Goal: Information Seeking & Learning: Find specific page/section

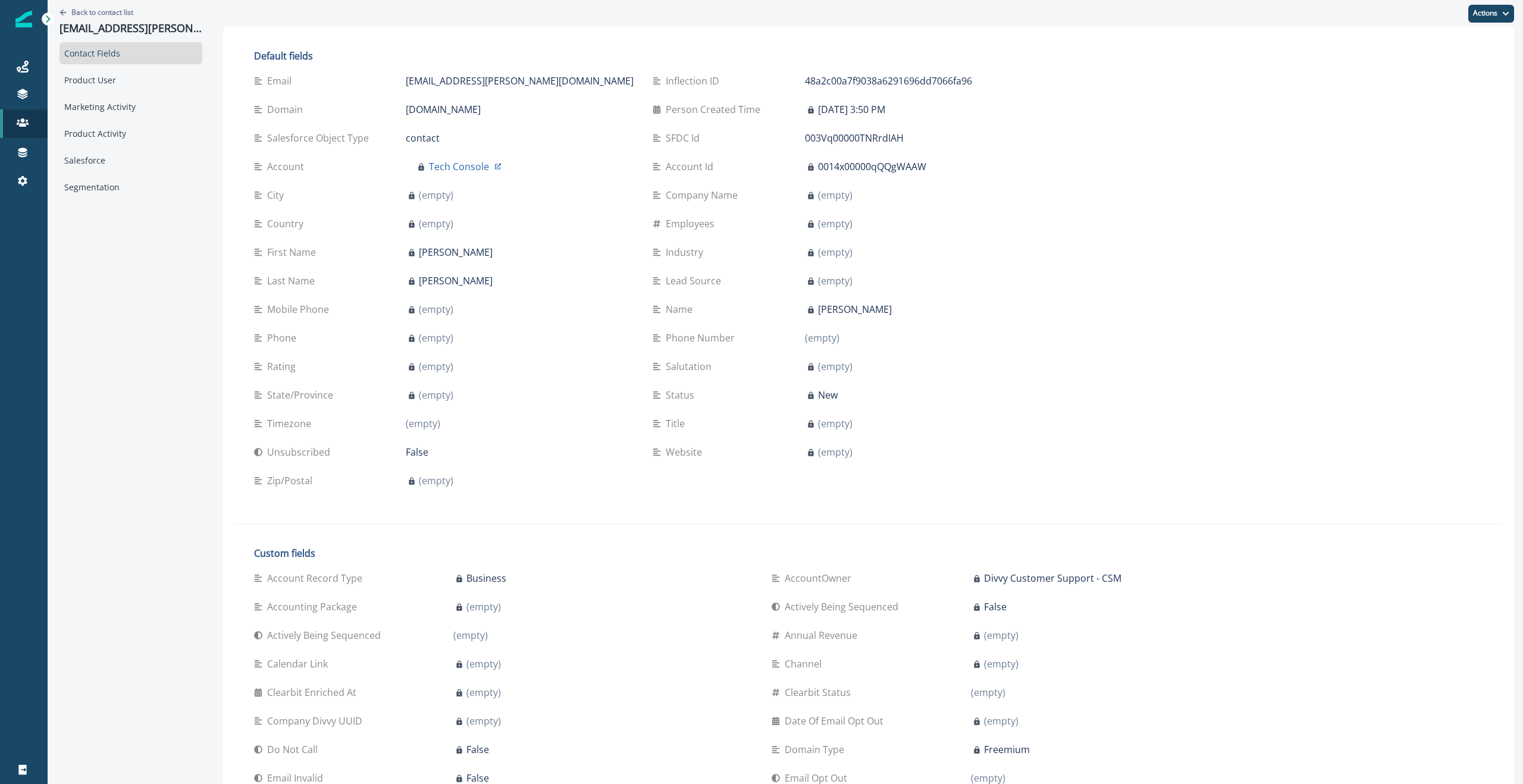
click at [122, 78] on div "Product User" at bounding box center [131, 80] width 143 height 22
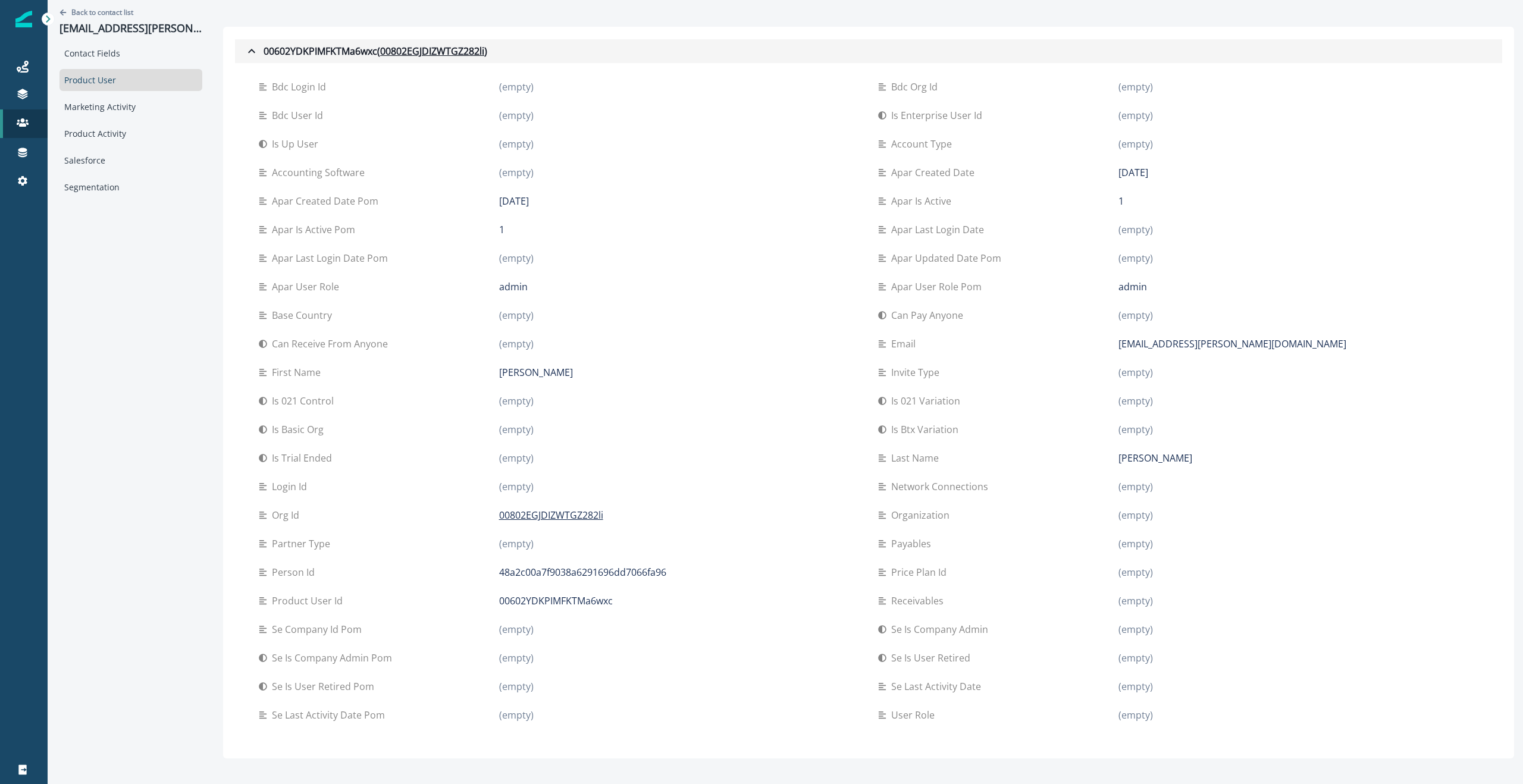
click at [251, 54] on icon "button" at bounding box center [251, 51] width 14 height 14
click at [248, 49] on icon "button" at bounding box center [251, 51] width 14 height 14
click at [253, 50] on icon "button" at bounding box center [252, 51] width 7 height 4
click at [113, 106] on div "Marketing Activity" at bounding box center [131, 107] width 143 height 22
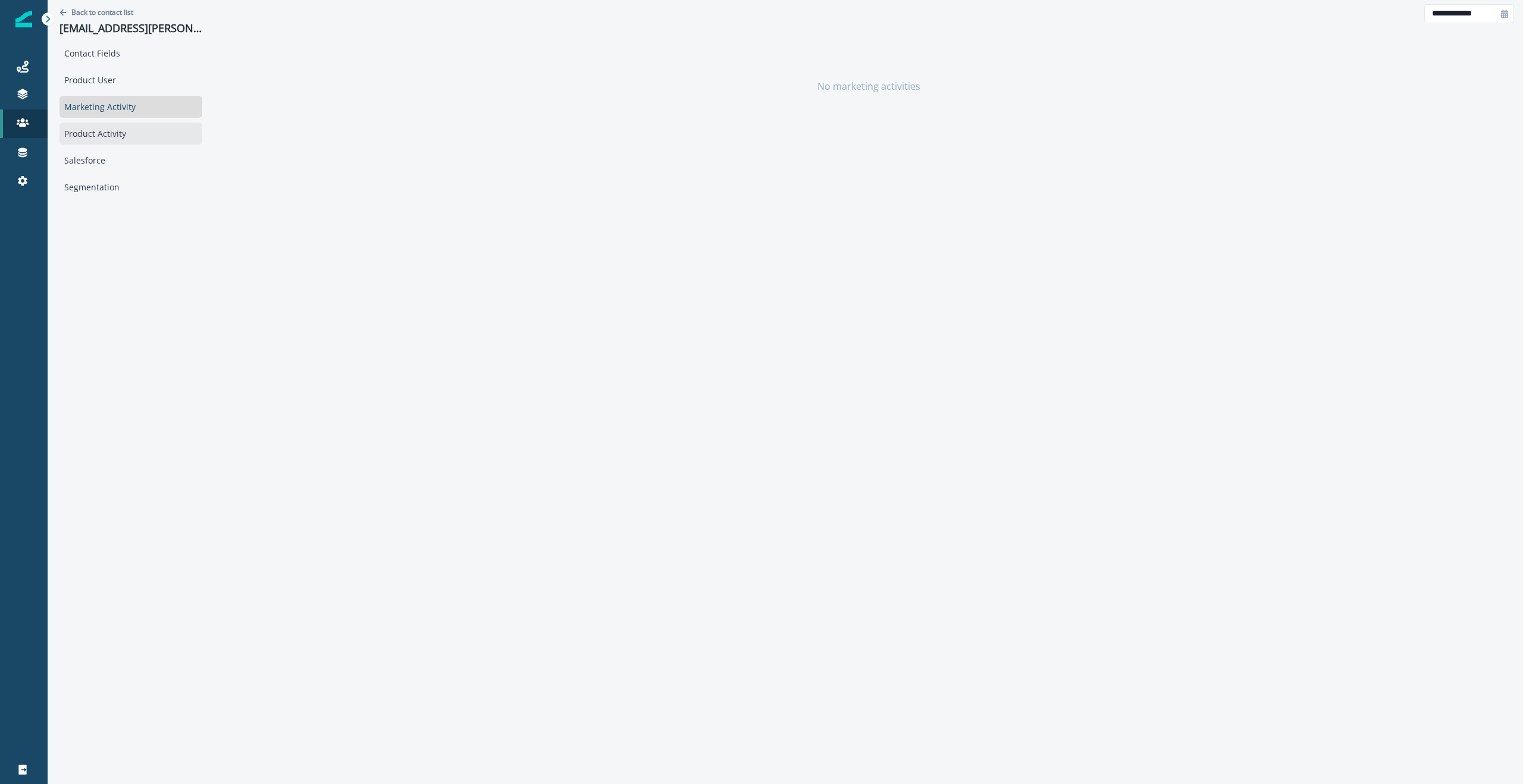
click at [93, 136] on div "Product Activity" at bounding box center [131, 133] width 143 height 22
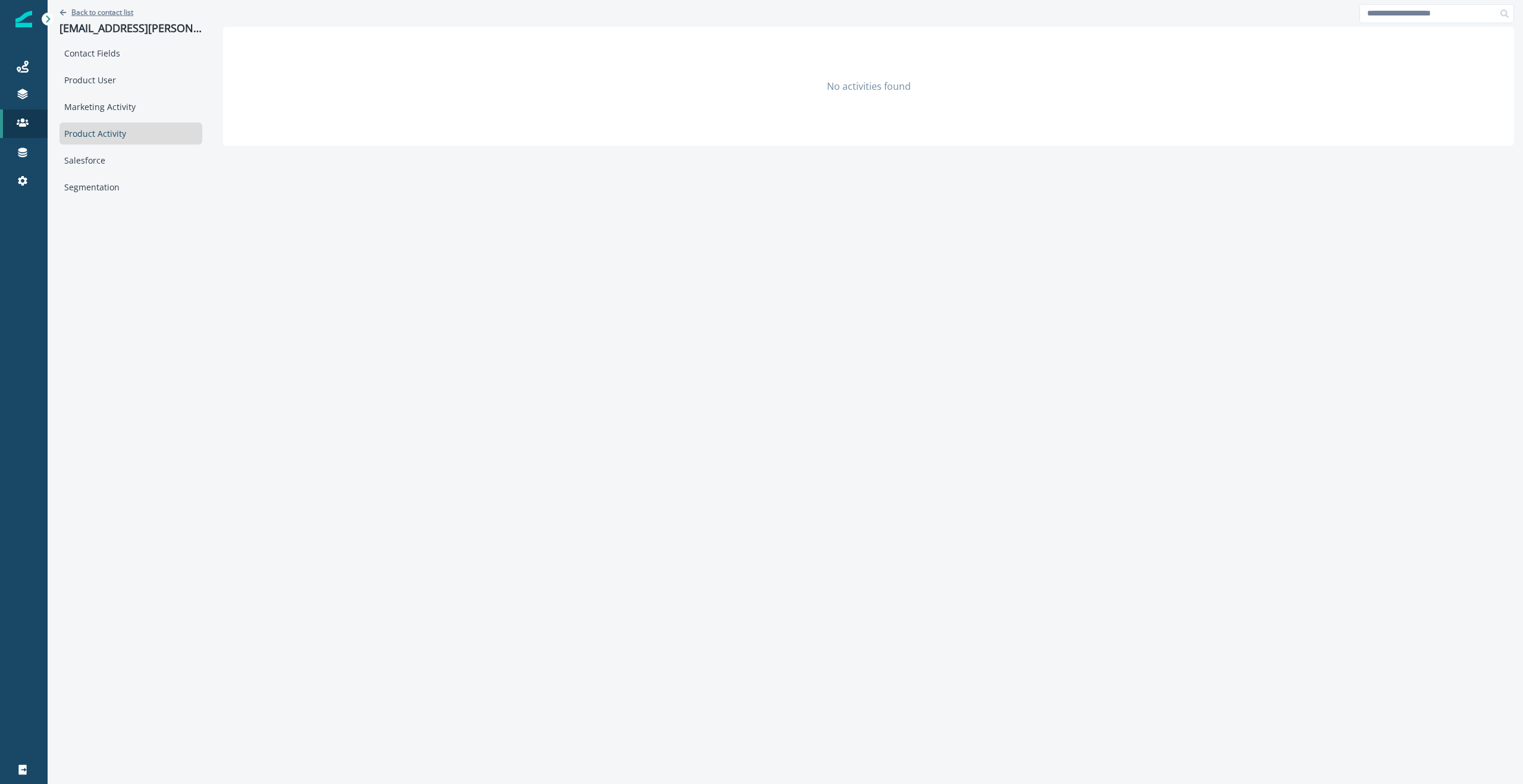
click at [60, 11] on icon "Go back" at bounding box center [63, 12] width 7 height 6
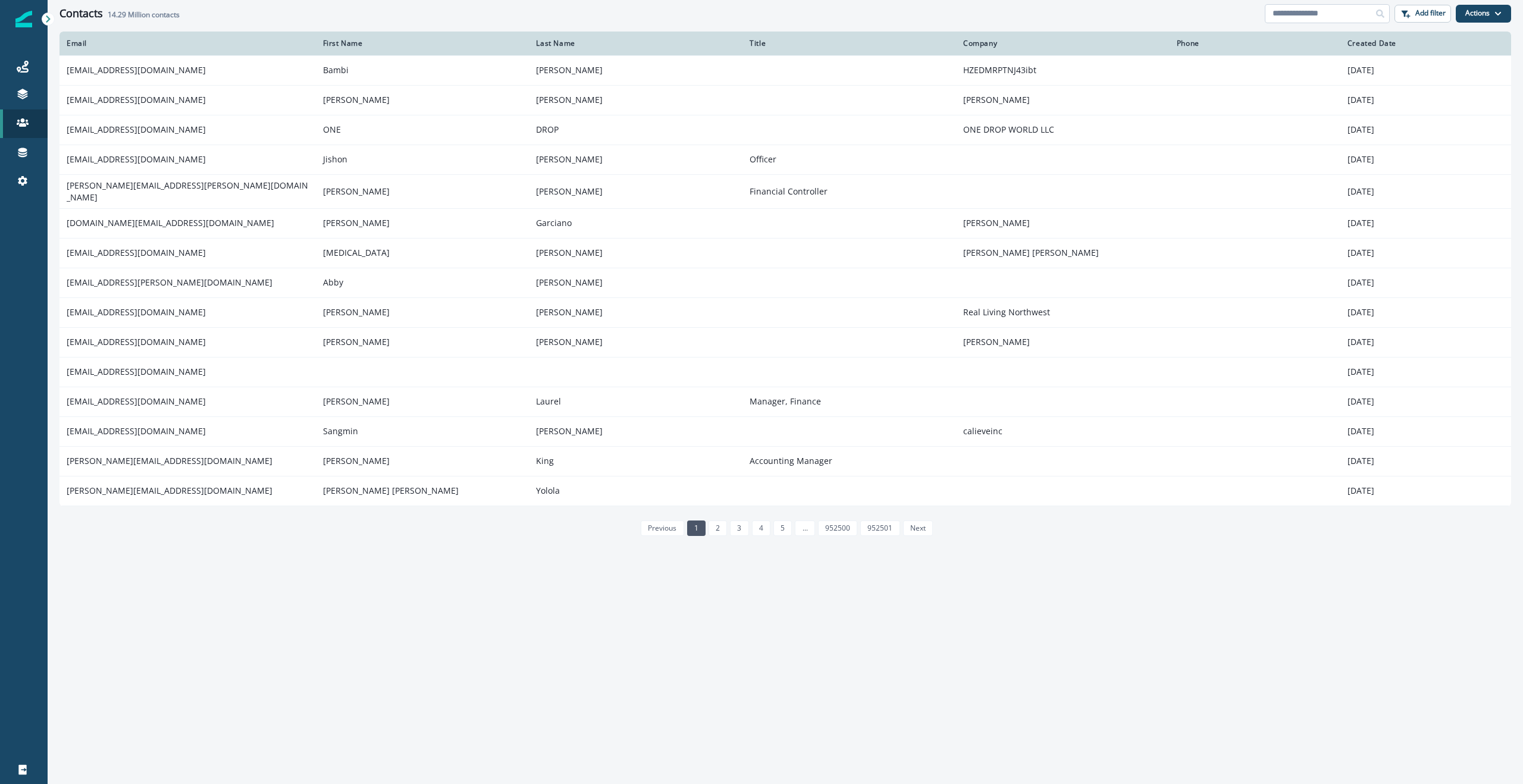
click at [1313, 15] on input at bounding box center [1328, 14] width 125 height 19
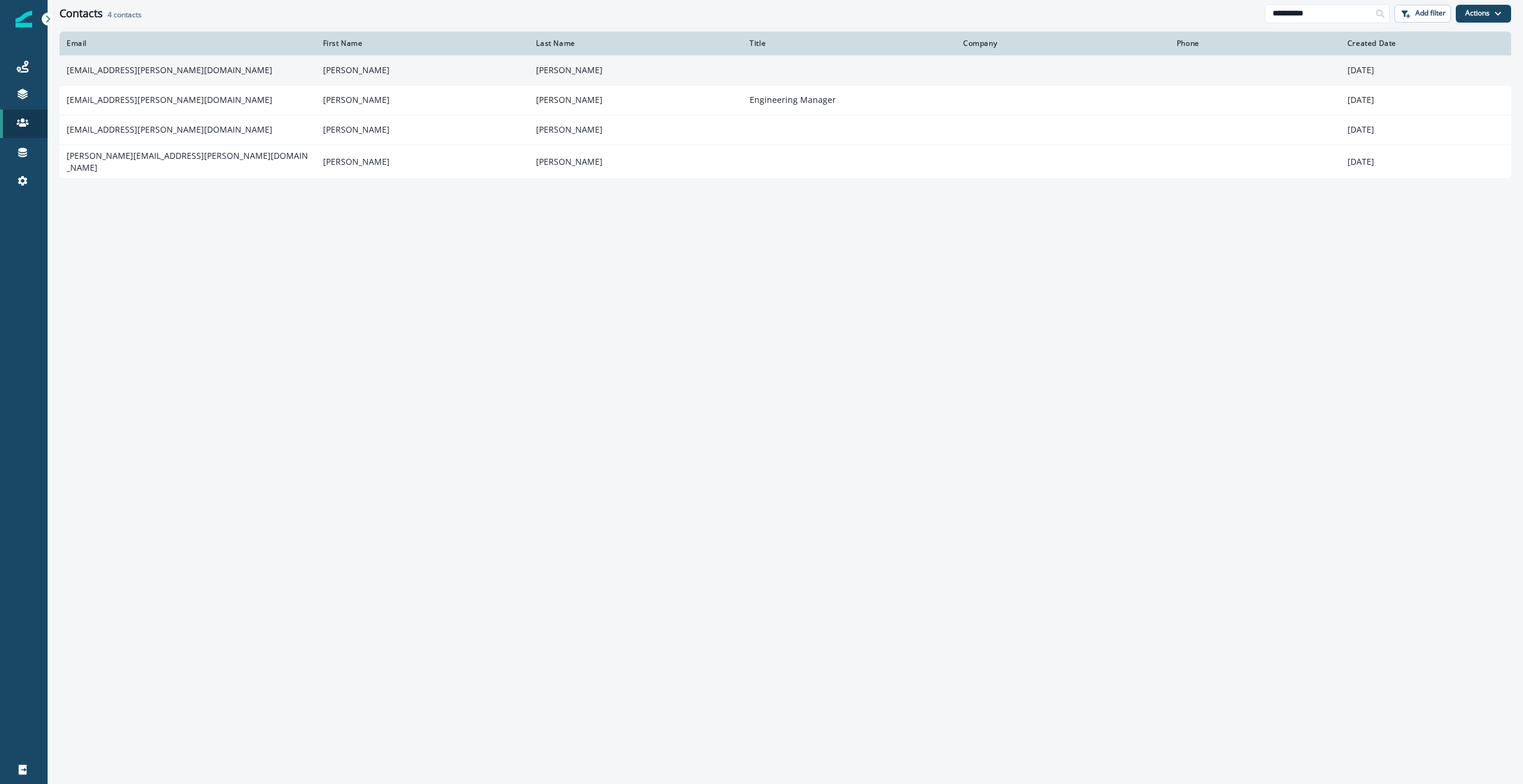
type input "**********"
click at [175, 69] on td "[EMAIL_ADDRESS][PERSON_NAME][DOMAIN_NAME]" at bounding box center [188, 70] width 257 height 29
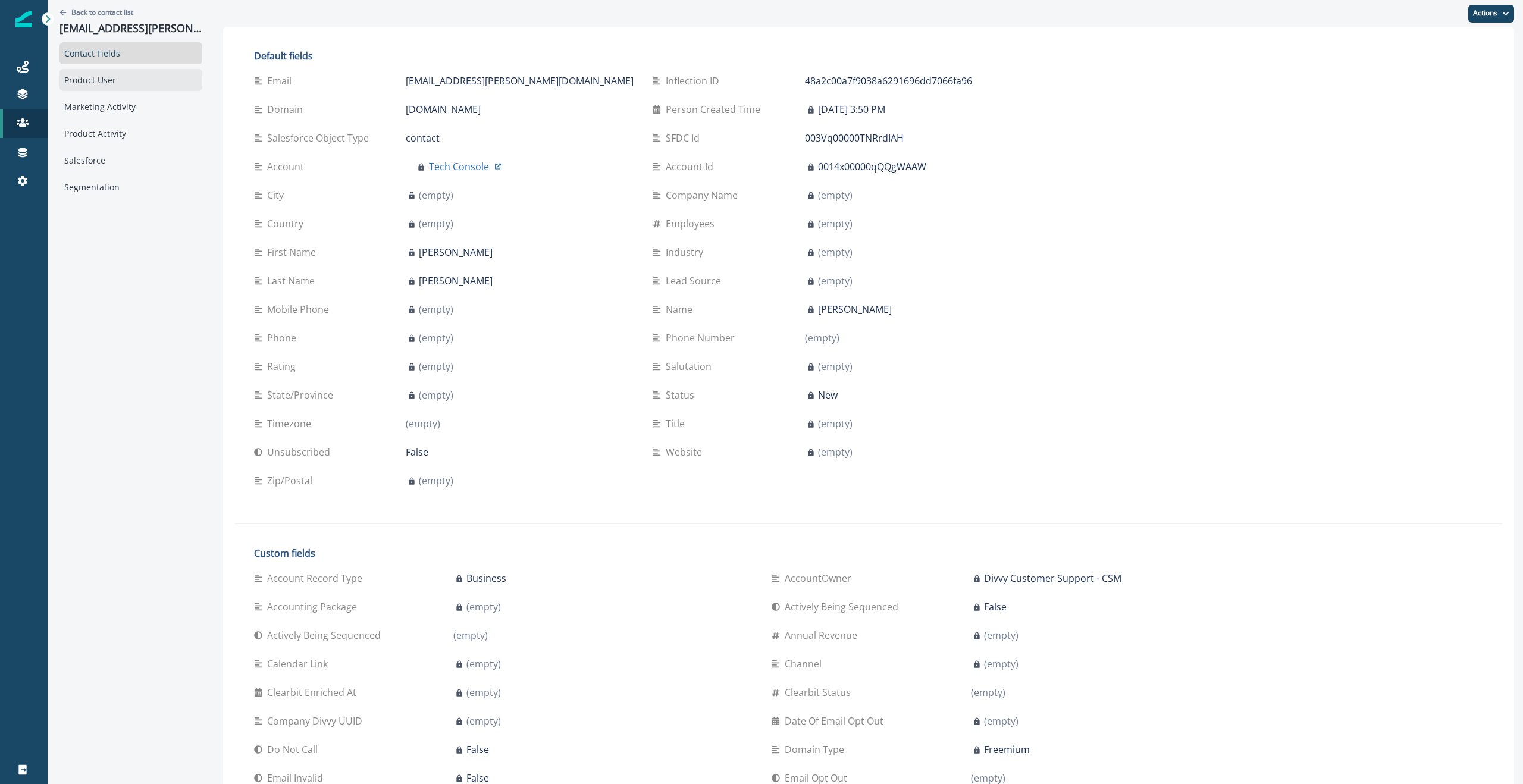
click at [91, 77] on div "Product User" at bounding box center [131, 80] width 143 height 22
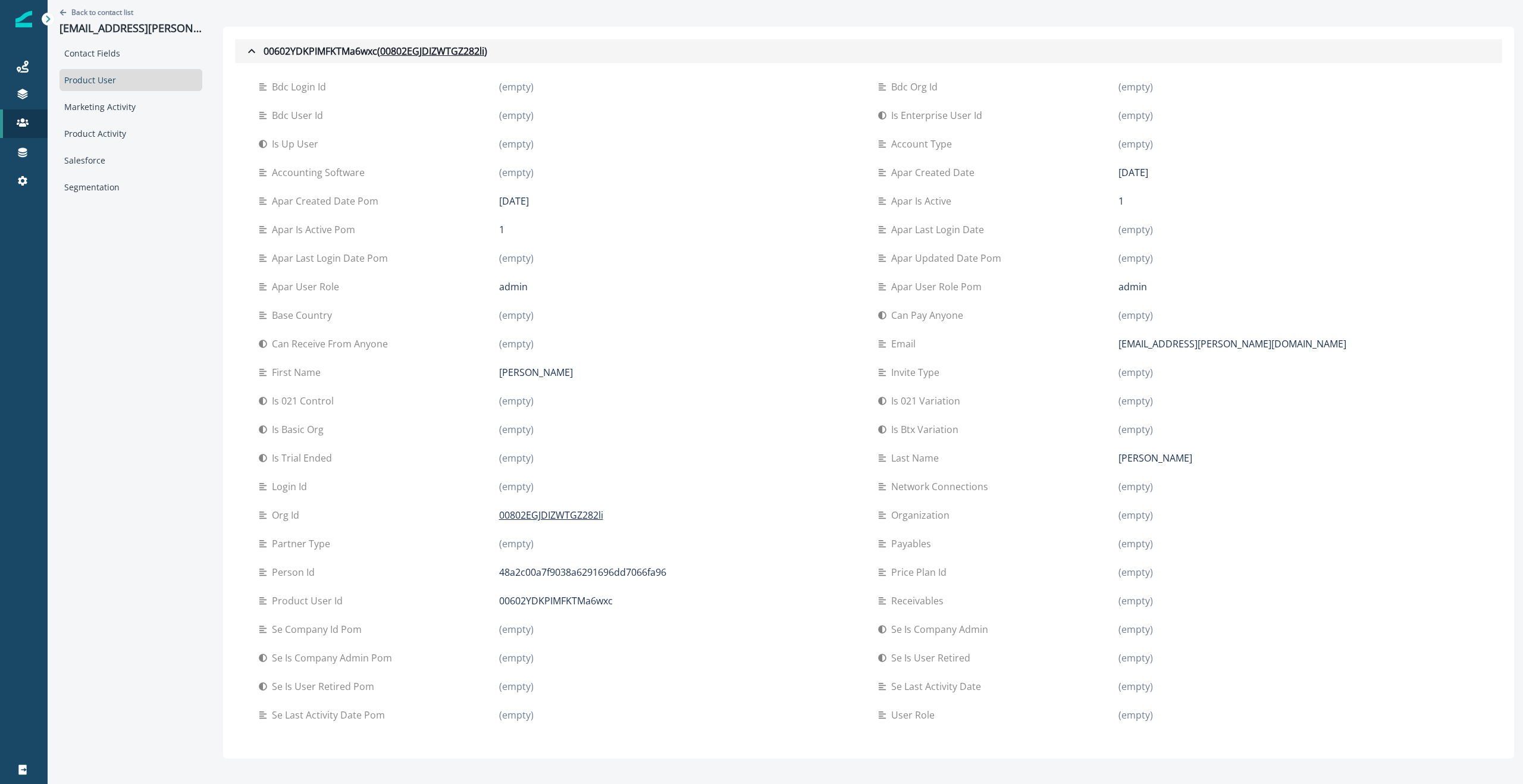
click at [251, 48] on icon "button" at bounding box center [251, 51] width 14 height 14
click at [108, 108] on div "Marketing Activity" at bounding box center [131, 107] width 143 height 22
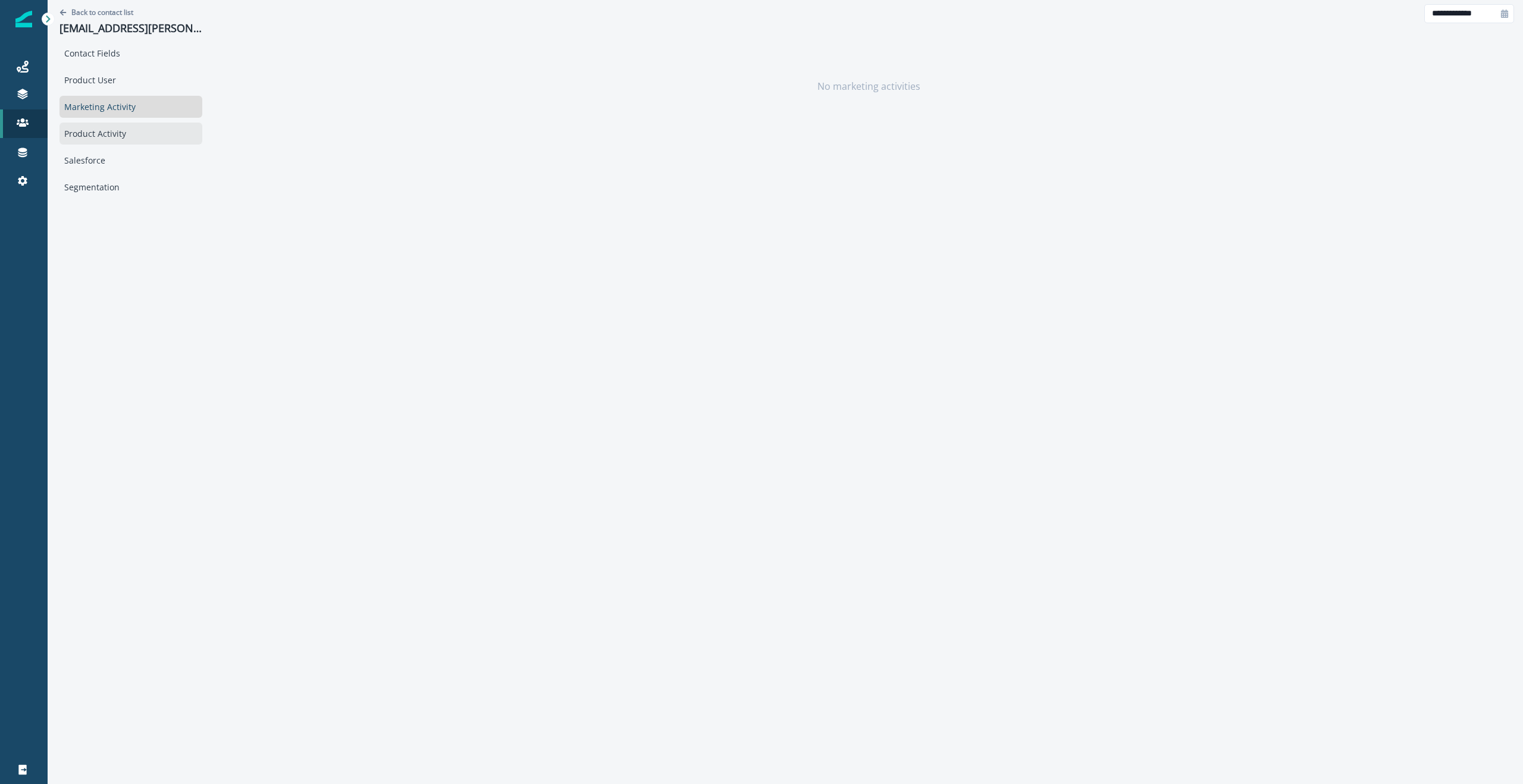
click at [95, 128] on div "Product Activity" at bounding box center [131, 133] width 143 height 22
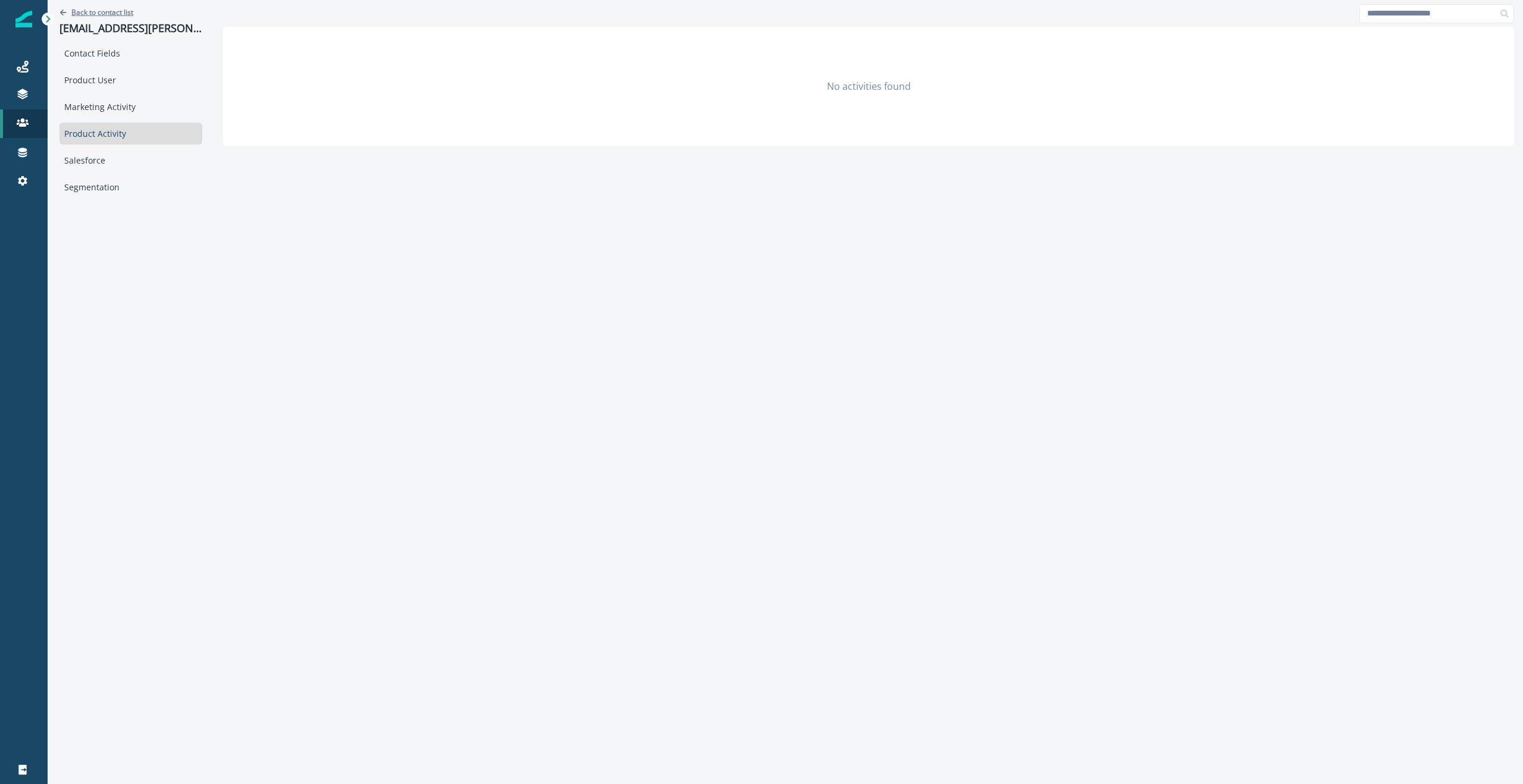
click at [72, 11] on p "Back to contact list" at bounding box center [102, 13] width 62 height 10
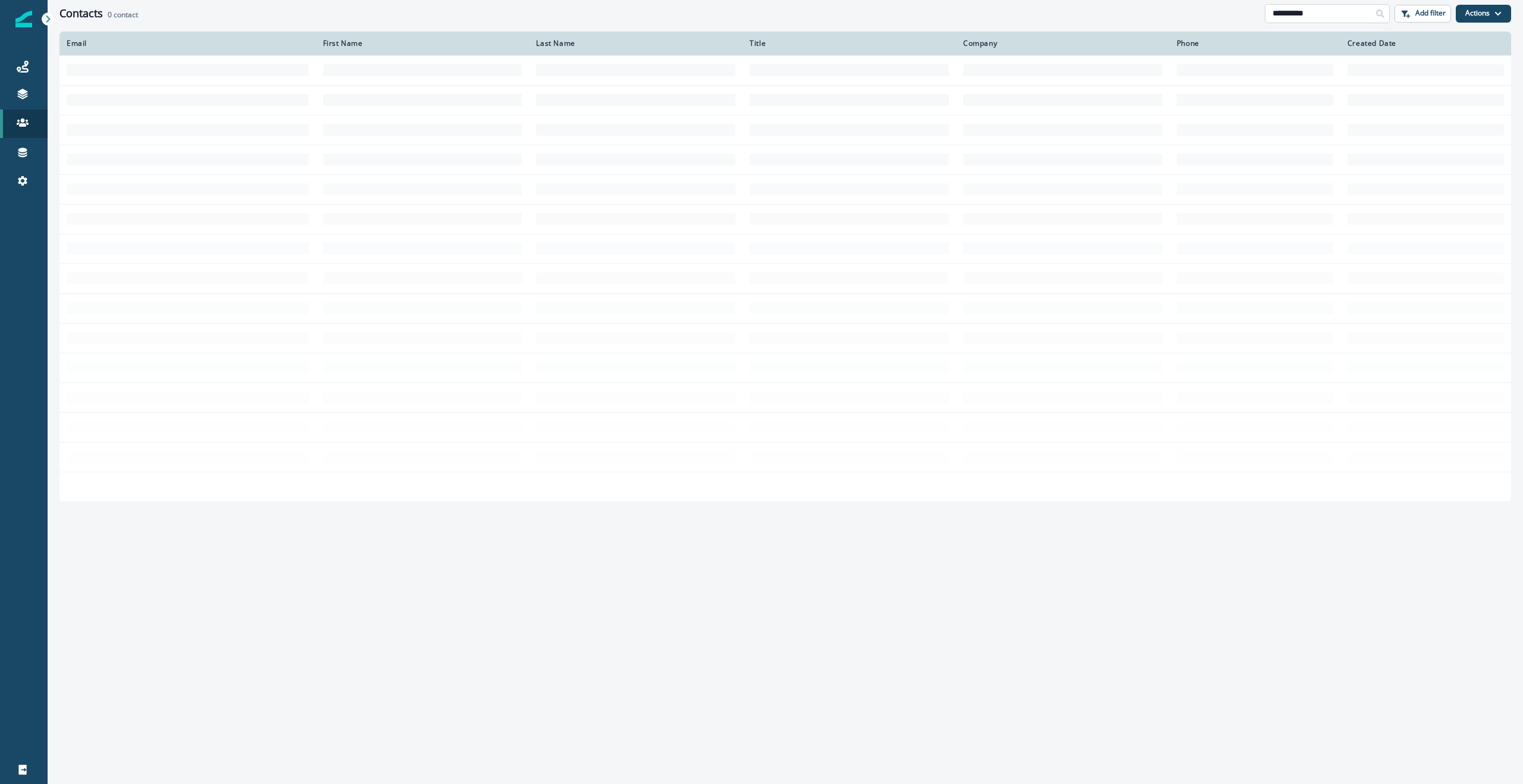
click at [1356, 12] on input "**********" at bounding box center [1328, 14] width 125 height 19
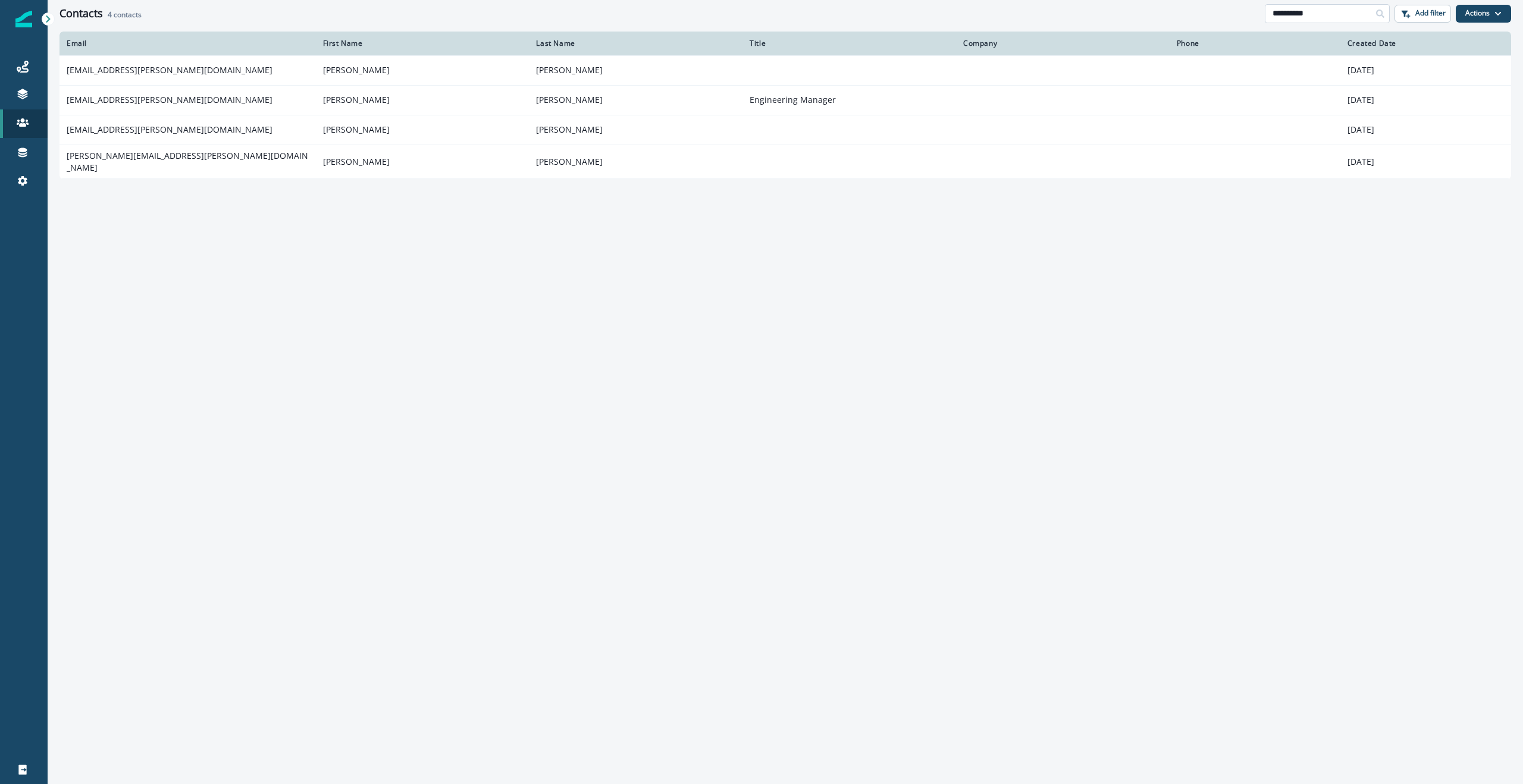
click at [1288, 14] on input "**********" at bounding box center [1328, 14] width 125 height 19
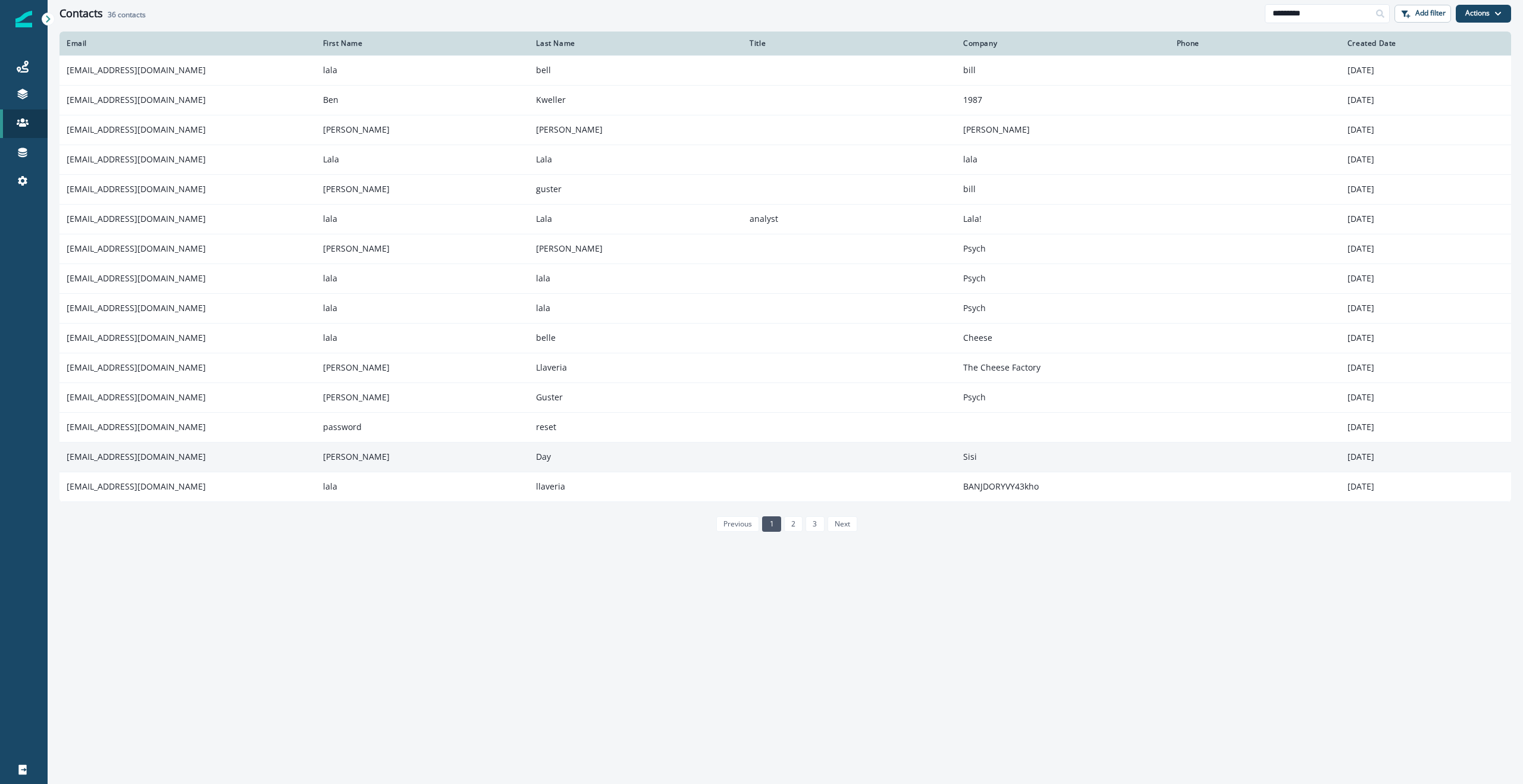
type input "*********"
click at [205, 461] on td "[EMAIL_ADDRESS][DOMAIN_NAME]" at bounding box center [188, 457] width 257 height 29
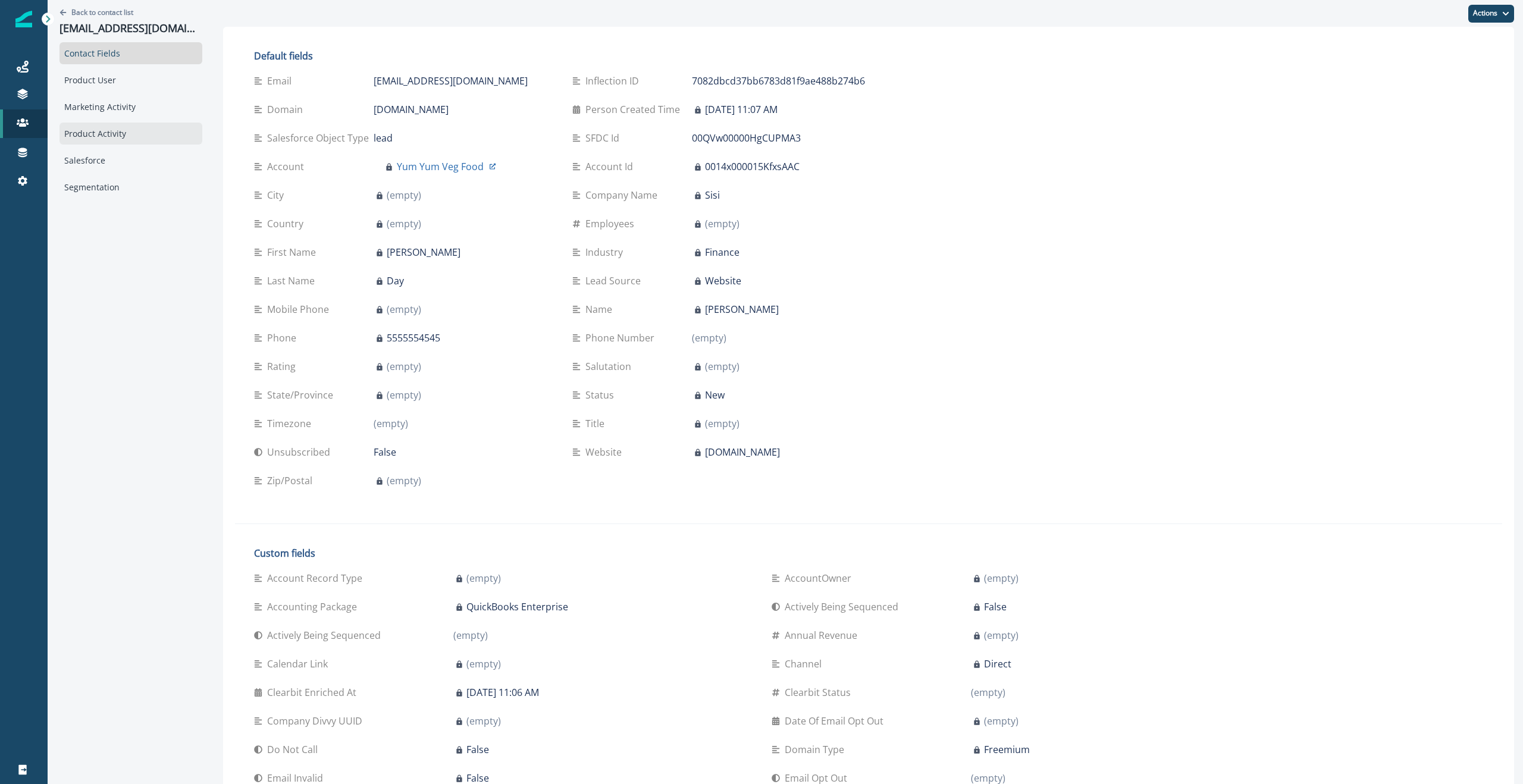
click at [93, 139] on div "Product Activity" at bounding box center [131, 133] width 143 height 22
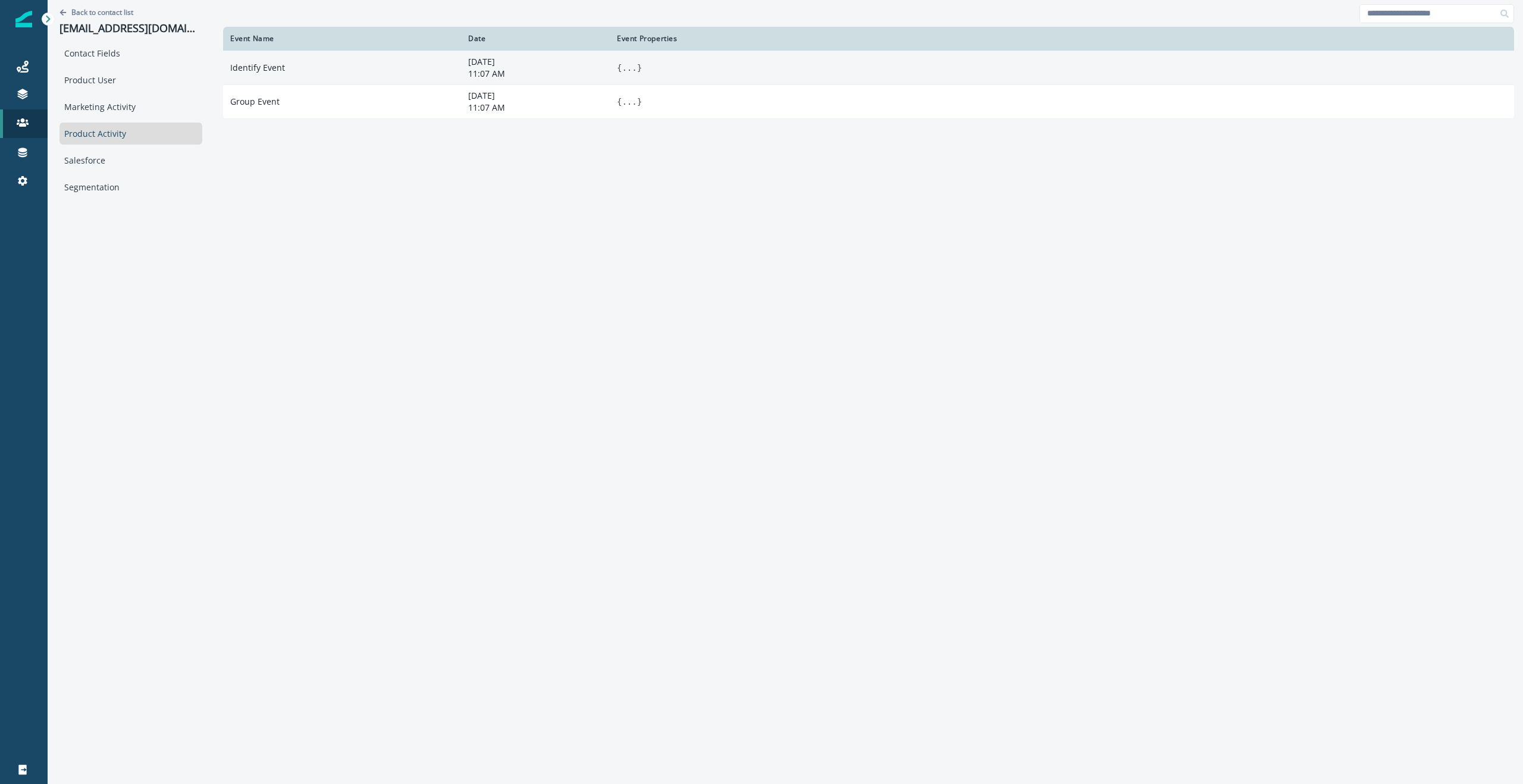
click at [633, 66] on button "..." at bounding box center [630, 68] width 15 height 12
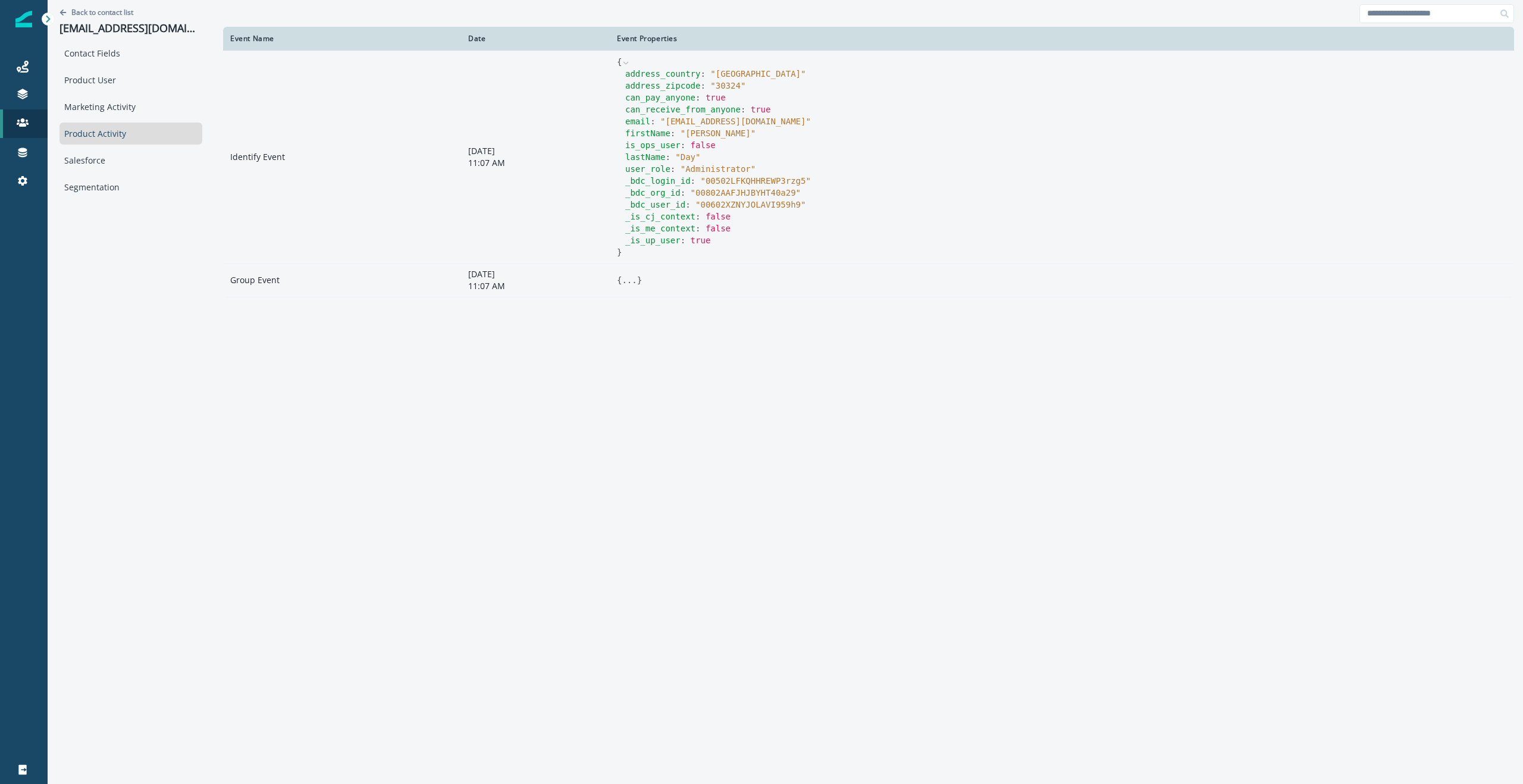
click at [626, 282] on button "..." at bounding box center [630, 280] width 15 height 12
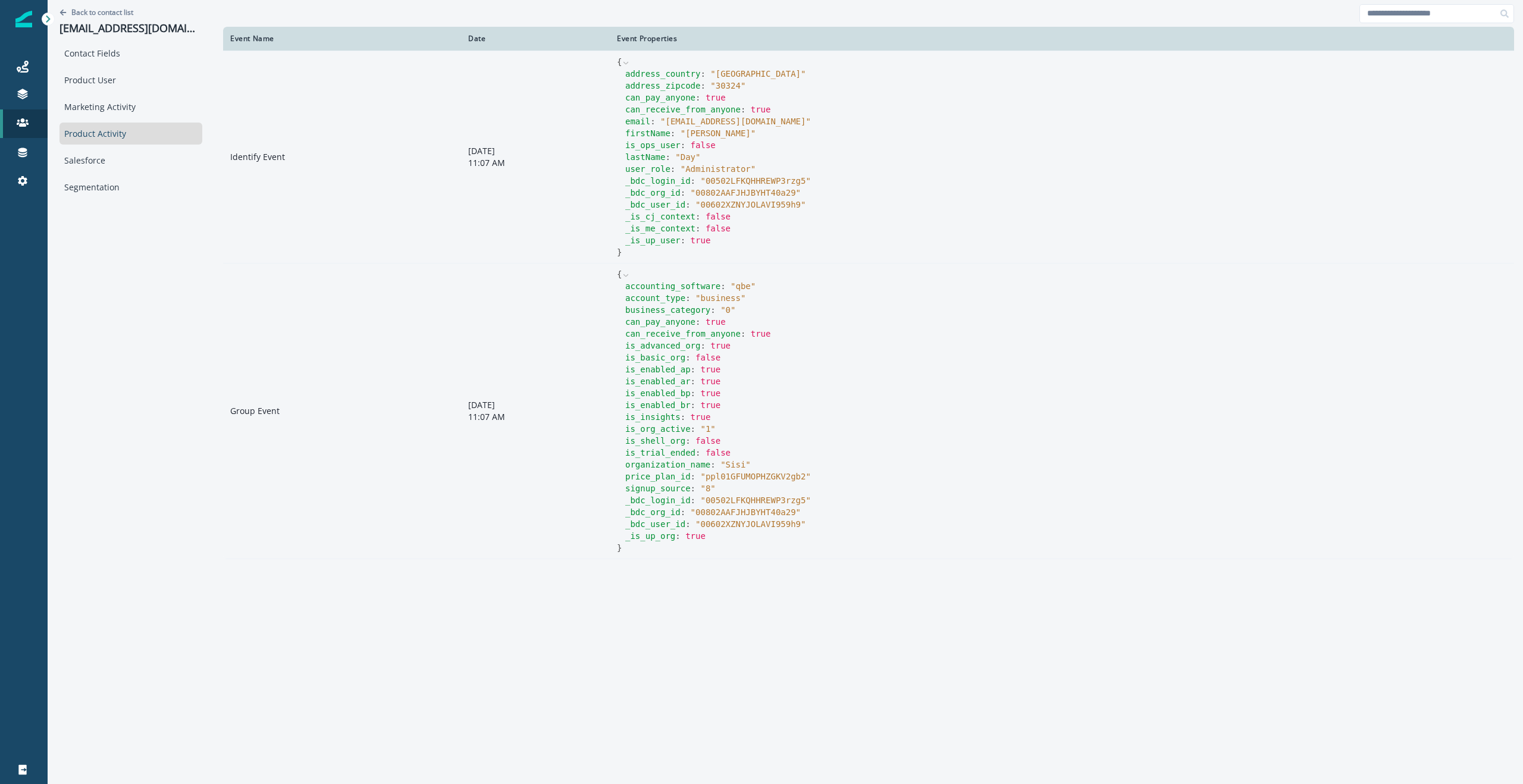
click at [776, 17] on div at bounding box center [869, 13] width 1292 height 27
click at [89, 14] on p "Back to contact list" at bounding box center [102, 13] width 62 height 10
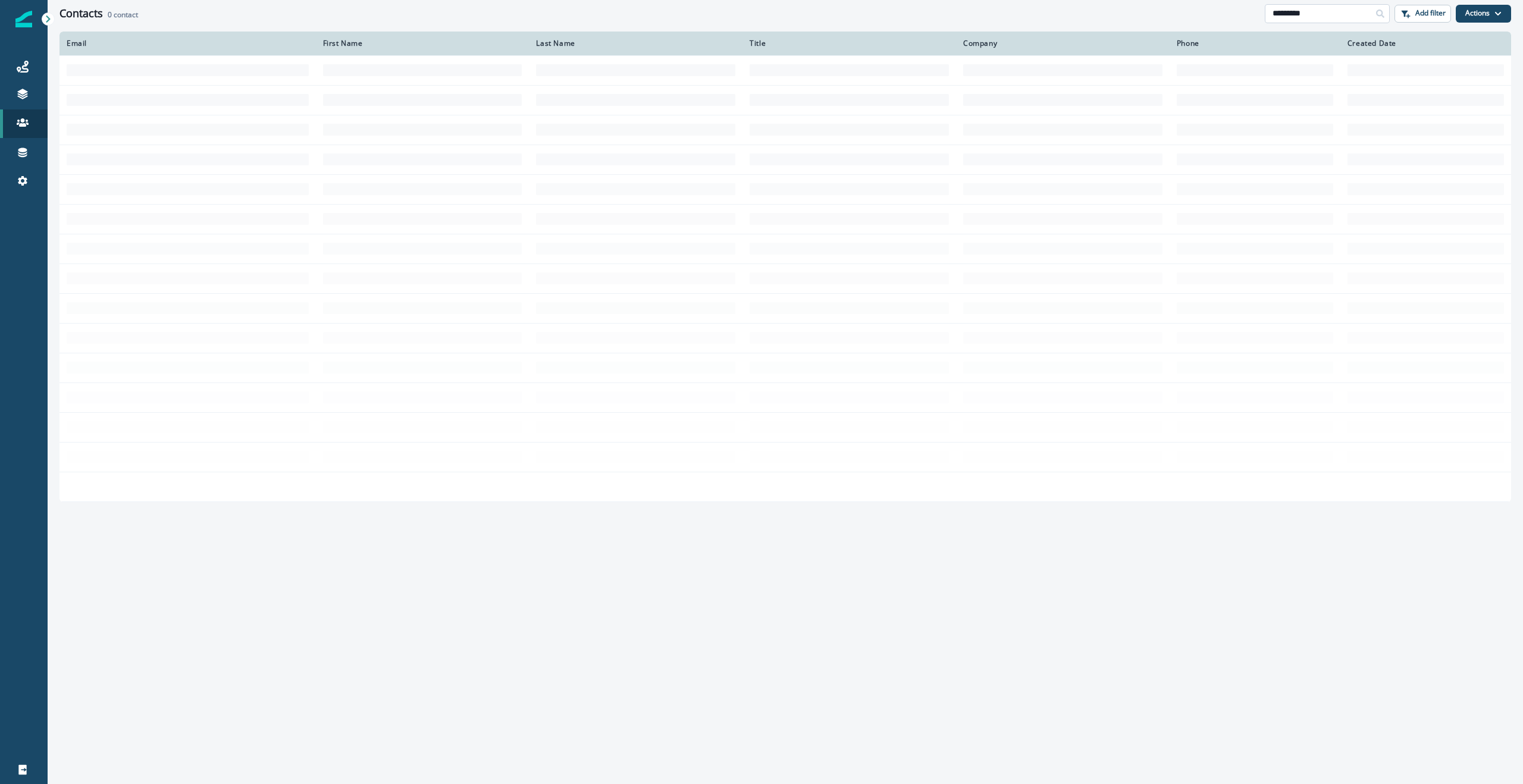
click at [1331, 15] on input "*********" at bounding box center [1328, 14] width 125 height 19
paste input "**********"
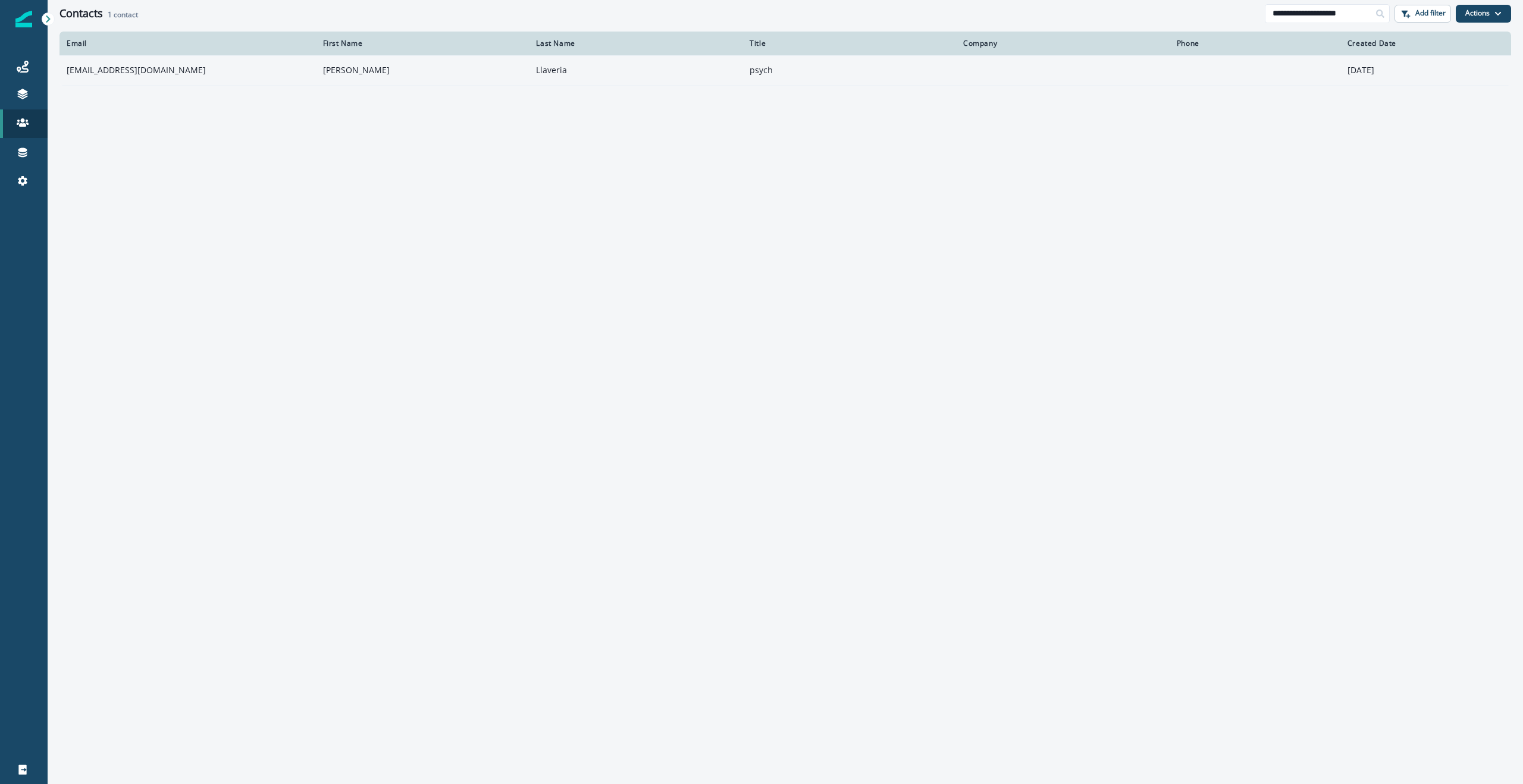
type input "**********"
click at [70, 71] on td "[EMAIL_ADDRESS][DOMAIN_NAME]" at bounding box center [188, 70] width 257 height 29
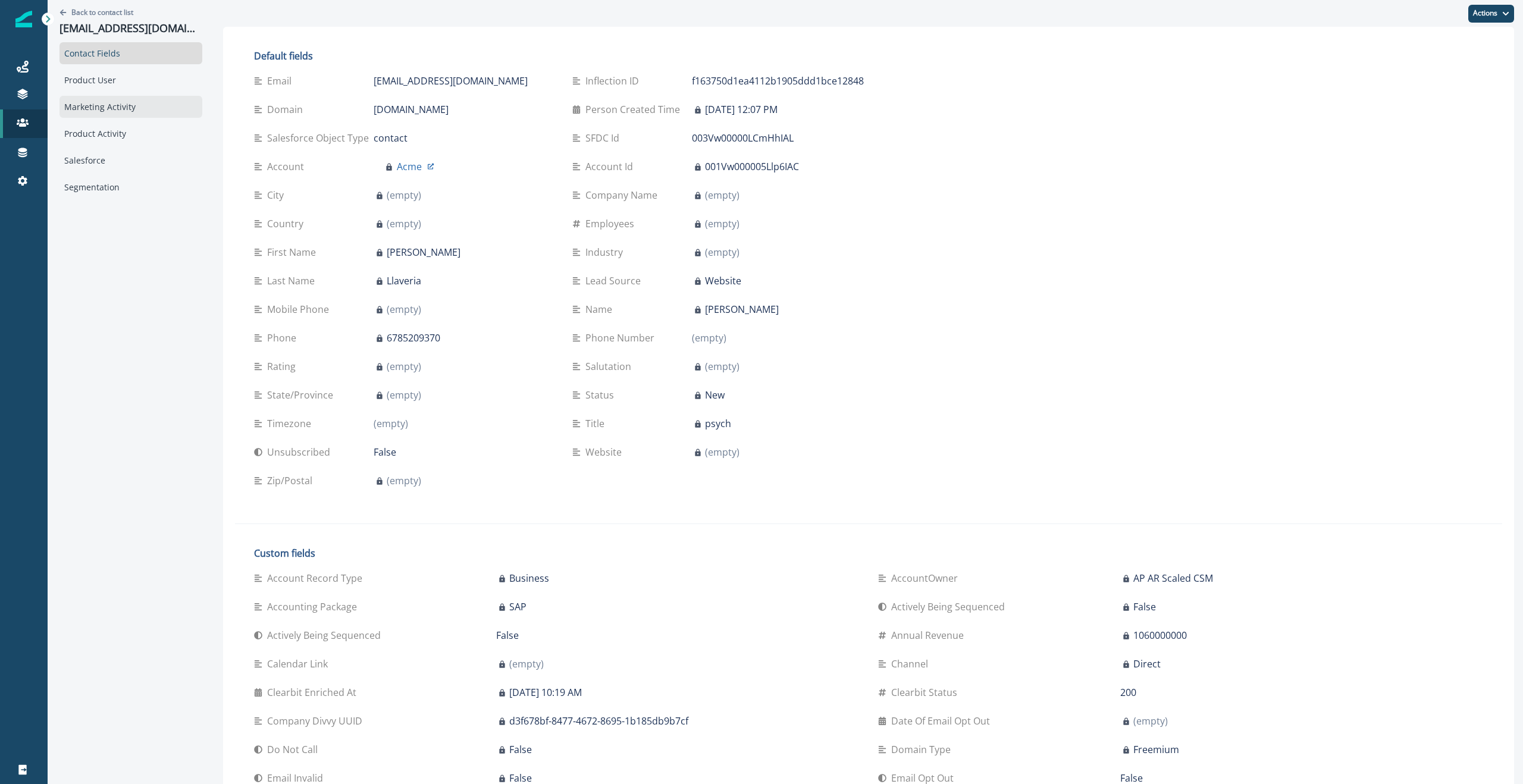
click at [98, 107] on div "Marketing Activity" at bounding box center [131, 107] width 143 height 22
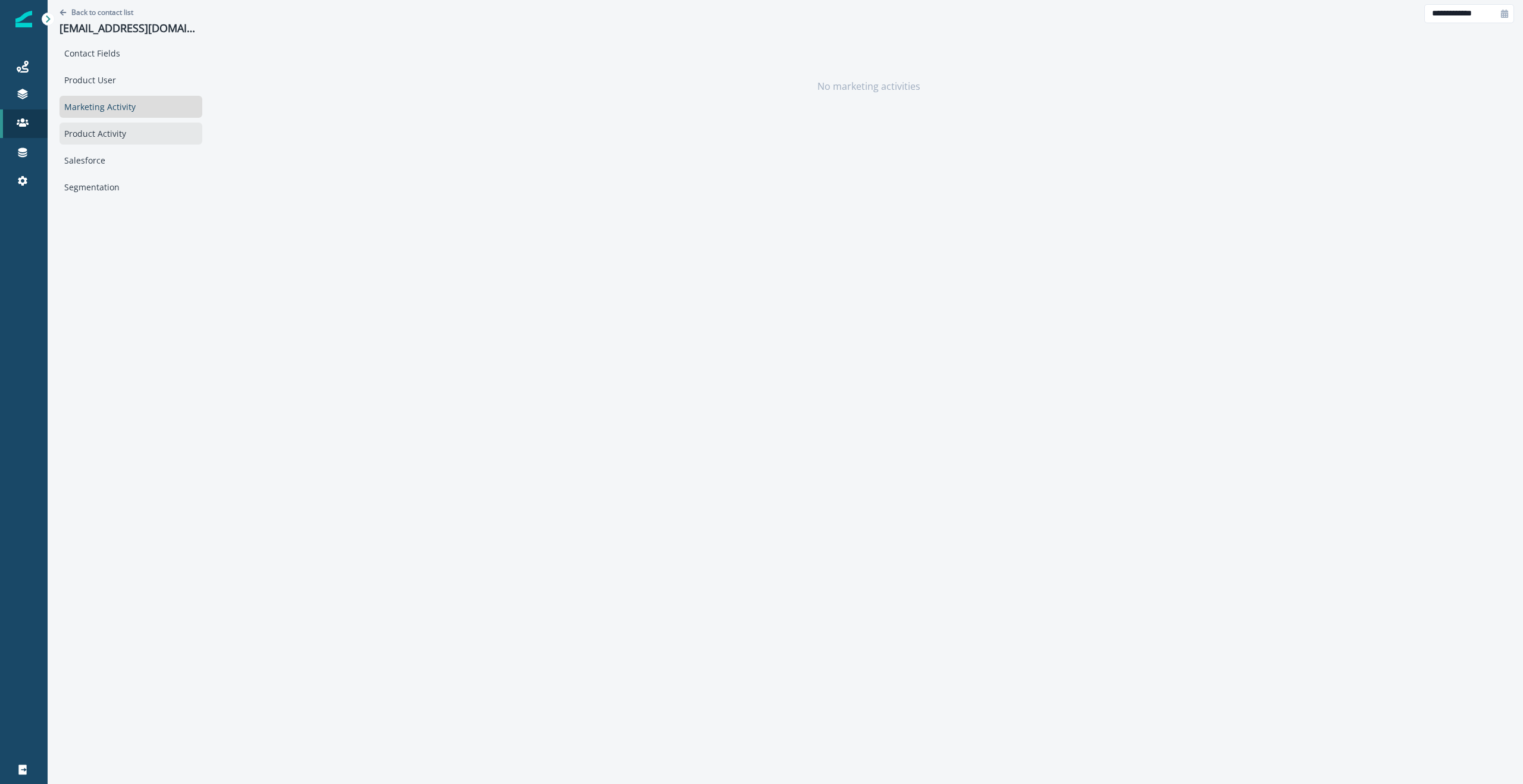
click at [153, 129] on div "Product Activity" at bounding box center [131, 133] width 143 height 22
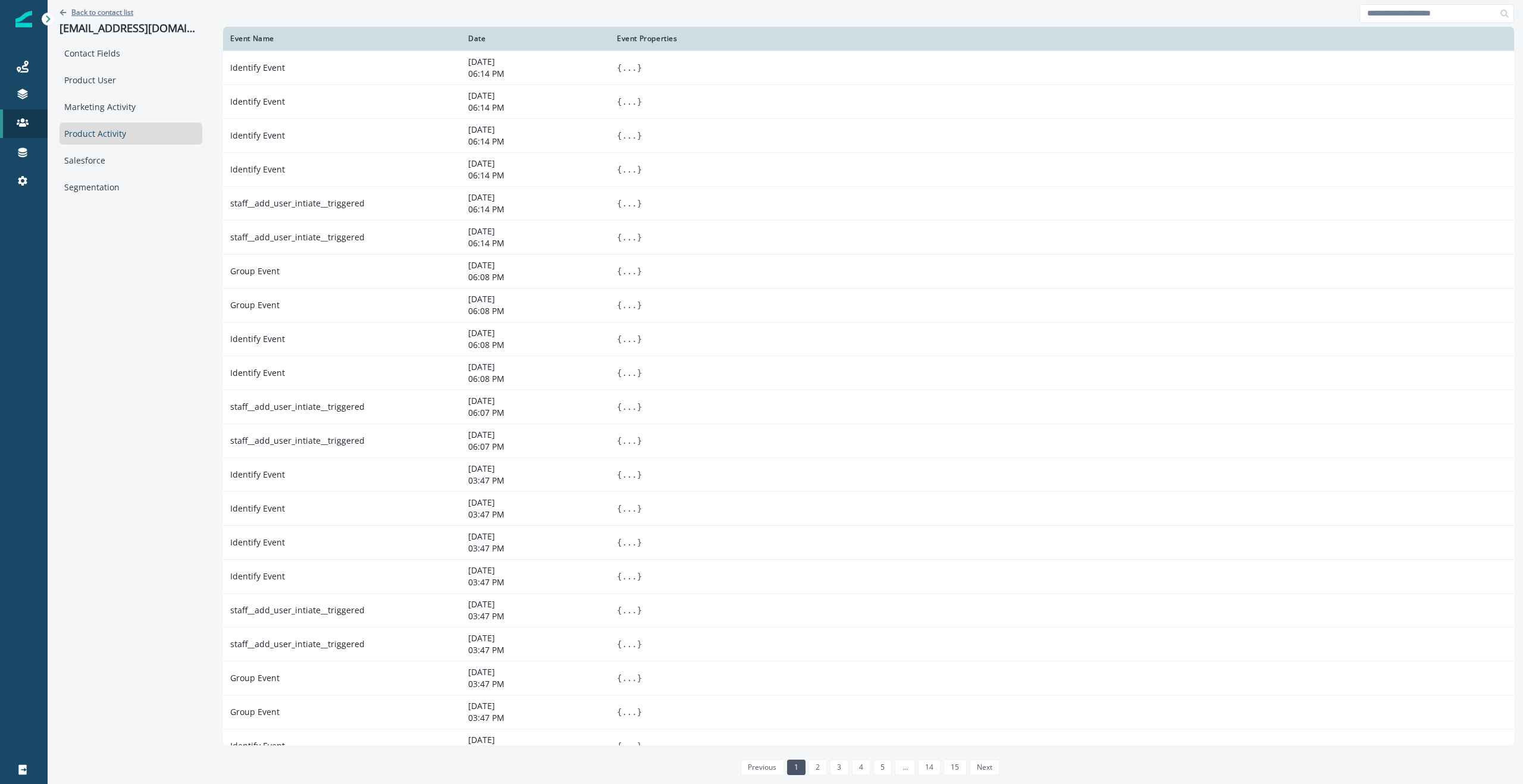
click at [119, 9] on p "Back to contact list" at bounding box center [102, 13] width 62 height 10
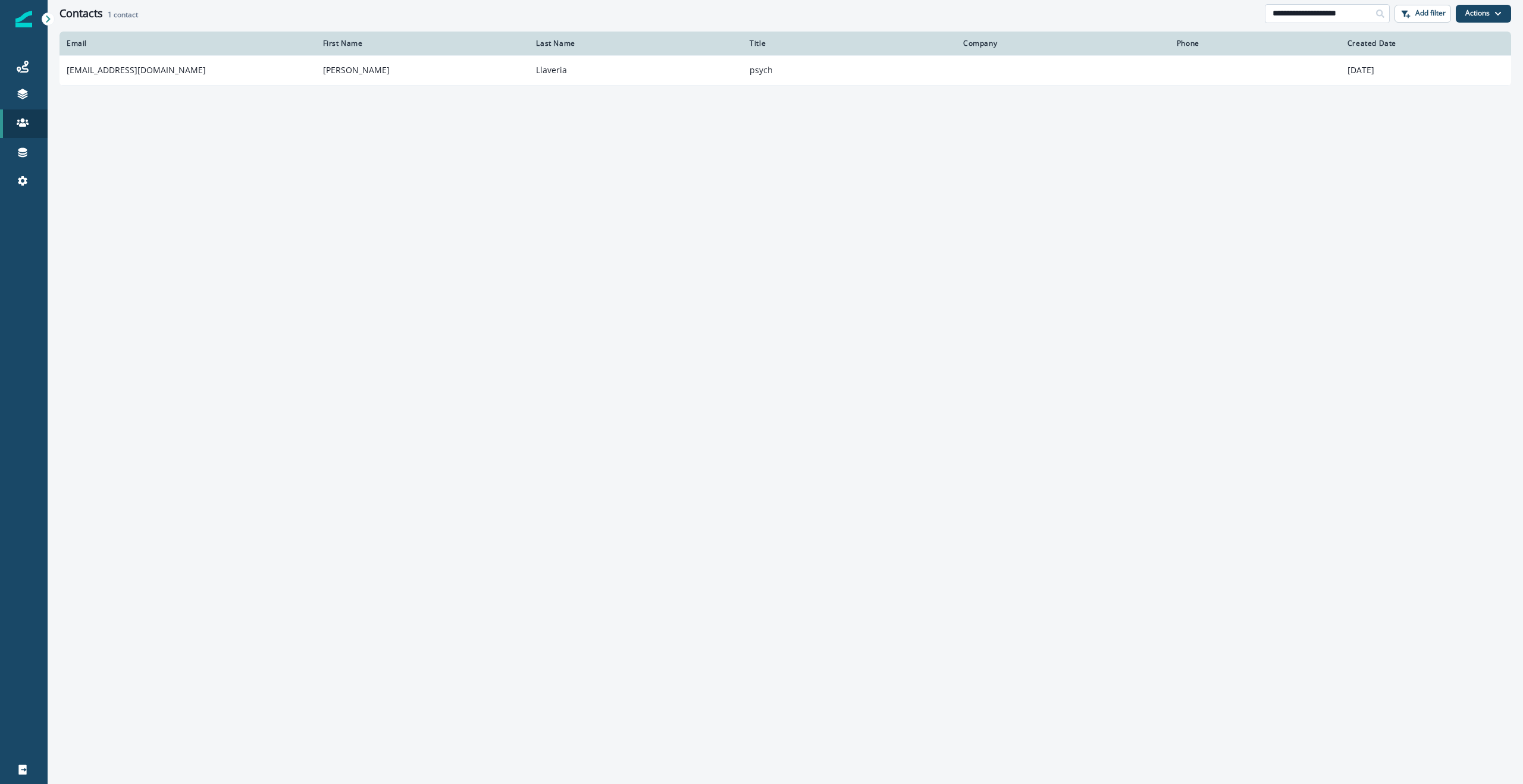
click at [1300, 14] on input "**********" at bounding box center [1328, 14] width 125 height 19
paste input "******"
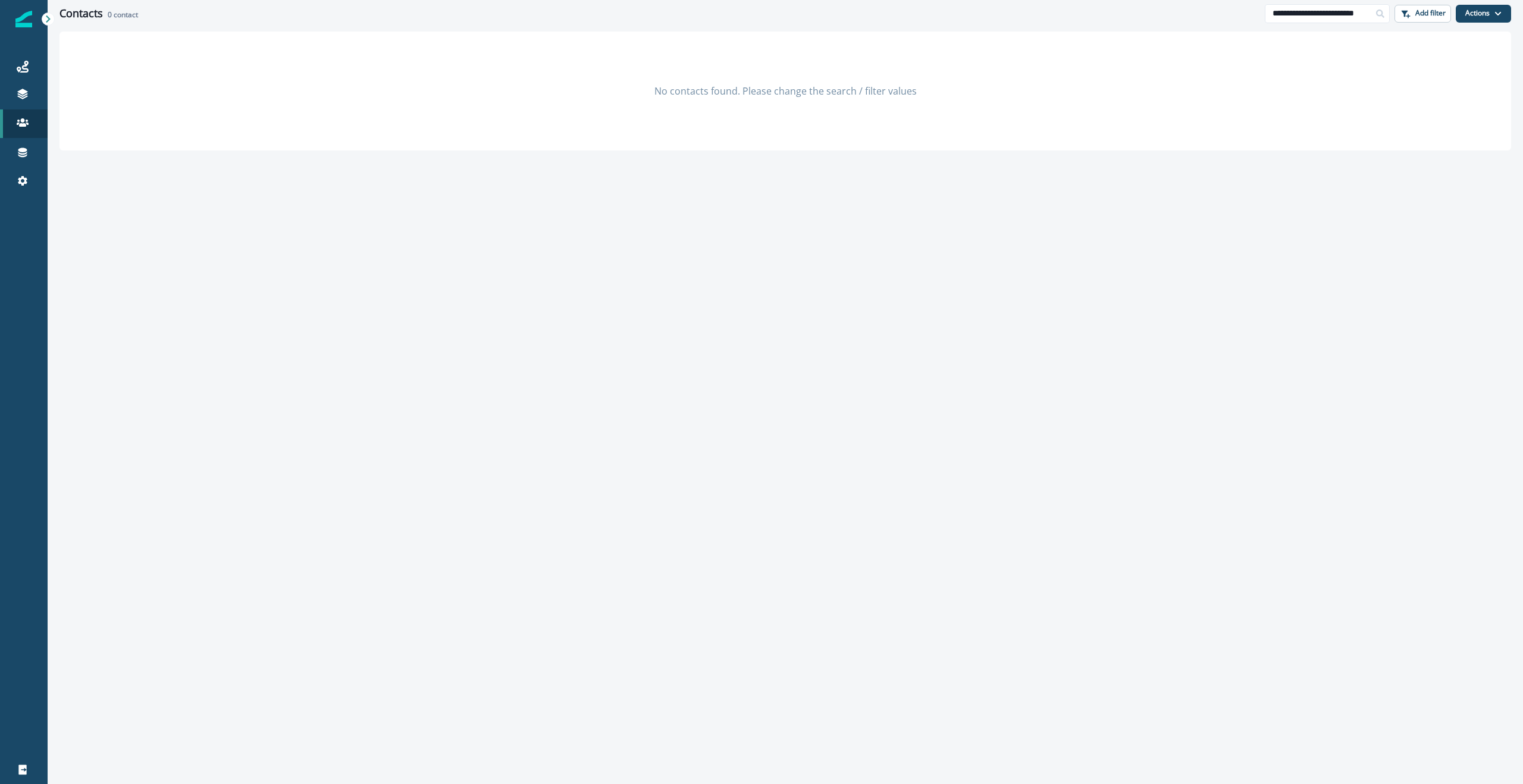
drag, startPoint x: 1193, startPoint y: 21, endPoint x: 1193, endPoint y: 7, distance: 14.0
click at [1193, 21] on div "**********" at bounding box center [786, 13] width 1476 height 27
click at [1403, 122] on div "No contacts found. Please change the search / filter values" at bounding box center [786, 91] width 1452 height 119
click at [1331, 14] on input "**********" at bounding box center [1328, 14] width 125 height 19
click at [1314, 14] on input "**********" at bounding box center [1328, 14] width 125 height 19
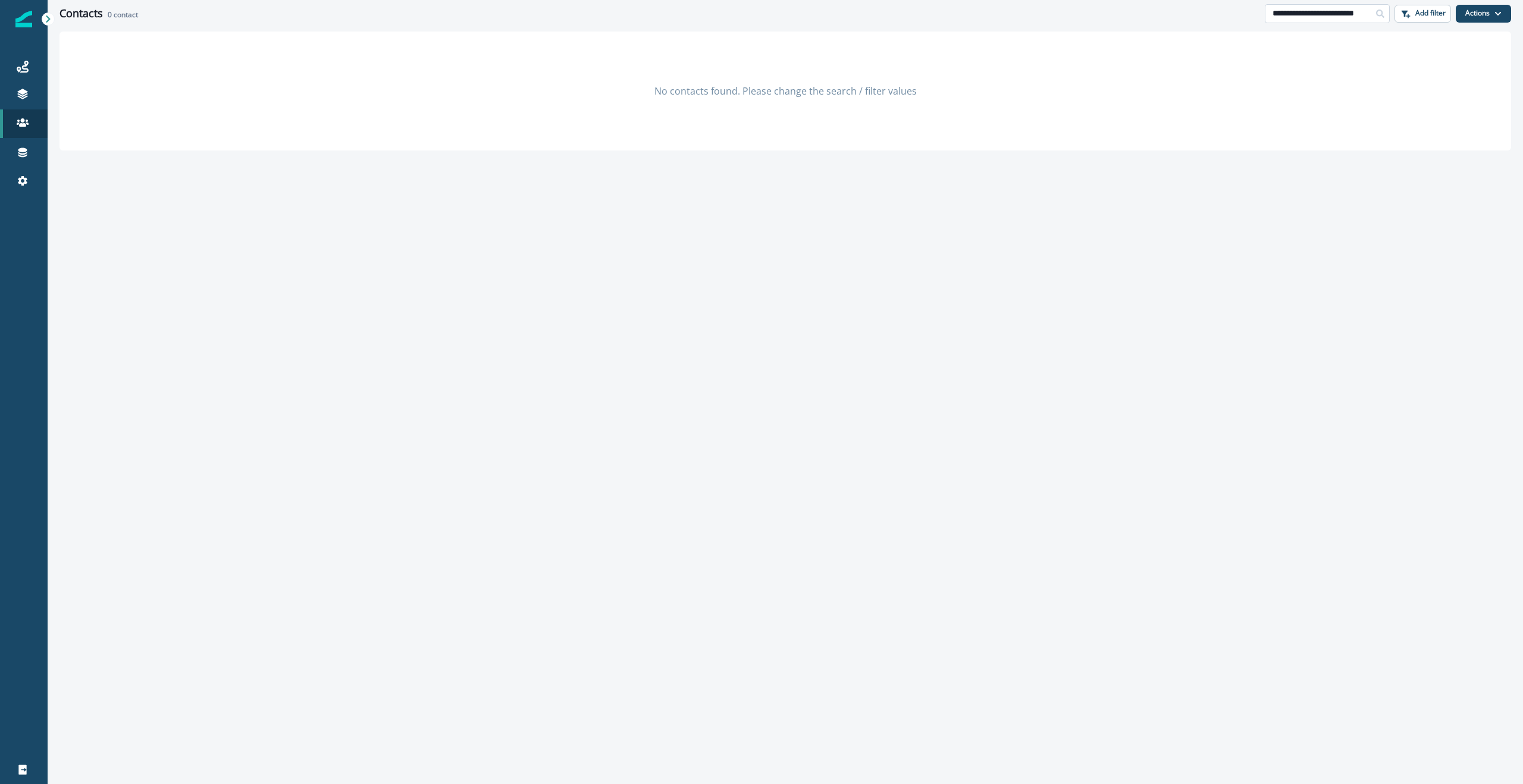
click at [1314, 14] on input "**********" at bounding box center [1328, 14] width 125 height 19
click at [750, 32] on div "No contacts found. Please change the search / filter values" at bounding box center [786, 91] width 1452 height 119
click at [1335, 17] on input "**********" at bounding box center [1328, 14] width 125 height 19
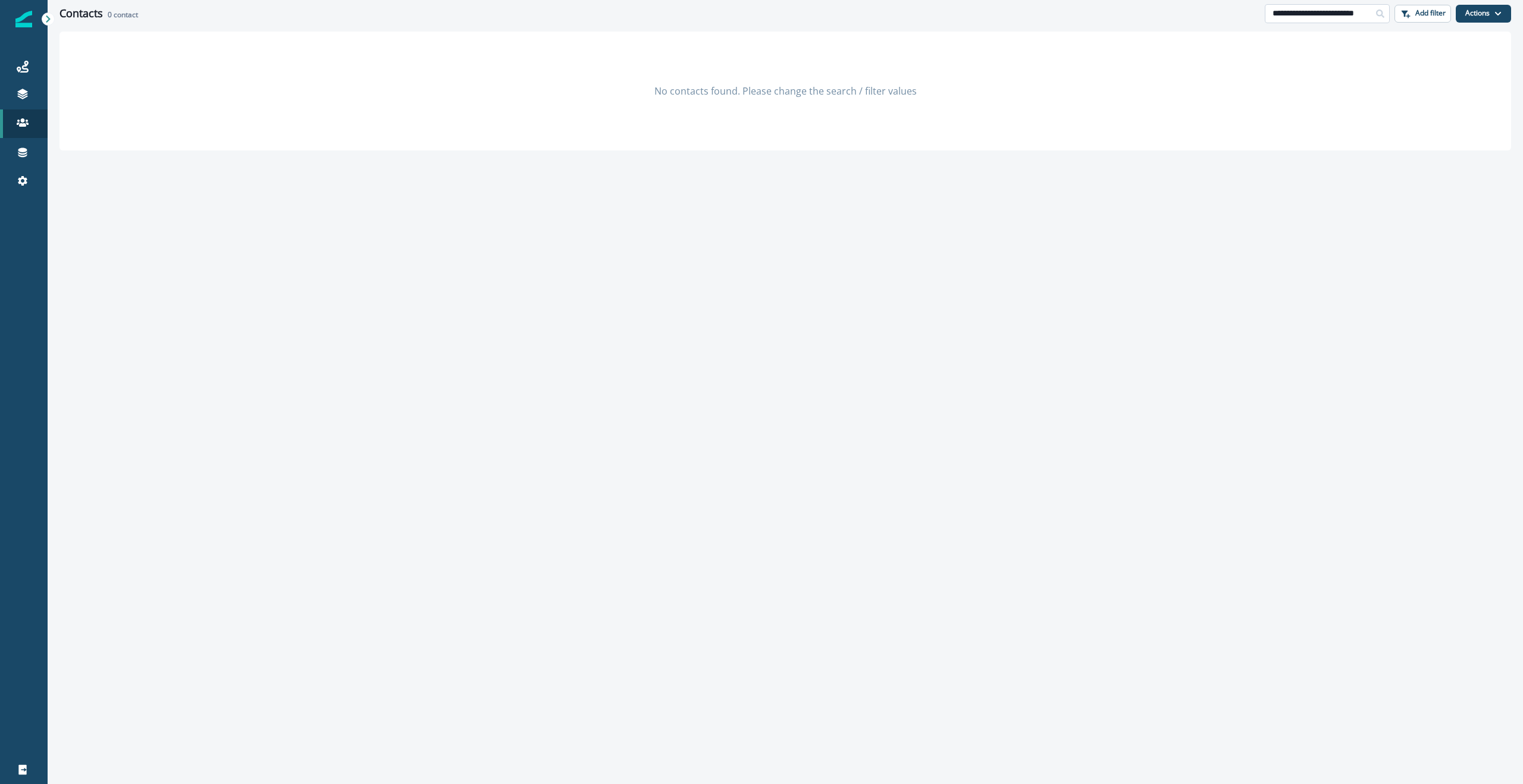
click at [1335, 17] on input "**********" at bounding box center [1328, 14] width 125 height 19
click at [1317, 12] on input "**********" at bounding box center [1328, 14] width 125 height 19
drag, startPoint x: 1303, startPoint y: 13, endPoint x: 1390, endPoint y: 14, distance: 87.0
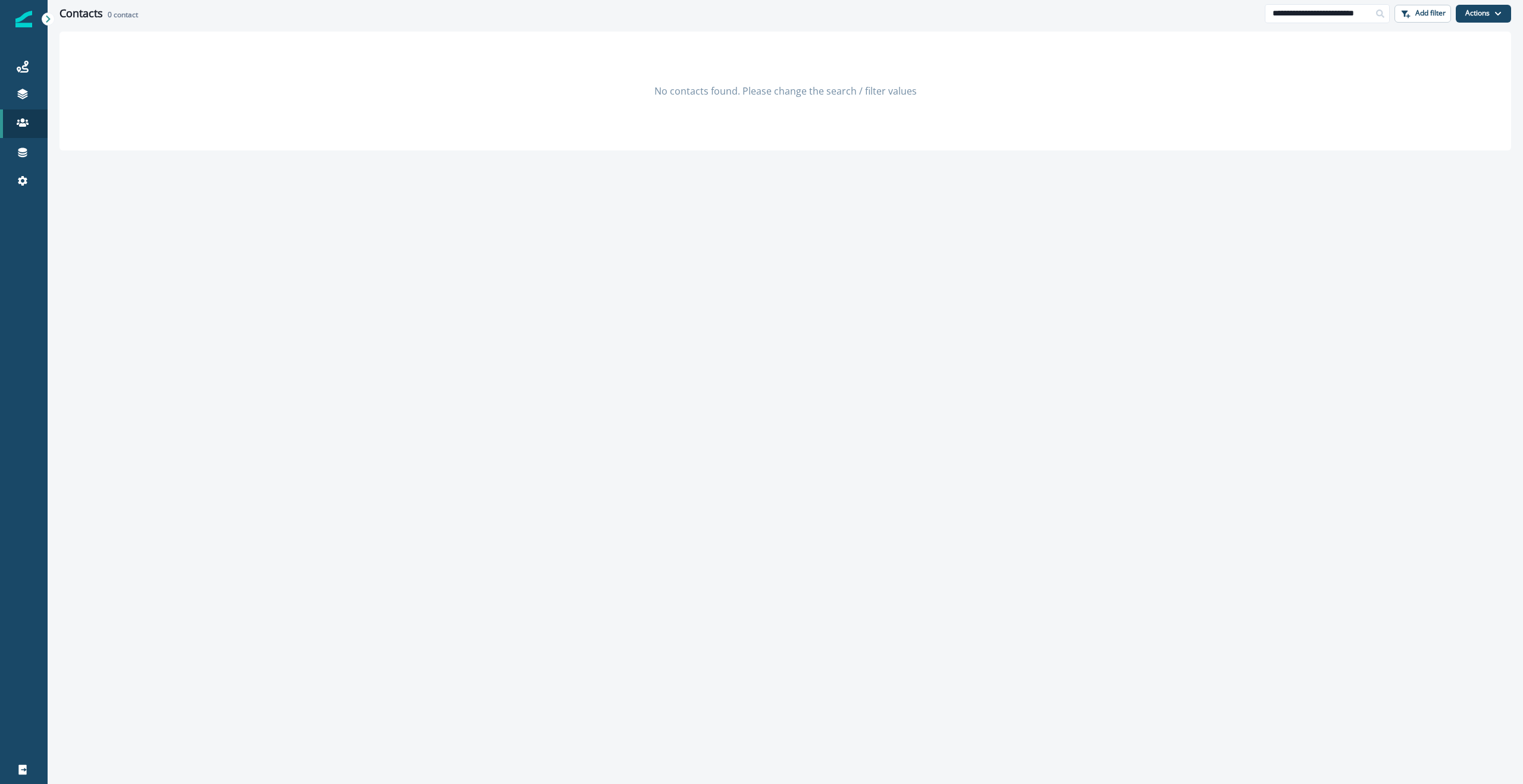
click at [1390, 14] on div "**********" at bounding box center [1388, 14] width 246 height 19
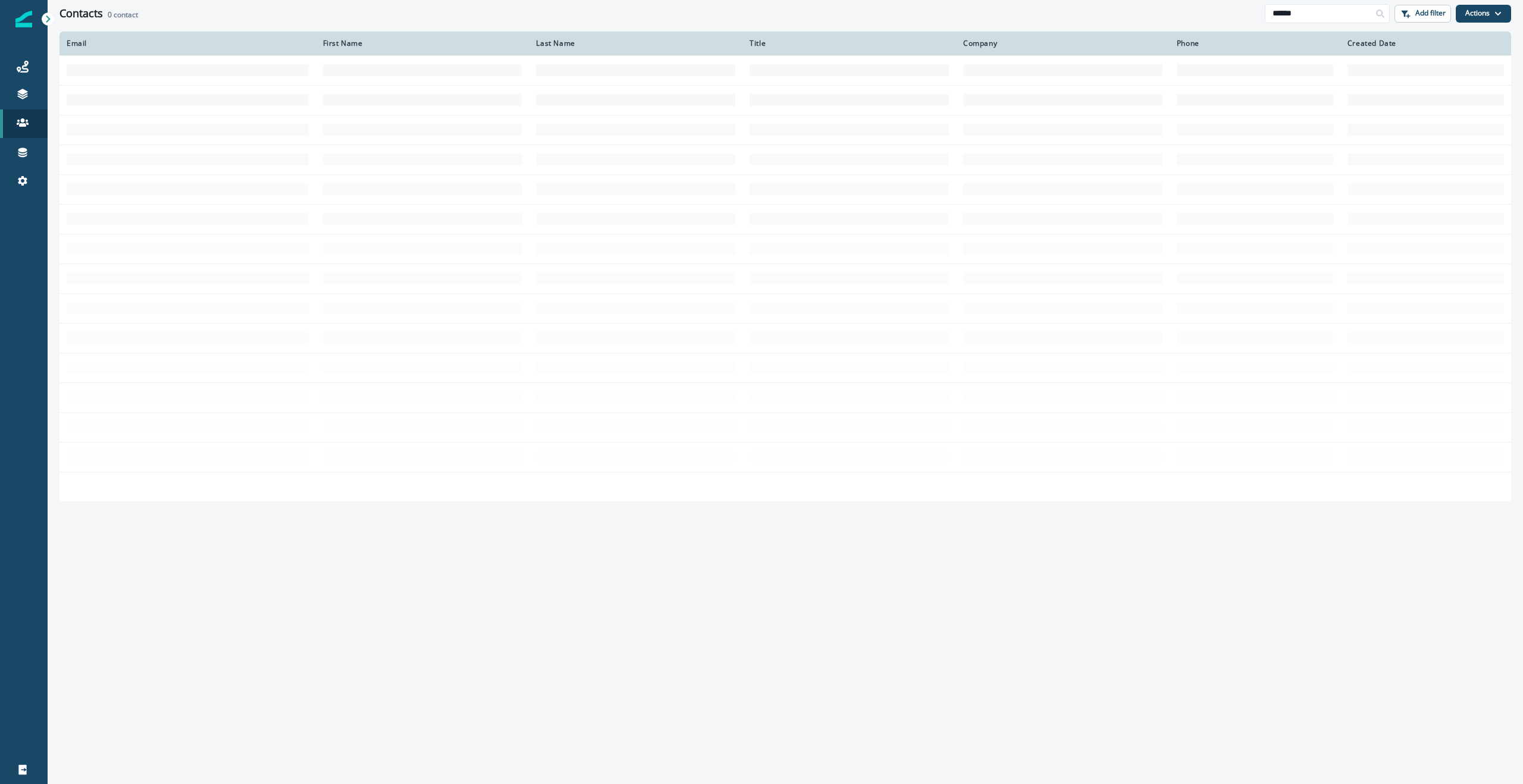
type input "******"
click at [1321, 13] on input "******" at bounding box center [1328, 14] width 125 height 19
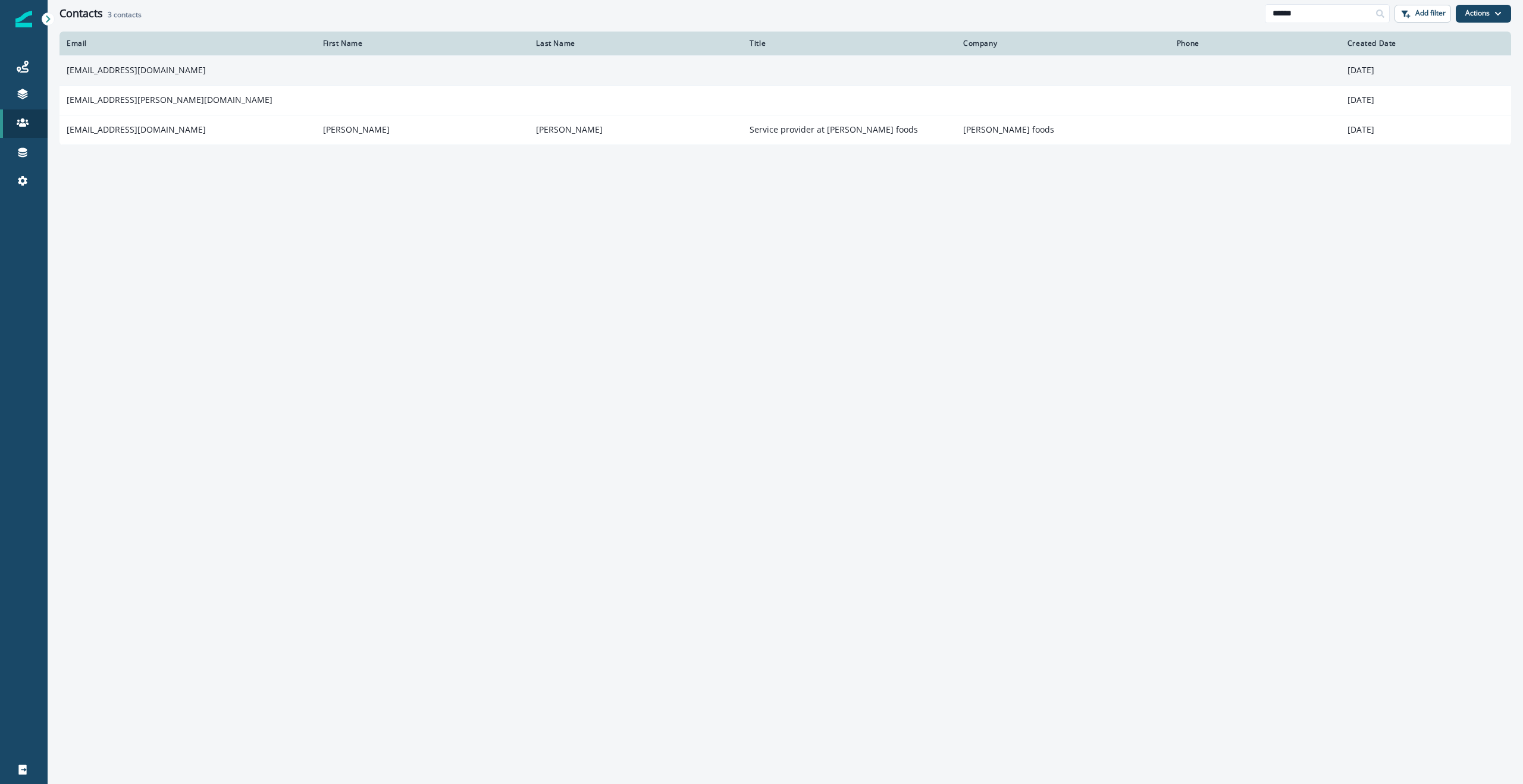
click at [258, 69] on td "[EMAIL_ADDRESS][DOMAIN_NAME]" at bounding box center [188, 70] width 257 height 29
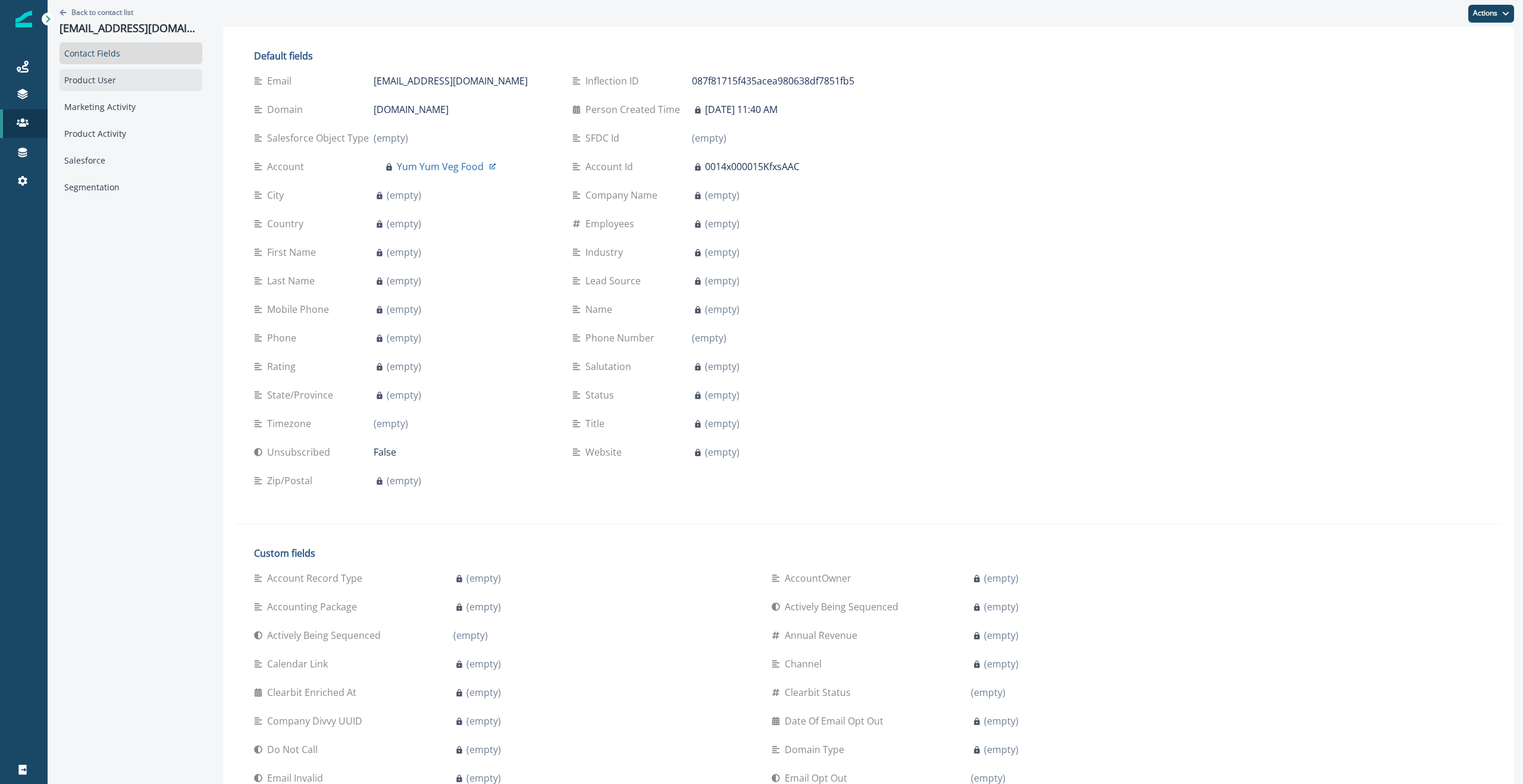
click at [111, 74] on div "Product User" at bounding box center [131, 80] width 143 height 22
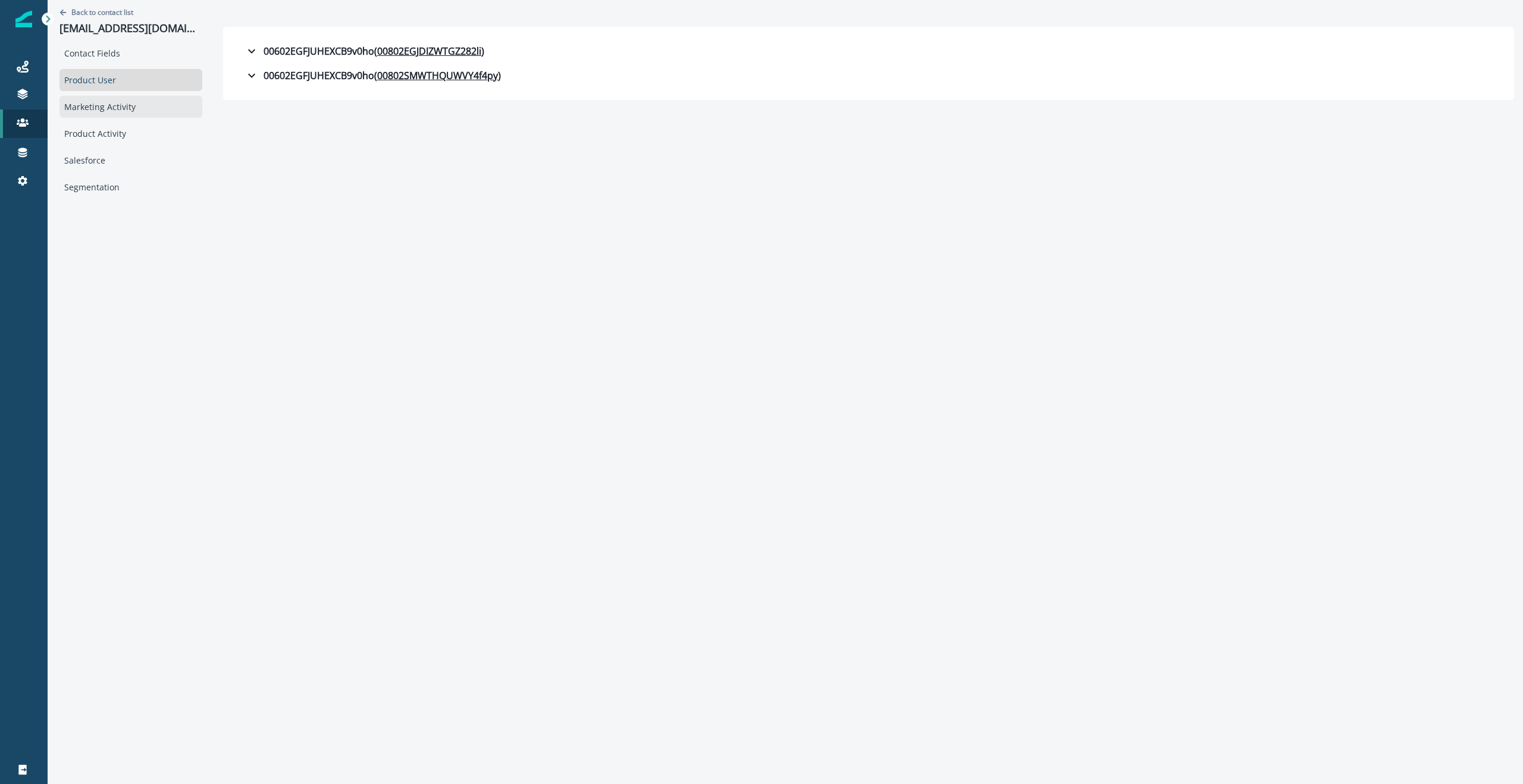
click at [101, 111] on div "Marketing Activity" at bounding box center [131, 107] width 143 height 22
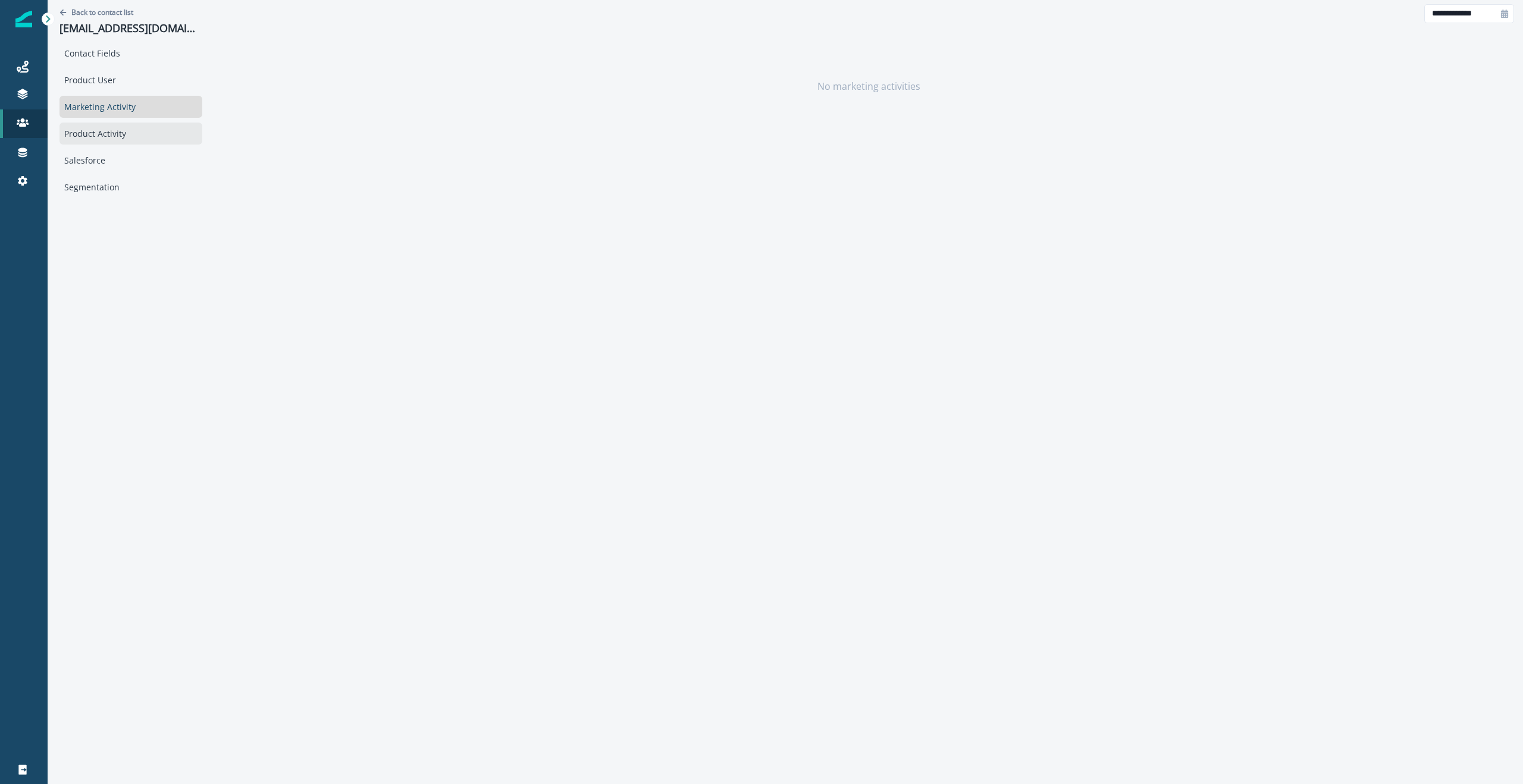
click at [106, 135] on div "Product Activity" at bounding box center [131, 133] width 143 height 22
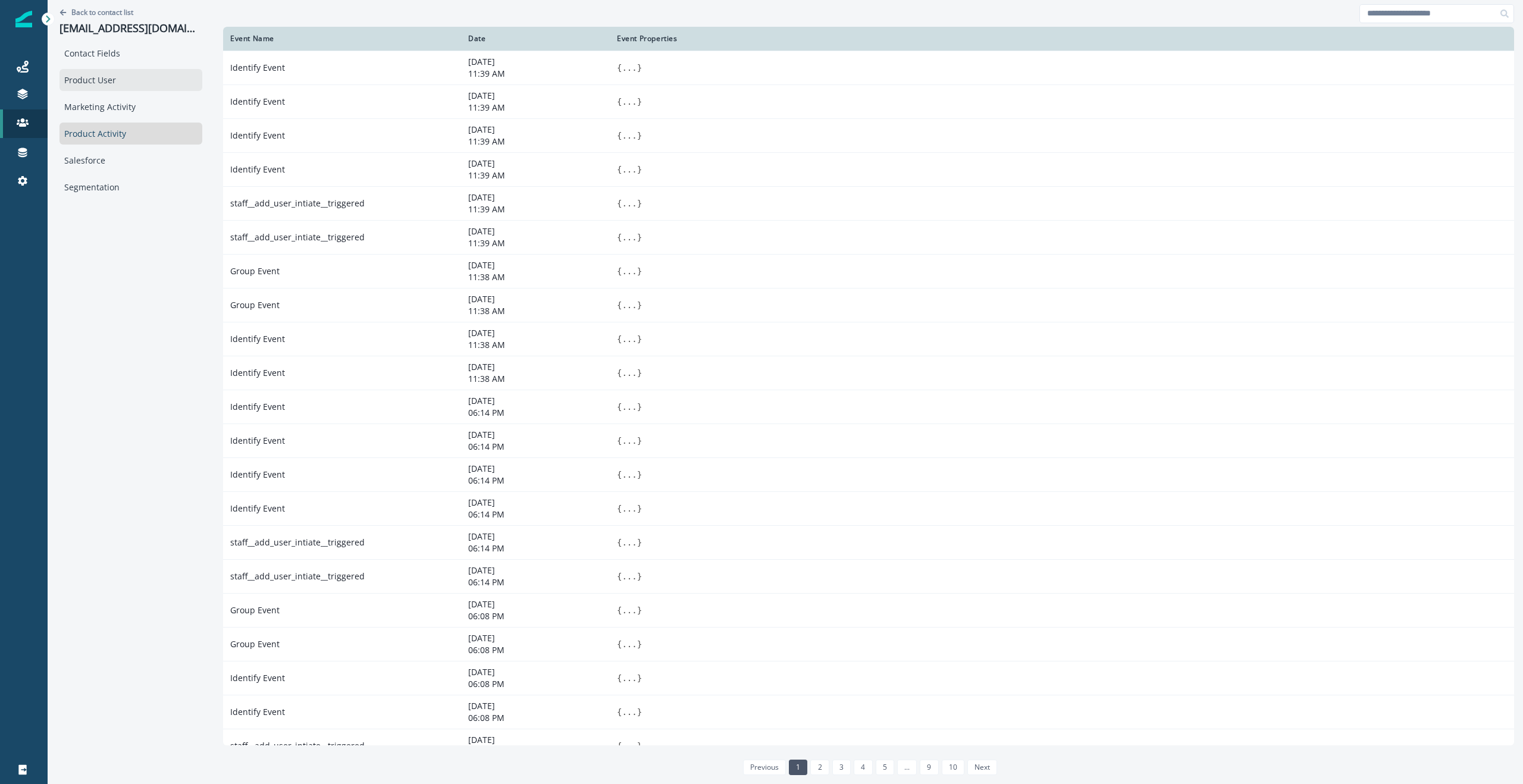
click at [101, 76] on div "Product User" at bounding box center [131, 80] width 143 height 22
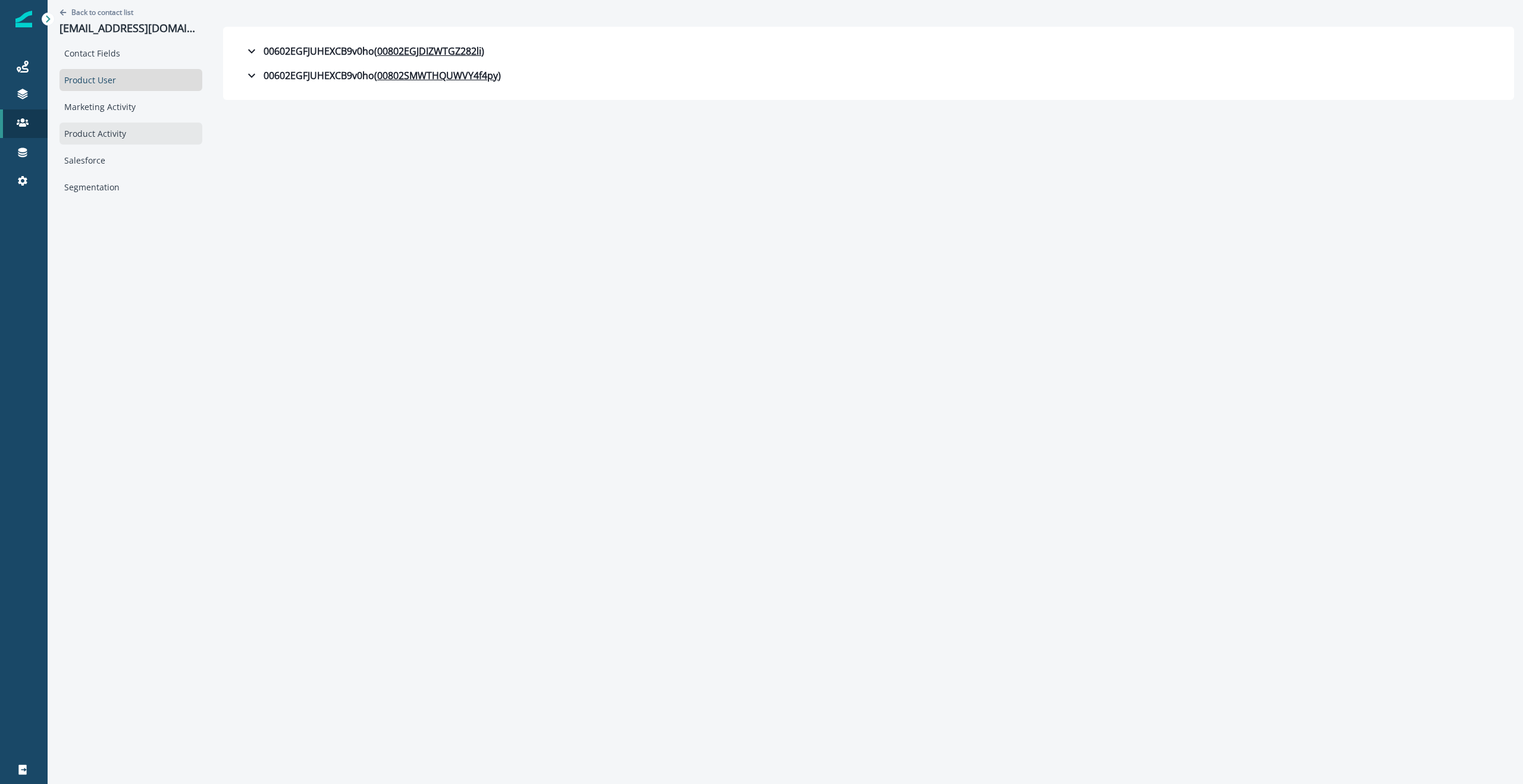
click at [119, 135] on div "Product Activity" at bounding box center [131, 133] width 143 height 22
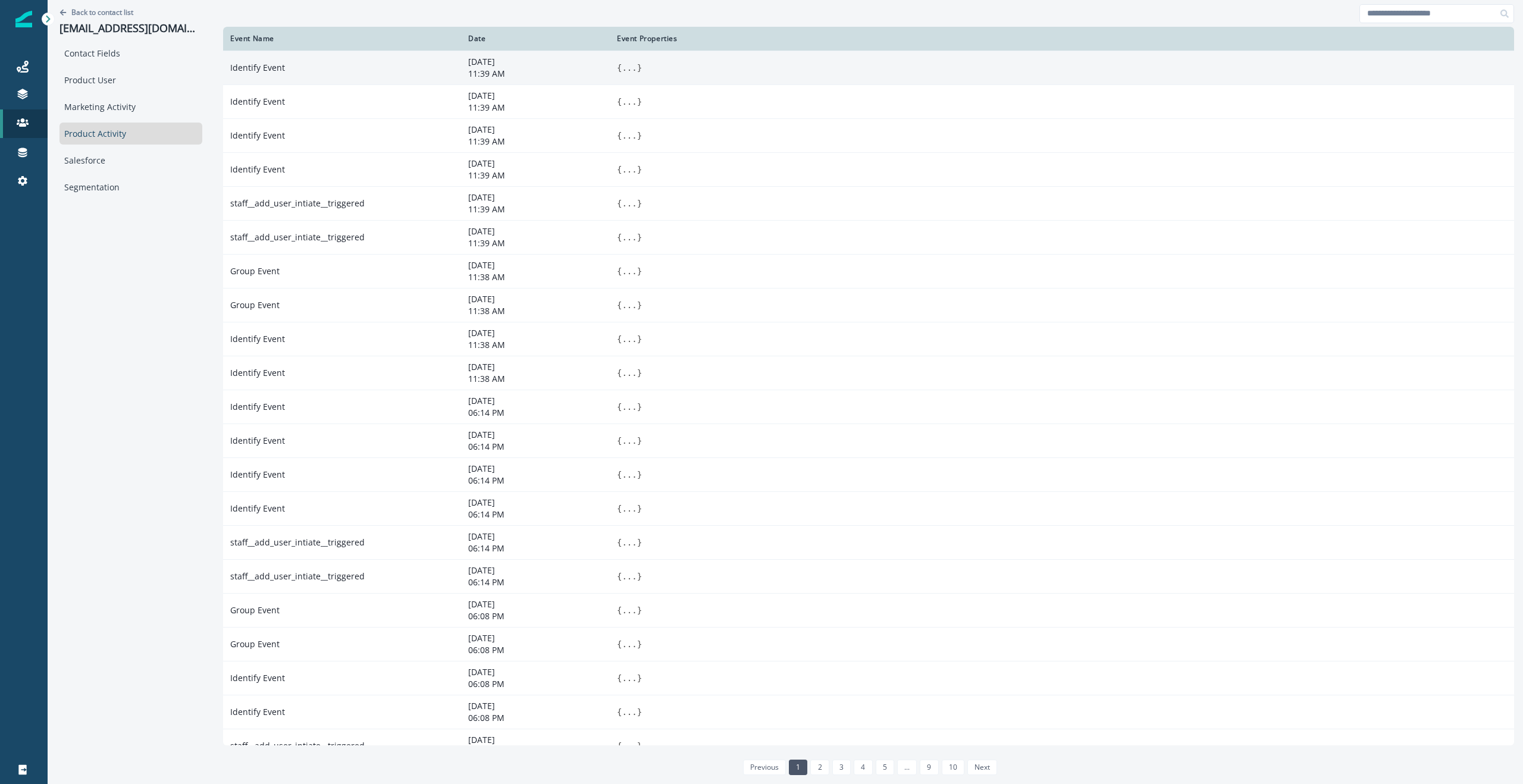
click at [627, 69] on button "..." at bounding box center [630, 68] width 15 height 12
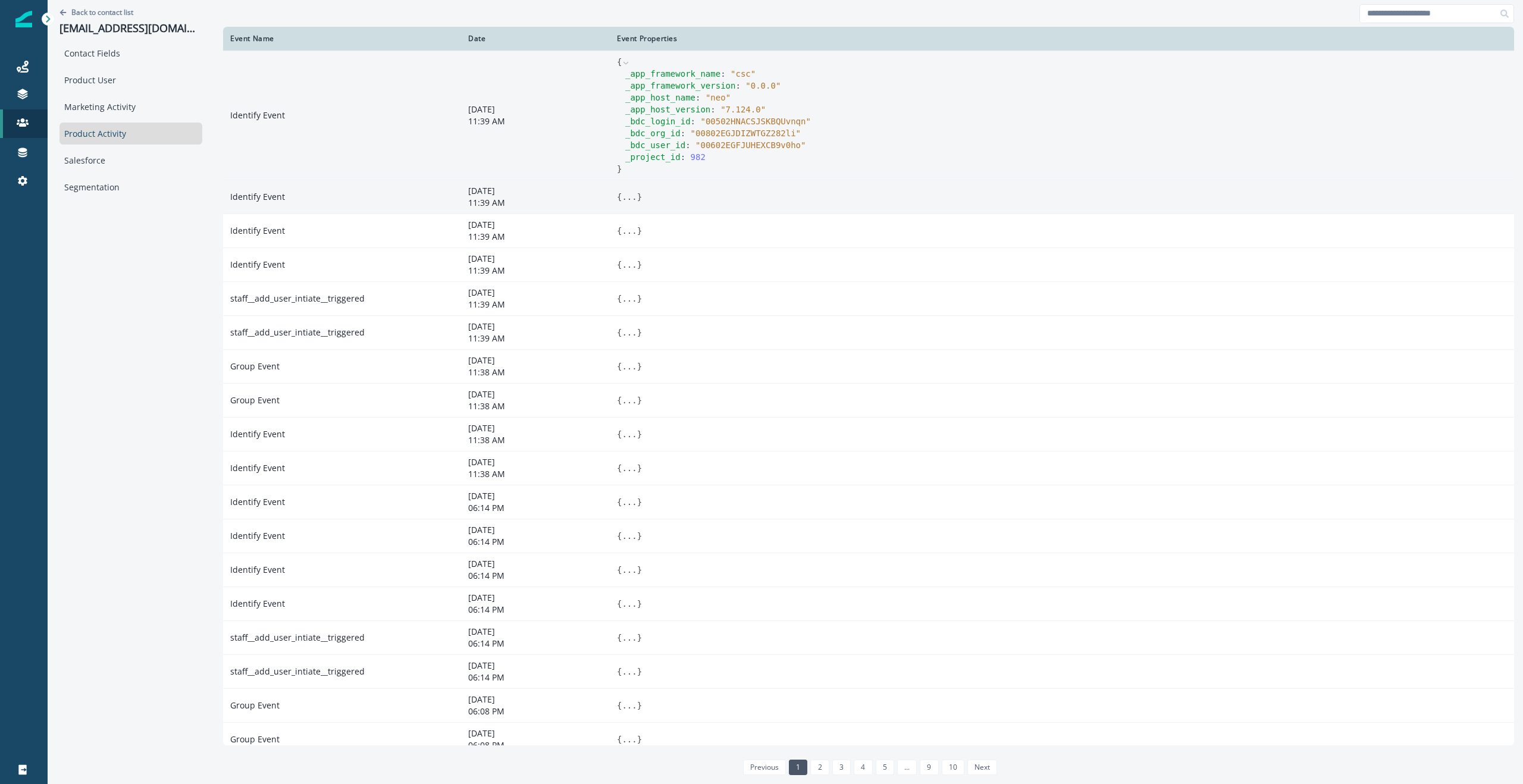
click at [631, 196] on button "..." at bounding box center [630, 197] width 15 height 12
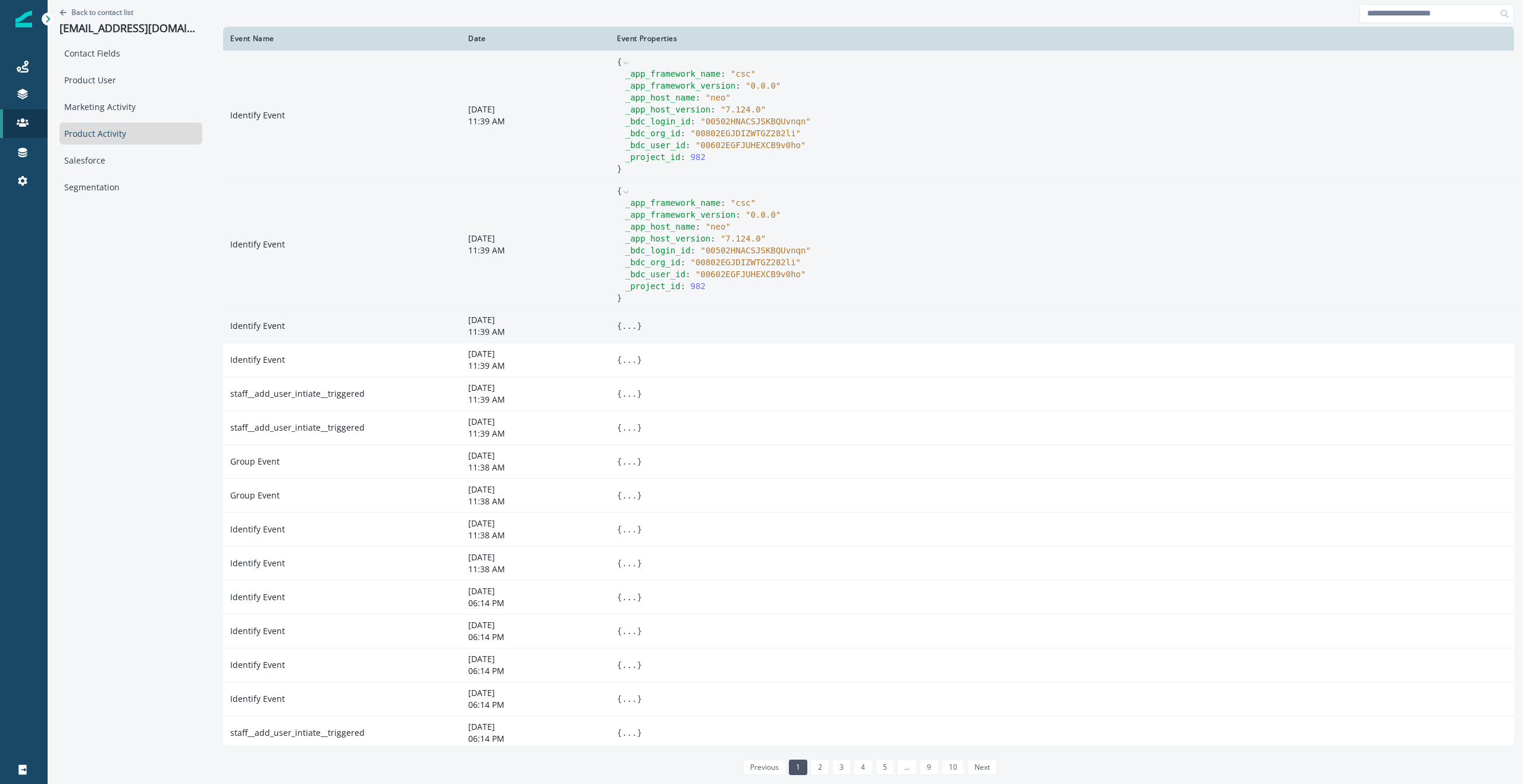
click at [622, 324] on button "..." at bounding box center [630, 326] width 15 height 12
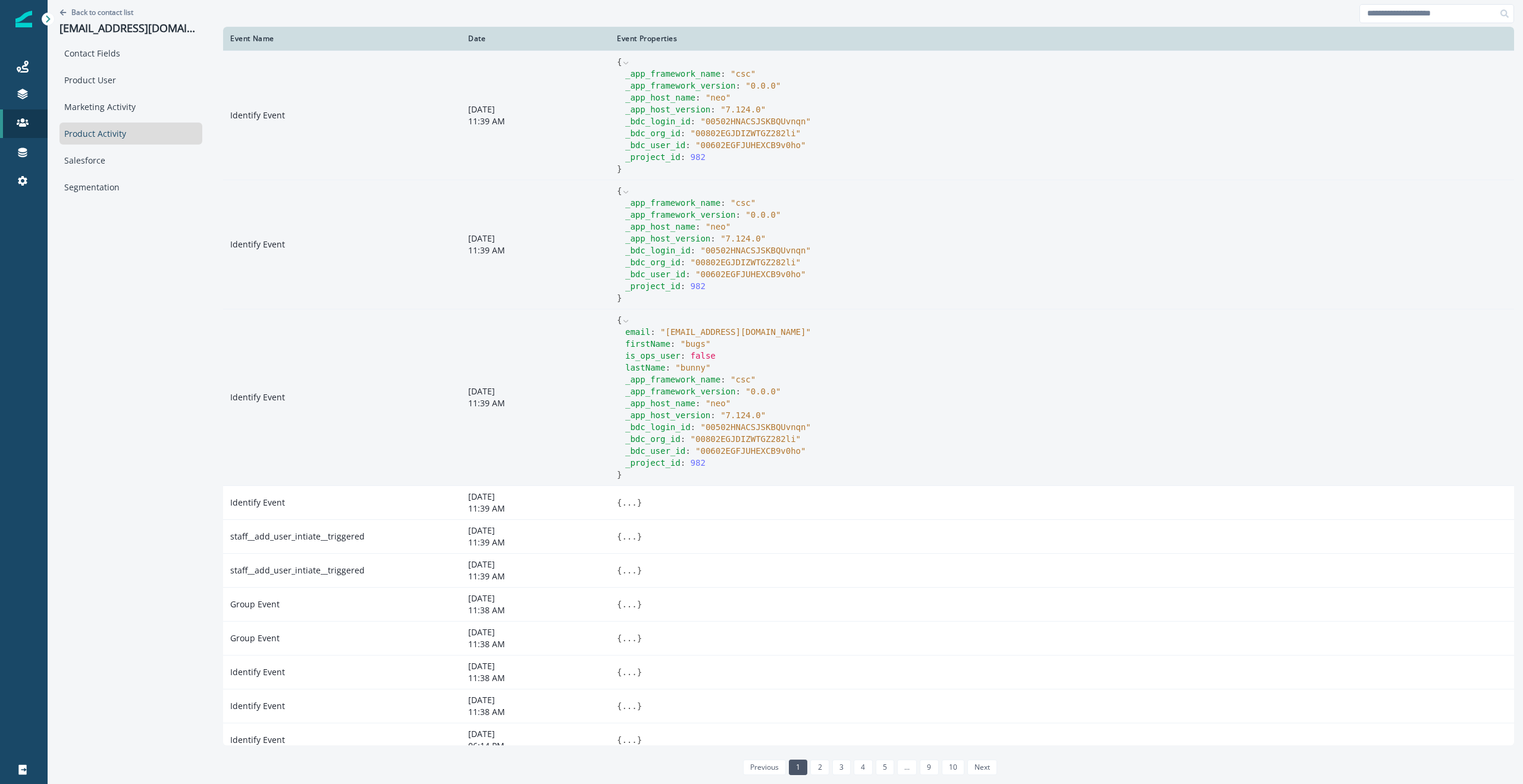
click at [624, 317] on icon at bounding box center [626, 321] width 8 height 8
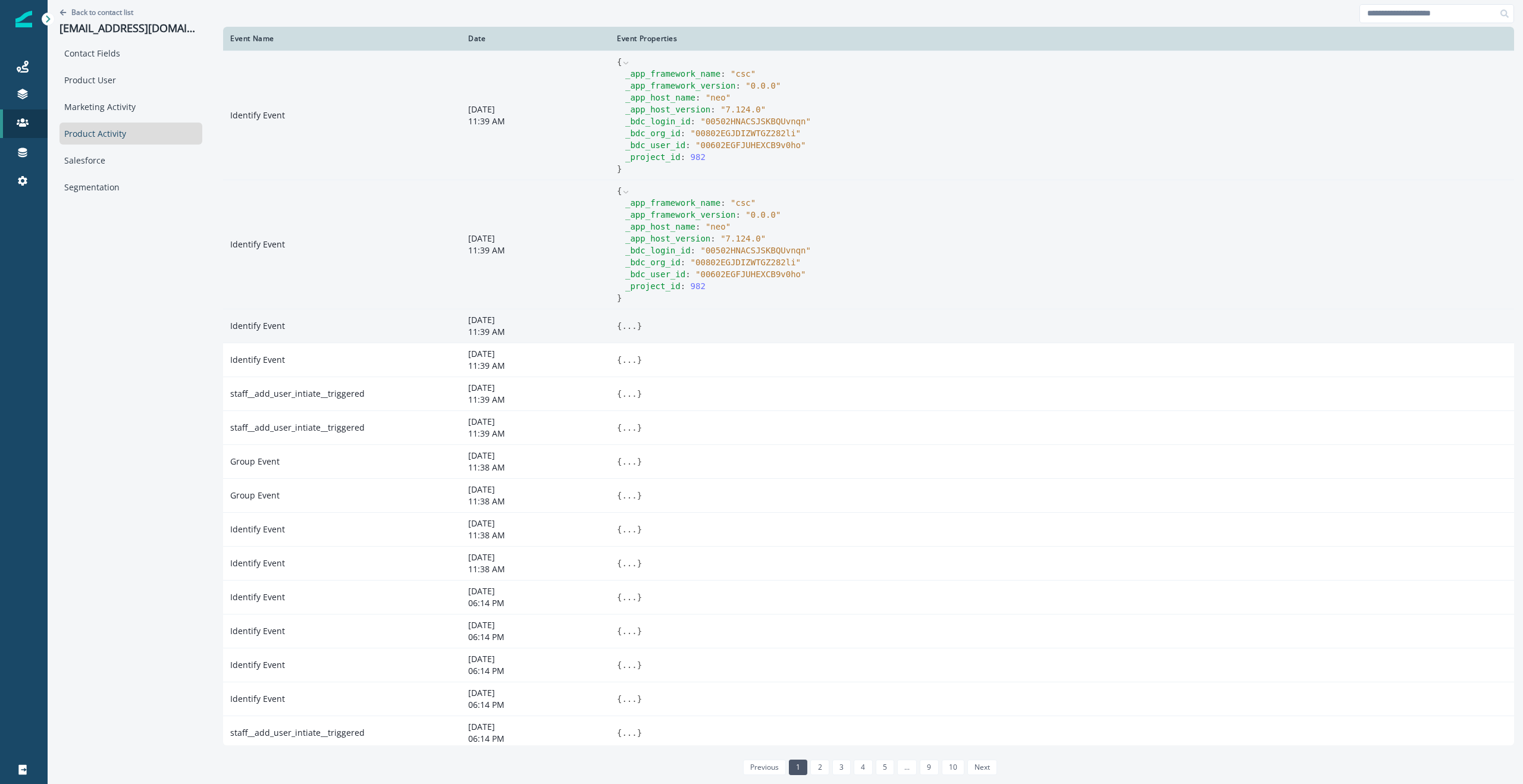
click at [629, 63] on icon at bounding box center [626, 63] width 8 height 8
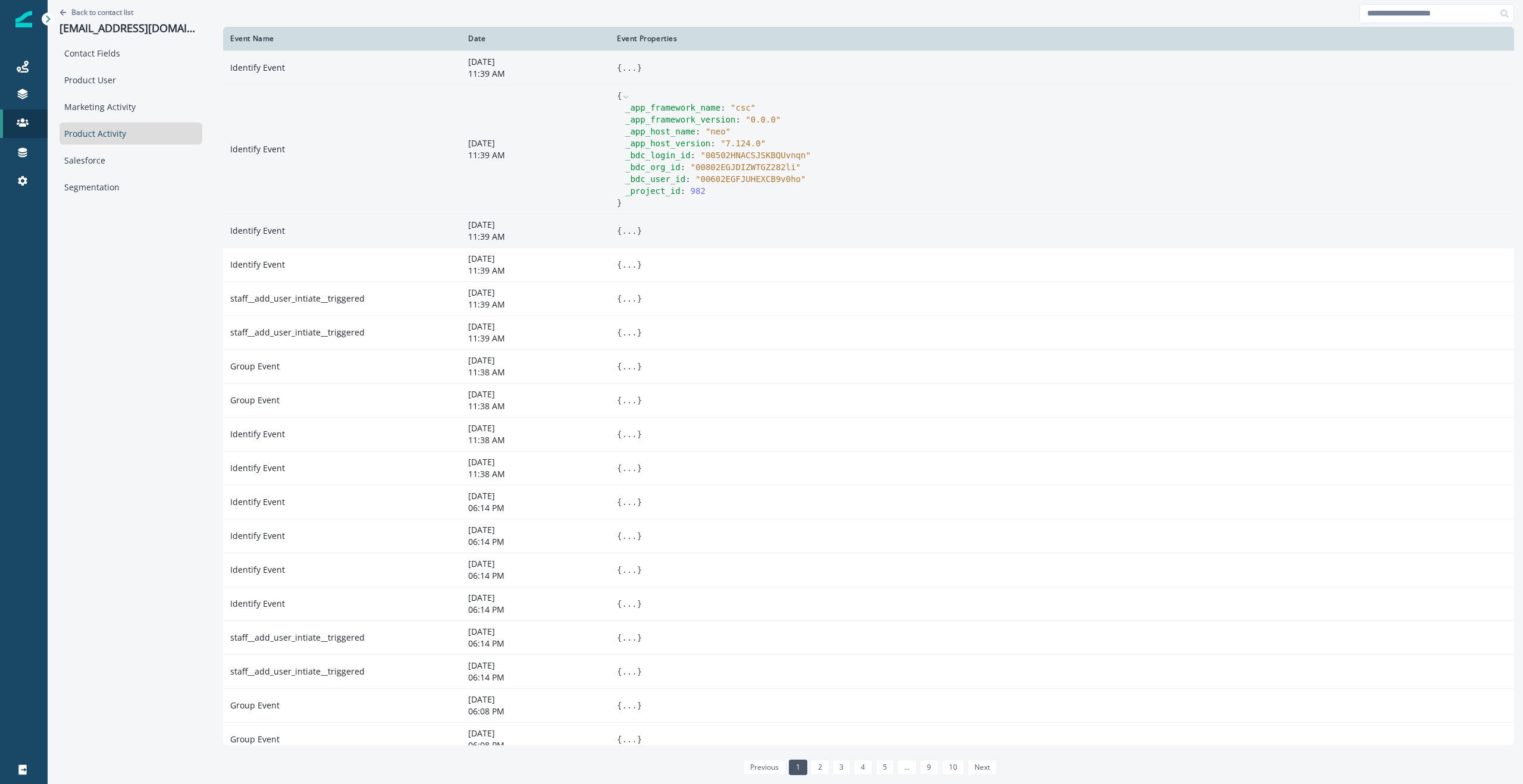
click at [627, 97] on icon at bounding box center [626, 96] width 4 height 2
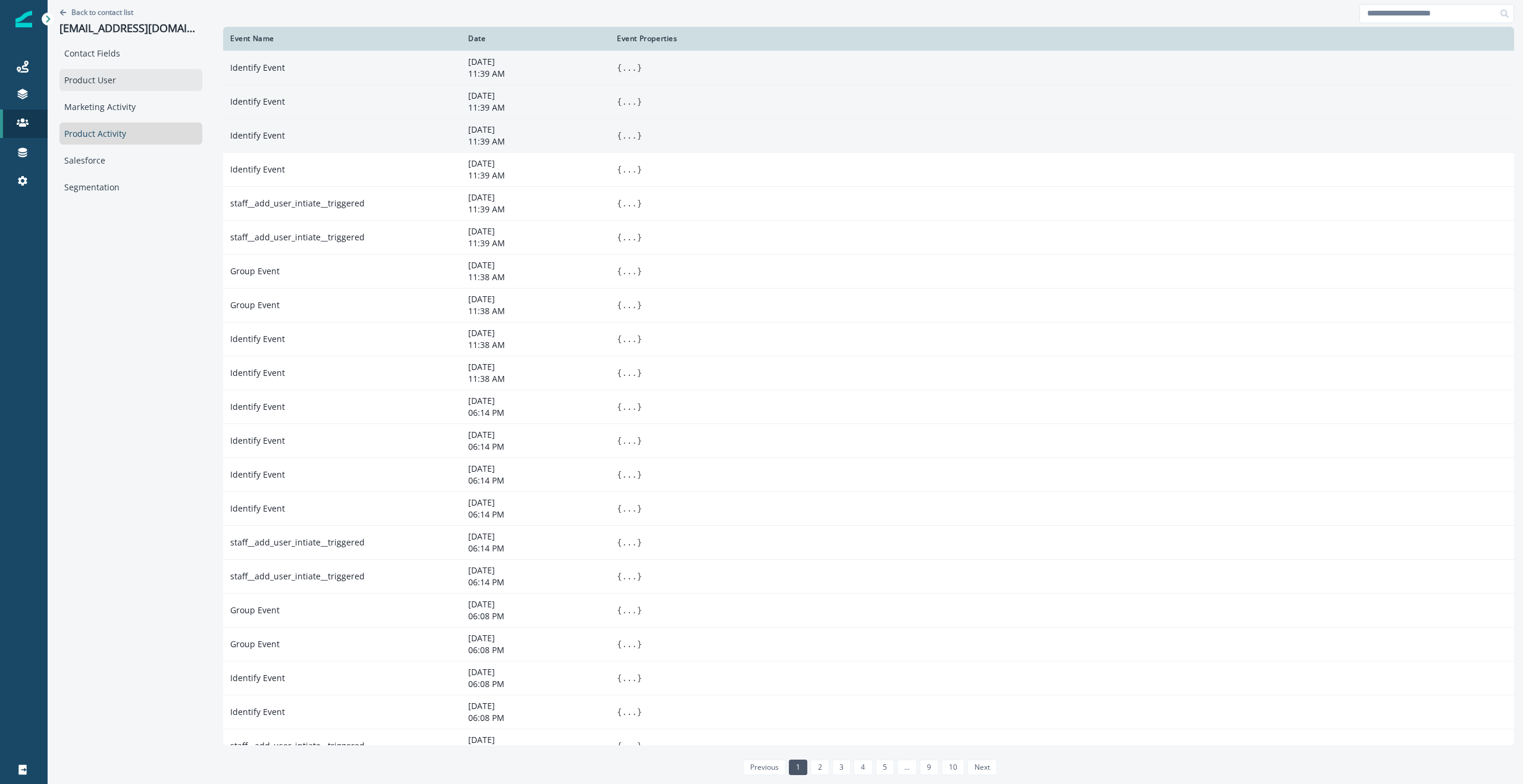
click at [105, 82] on div "Product User" at bounding box center [131, 80] width 143 height 22
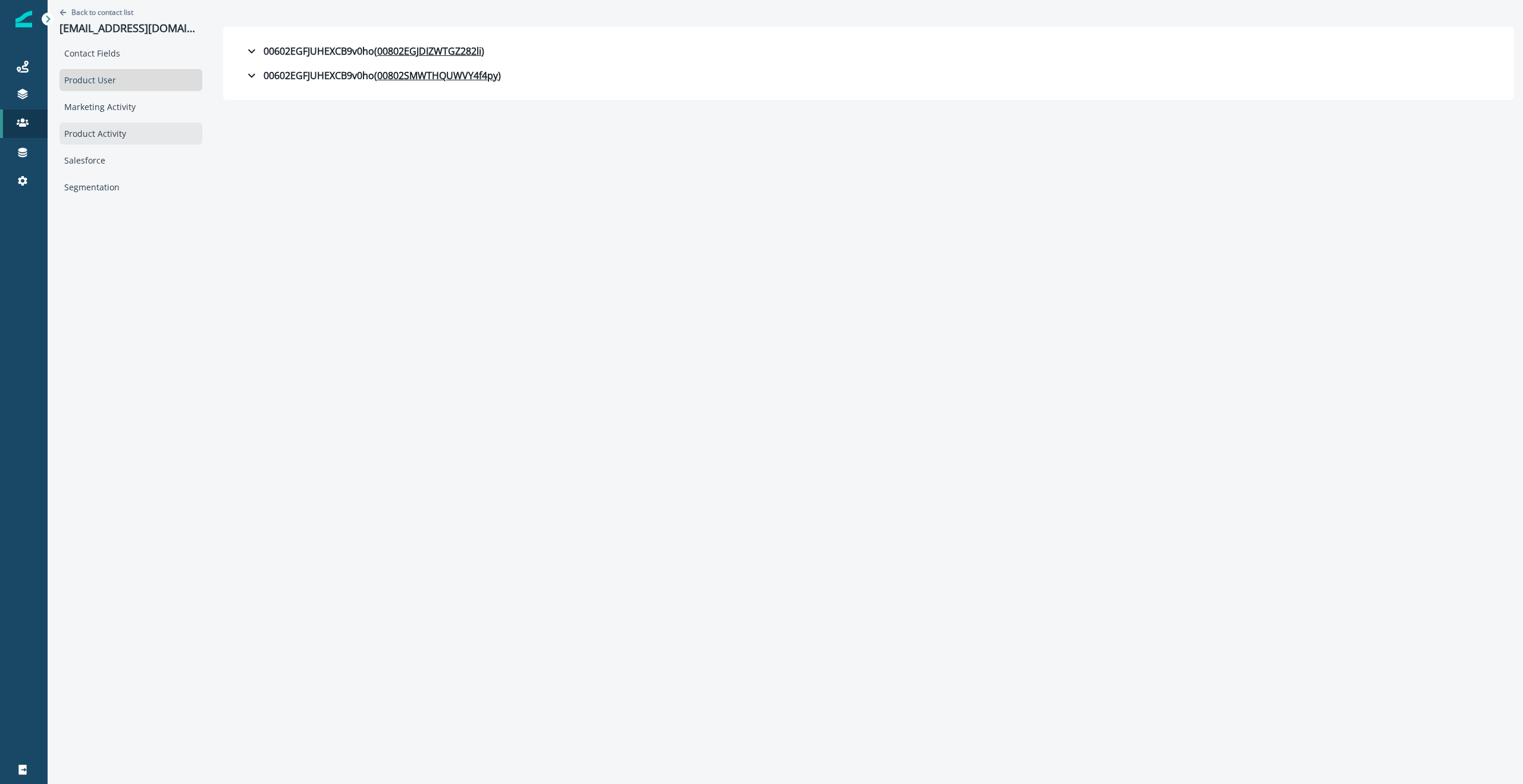
click at [132, 134] on div "Product Activity" at bounding box center [131, 133] width 143 height 22
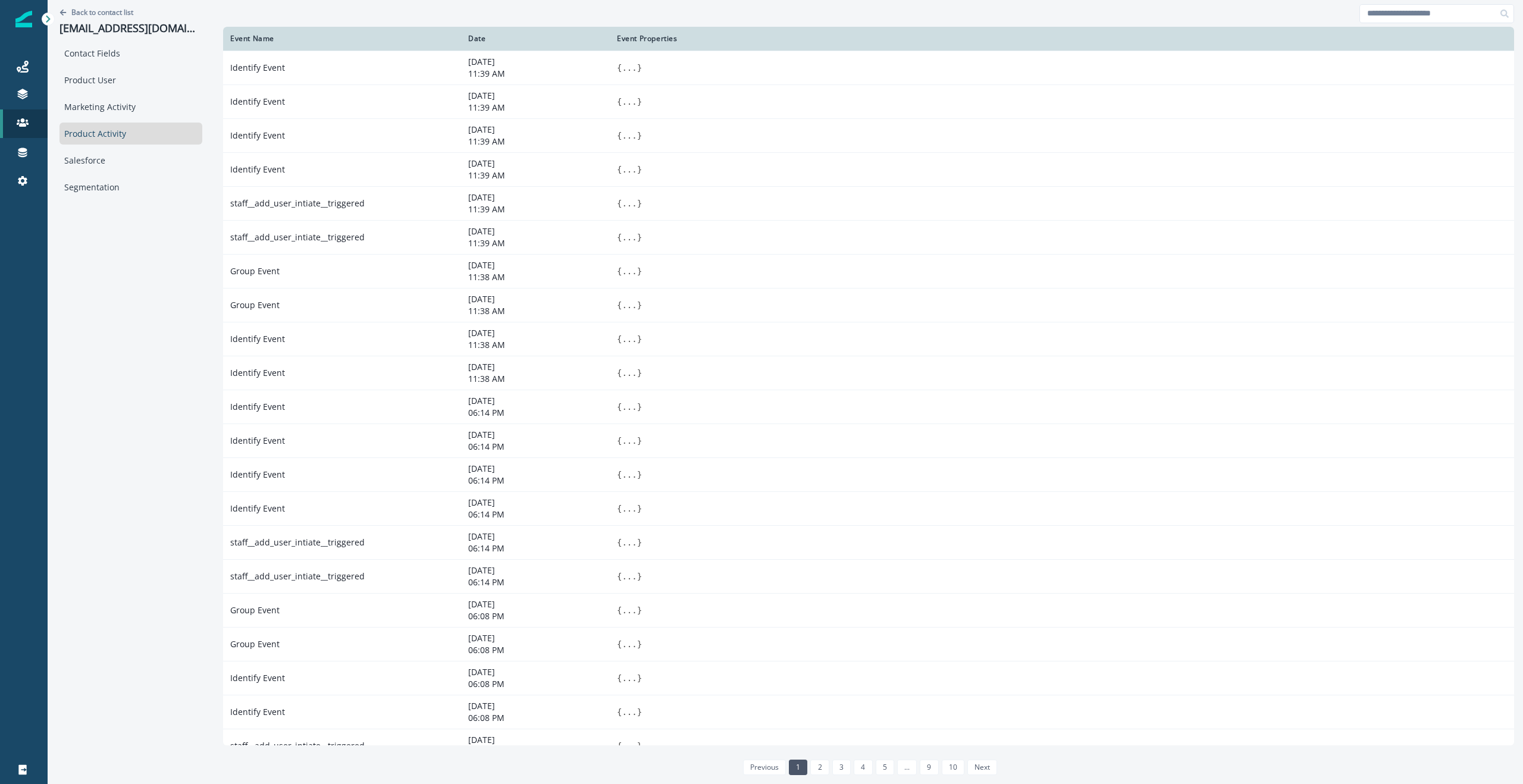
click at [186, 220] on div "Back to contact list [EMAIL_ADDRESS][PHONE_NUMBER][DOMAIN_NAME] Contact Fields …" at bounding box center [131, 391] width 167 height 781
click at [318, 18] on div at bounding box center [869, 13] width 1292 height 27
click at [278, 11] on div at bounding box center [869, 13] width 1292 height 27
click at [91, 55] on div "Contact Fields" at bounding box center [131, 53] width 143 height 22
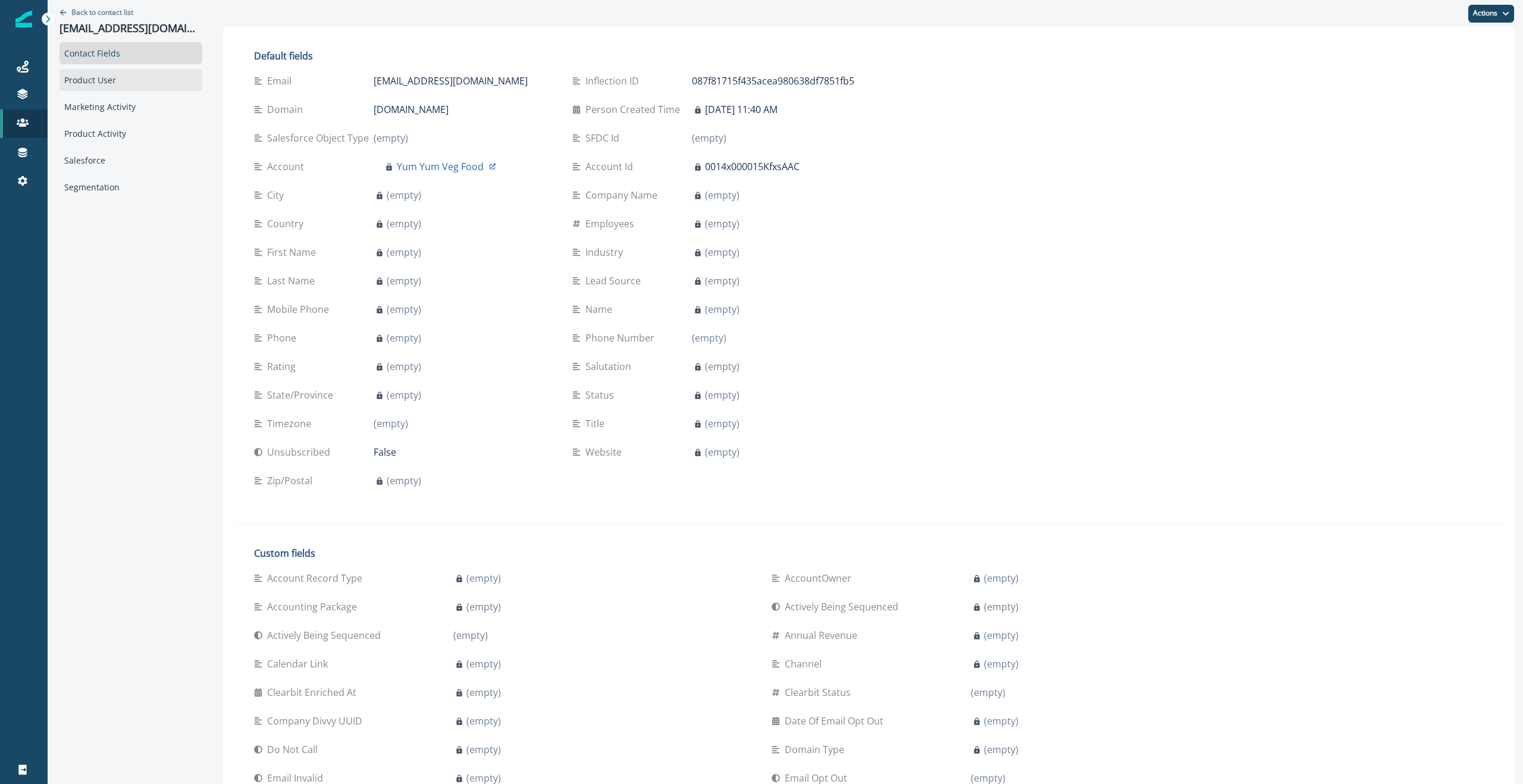
click at [144, 88] on div "Product User" at bounding box center [131, 80] width 143 height 22
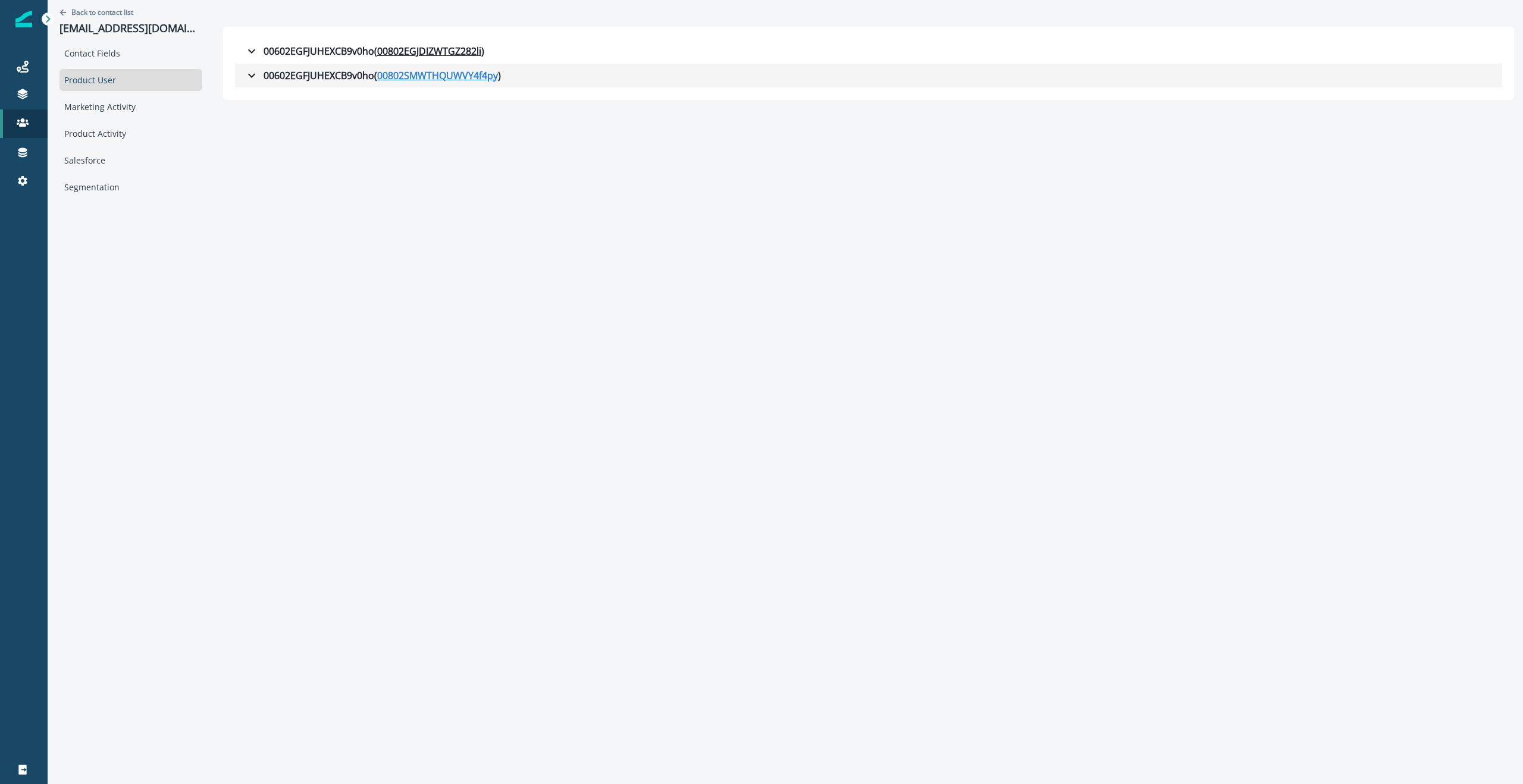
click at [459, 76] on u "00802SMWTHQUWVY4f4py" at bounding box center [438, 75] width 121 height 14
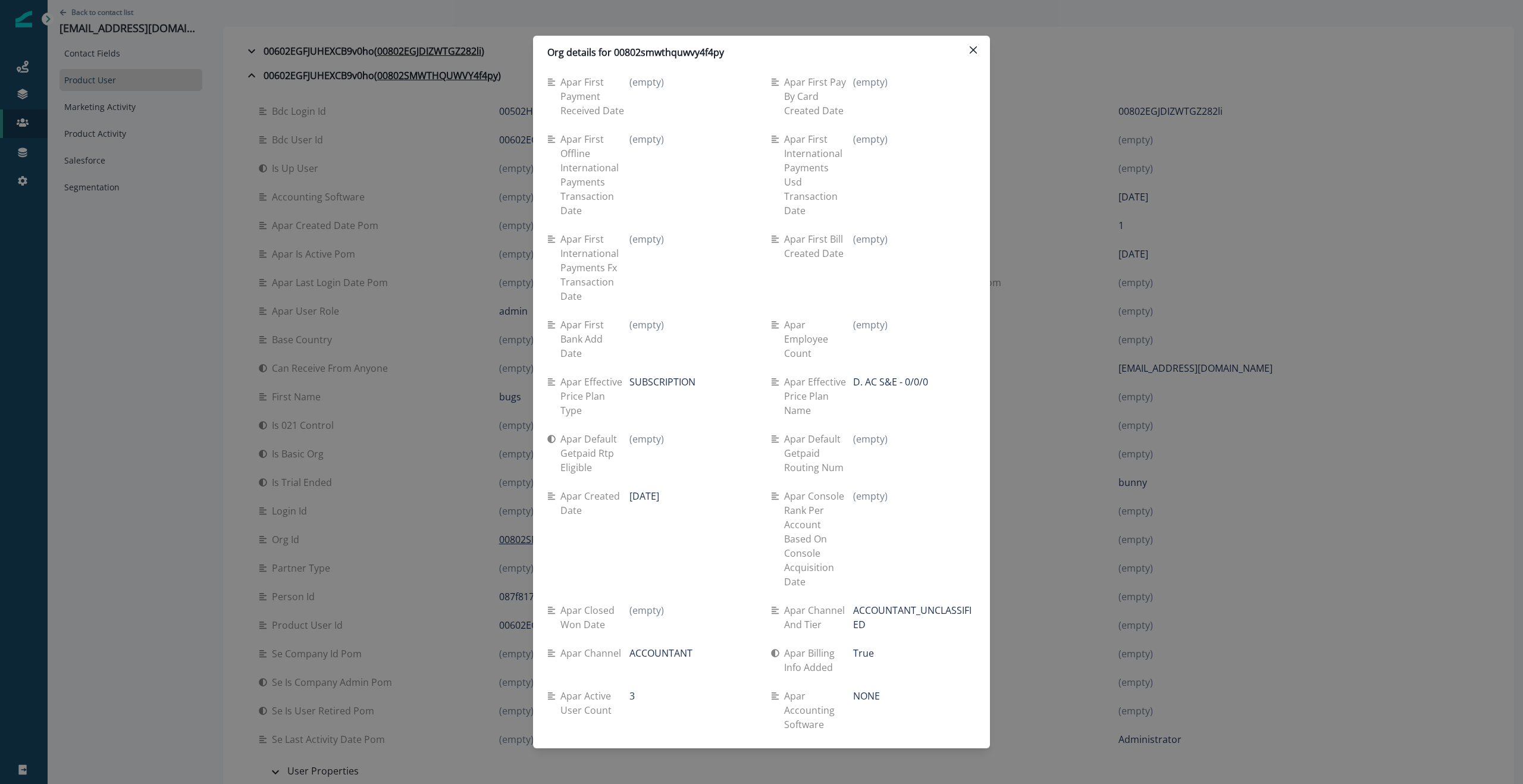
scroll to position [4669, 0]
click at [172, 173] on div "Org details for 00802smwthquwvy4f4py Se travel spend lifetime (empty) Se spend …" at bounding box center [762, 392] width 1523 height 784
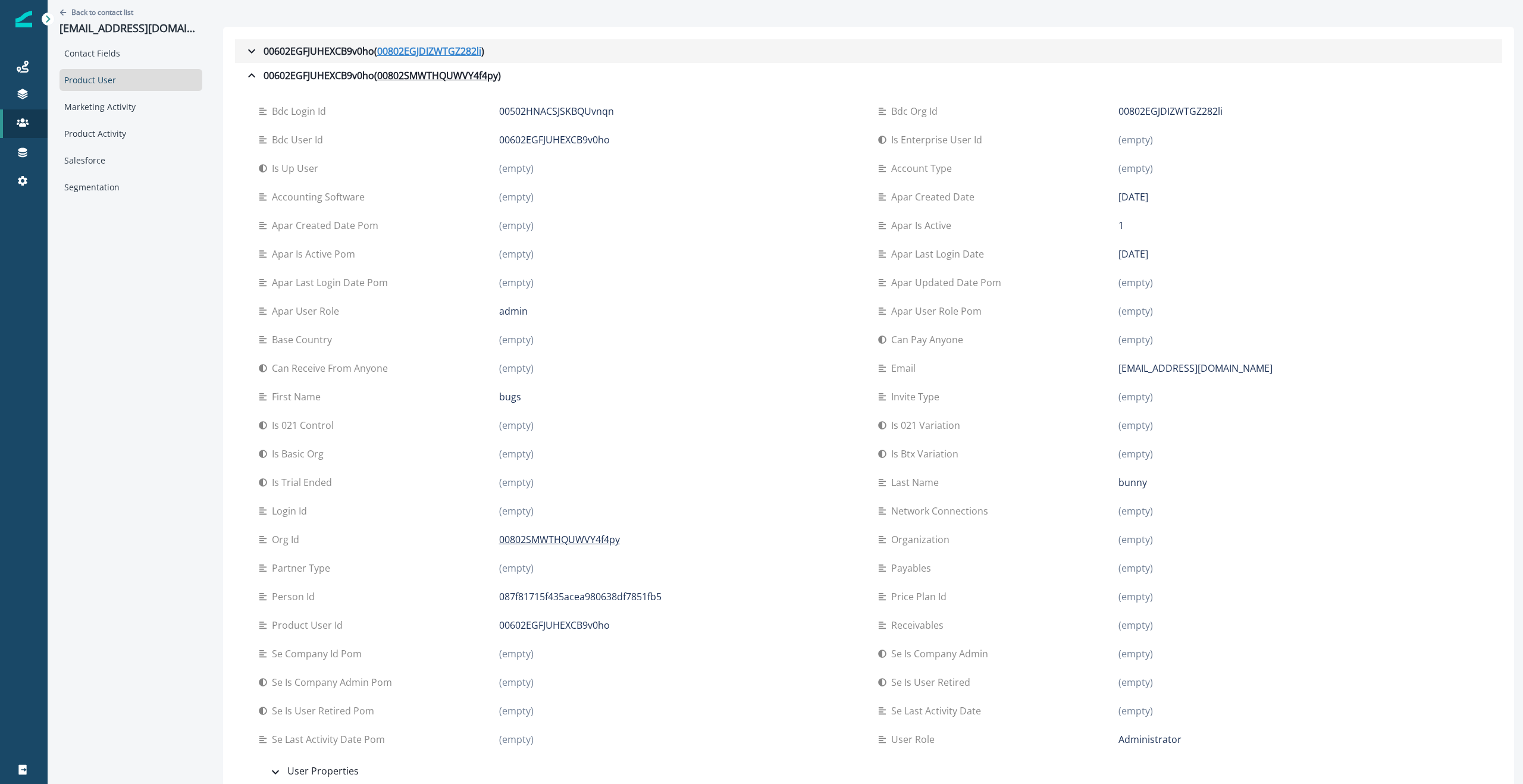
click at [455, 46] on u "00802EGJDIZWTGZ282li" at bounding box center [429, 51] width 104 height 14
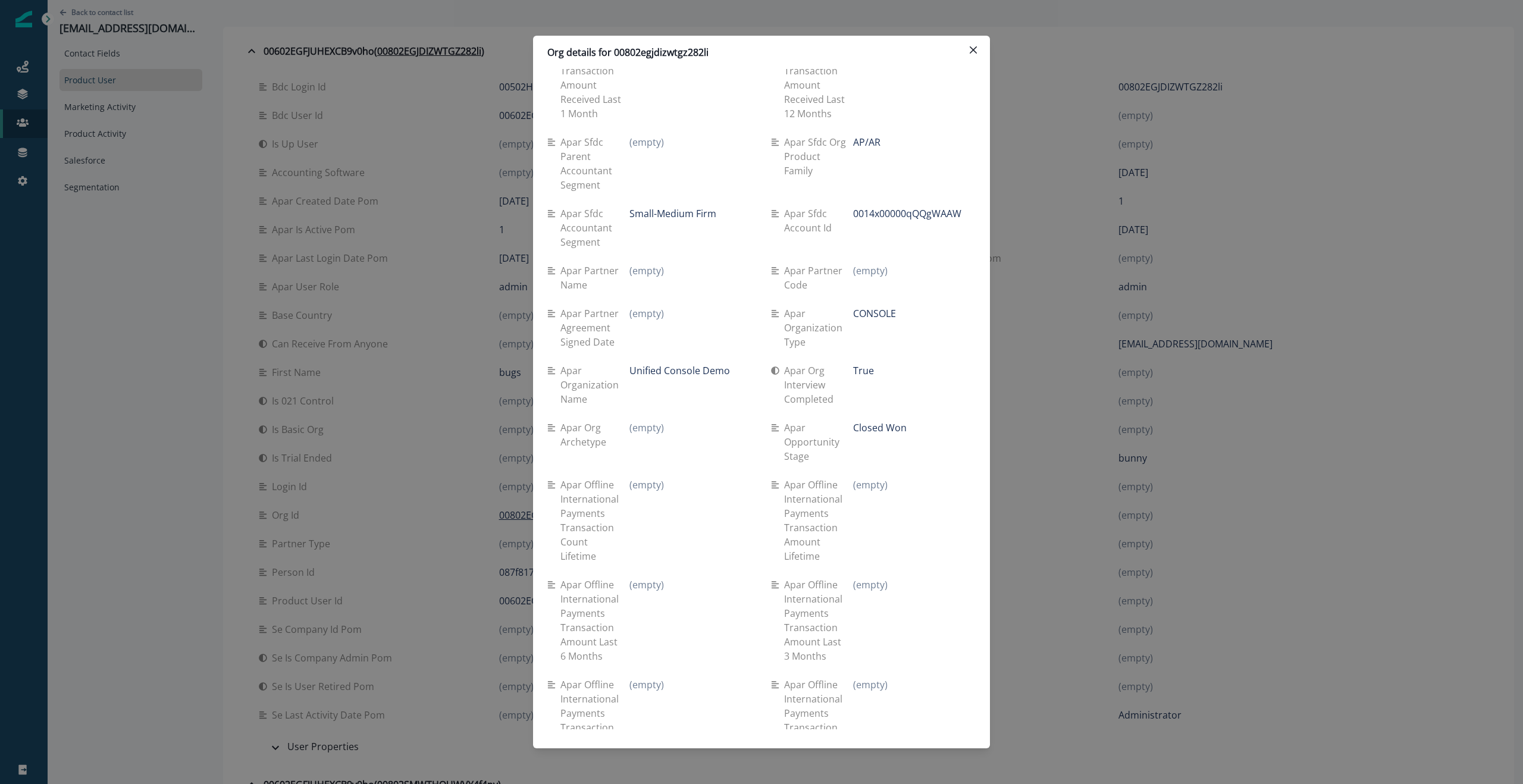
scroll to position [1885, 0]
click at [211, 190] on div "Org details for 00802egjdizwtgz282li Se travel spend lifetime (empty) Se spend …" at bounding box center [762, 392] width 1523 height 784
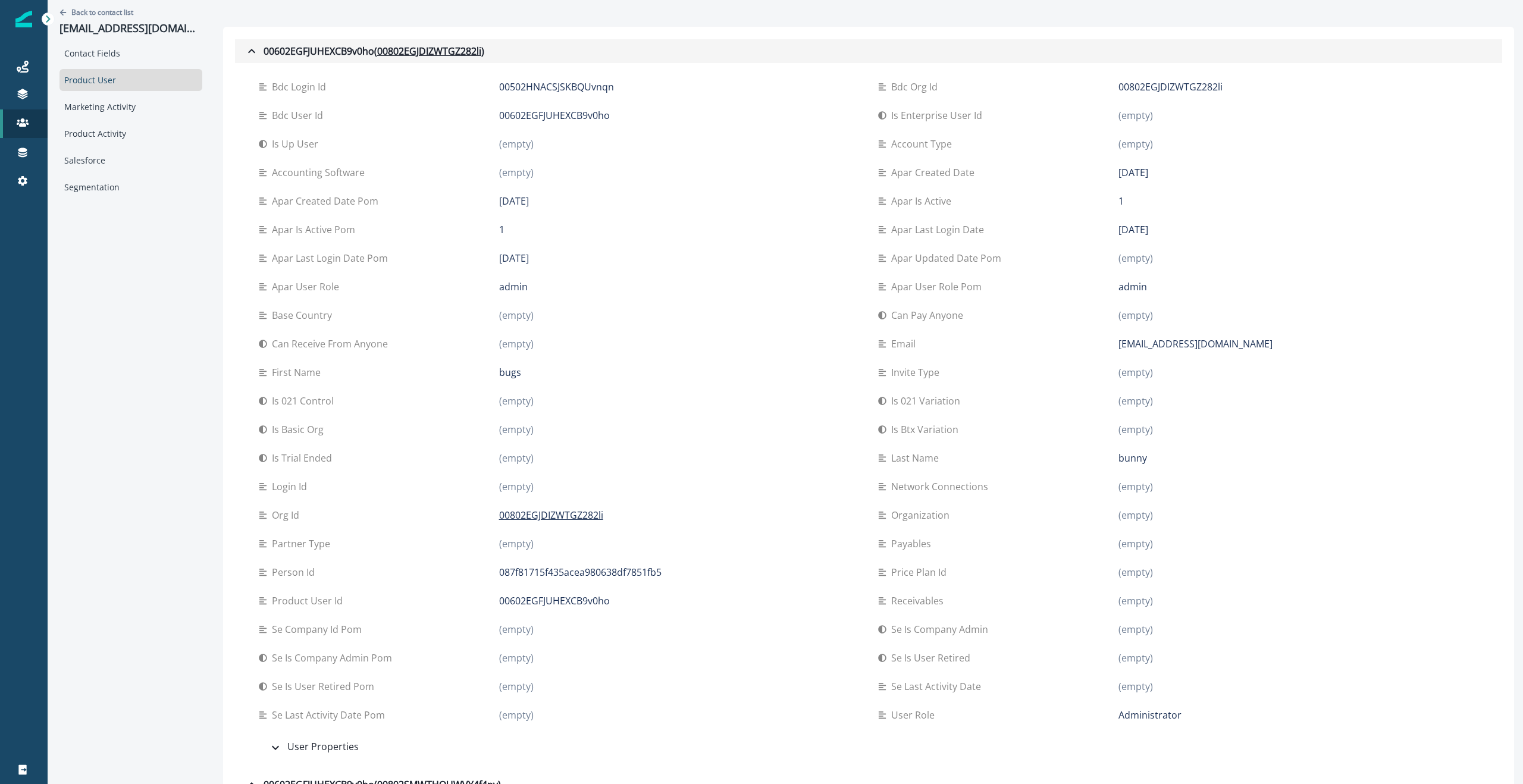
click at [253, 50] on icon "button" at bounding box center [252, 51] width 7 height 4
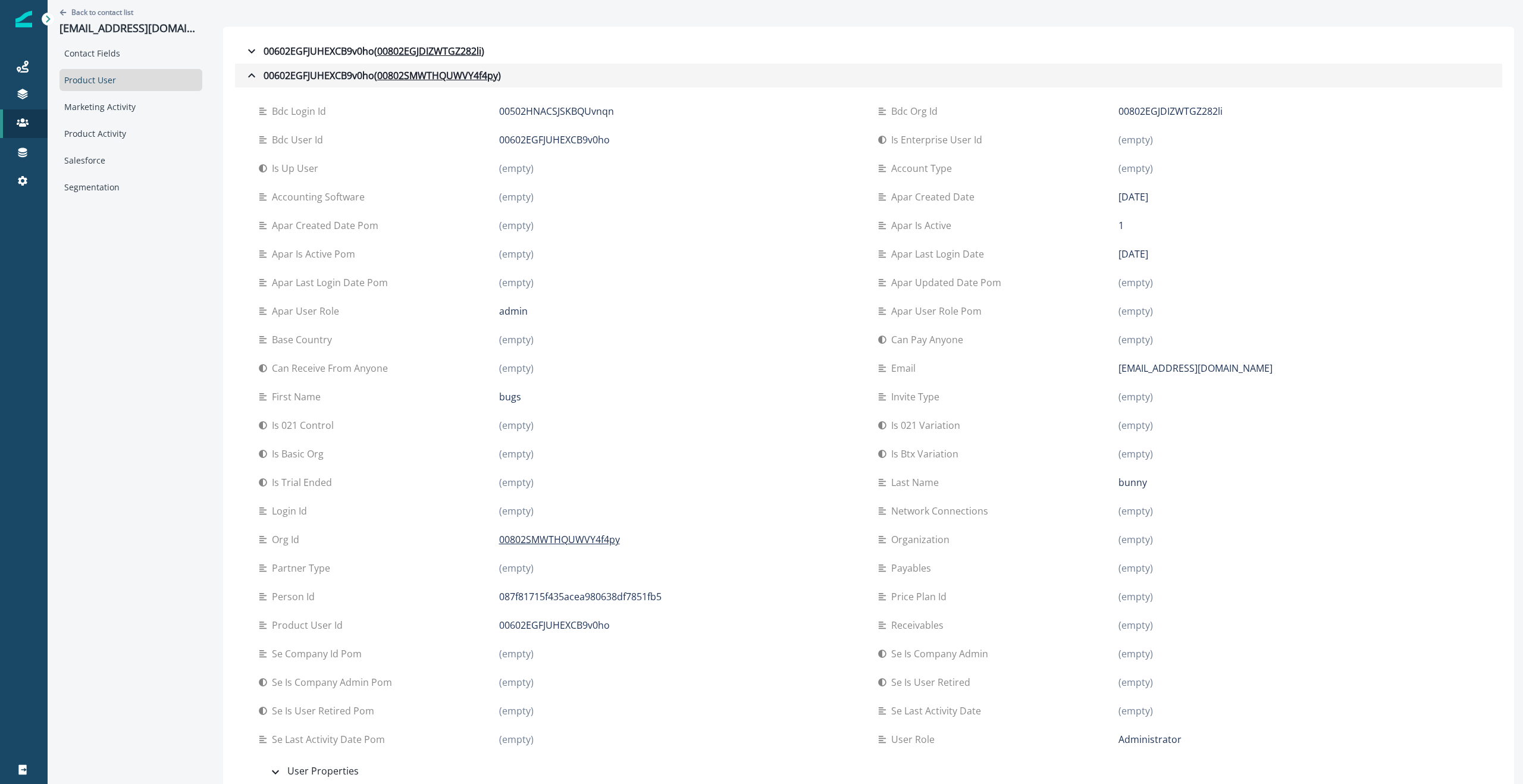
click at [250, 76] on icon "button" at bounding box center [251, 75] width 14 height 14
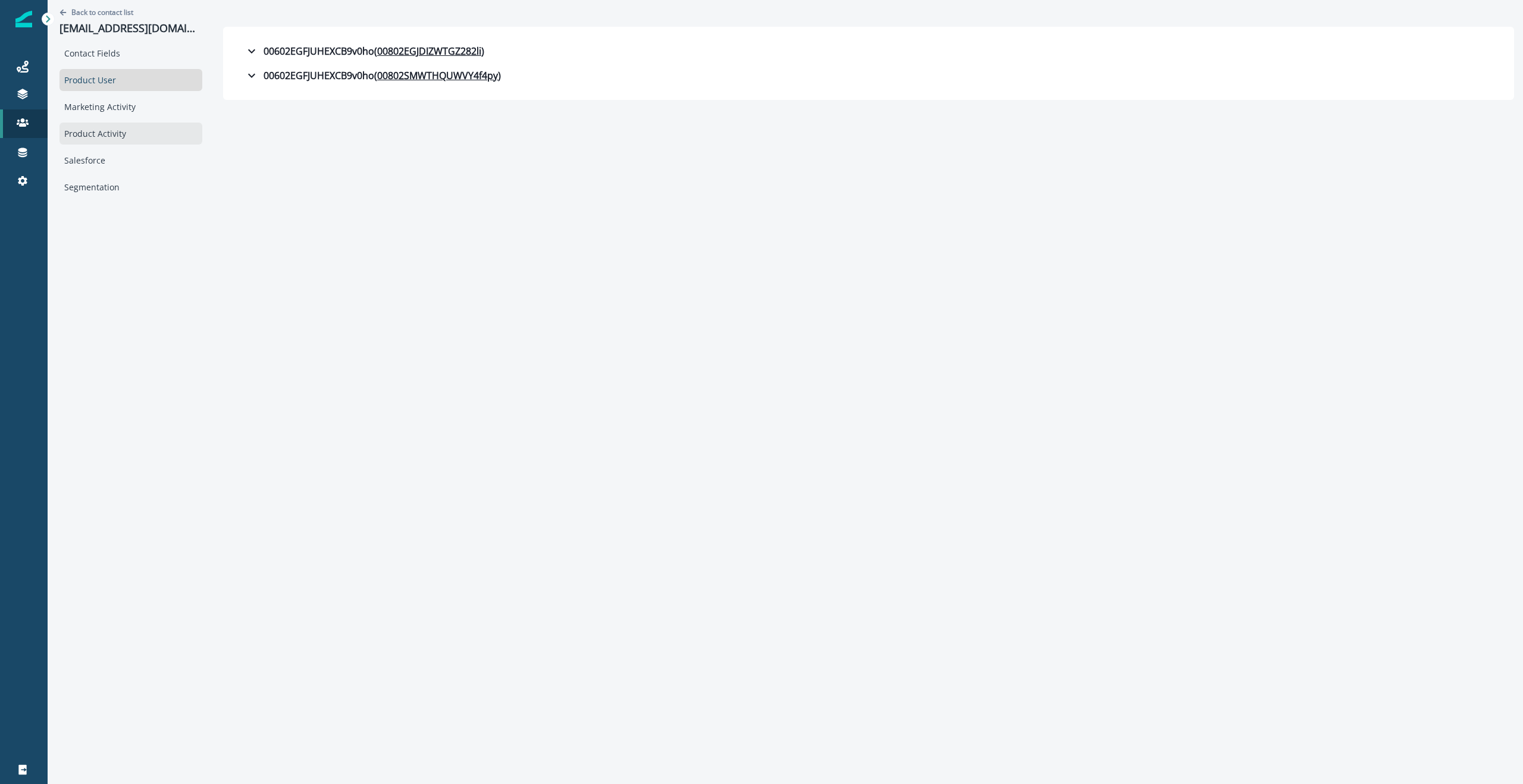
click at [111, 131] on div "Product Activity" at bounding box center [131, 133] width 143 height 22
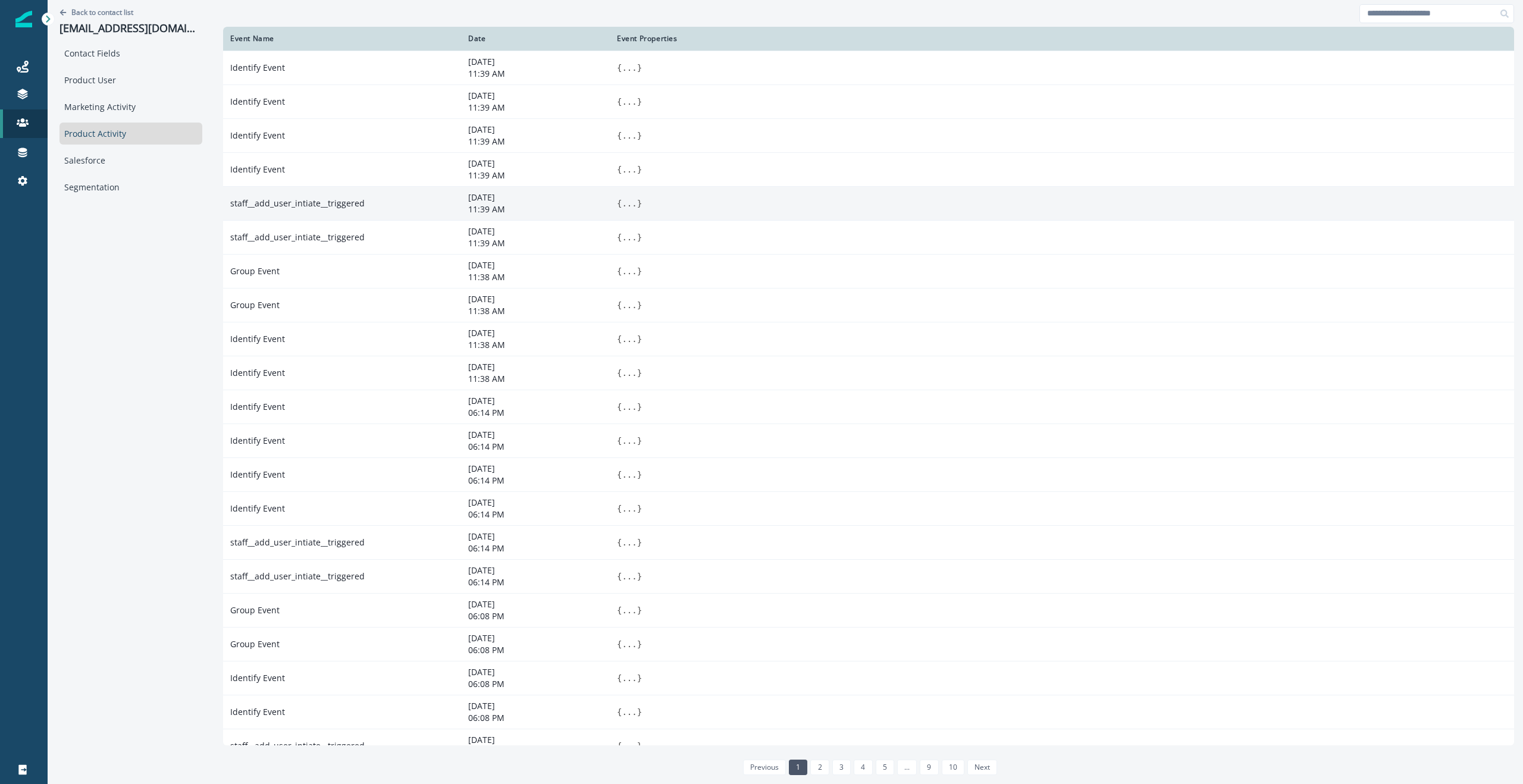
click at [634, 202] on button "..." at bounding box center [630, 203] width 15 height 12
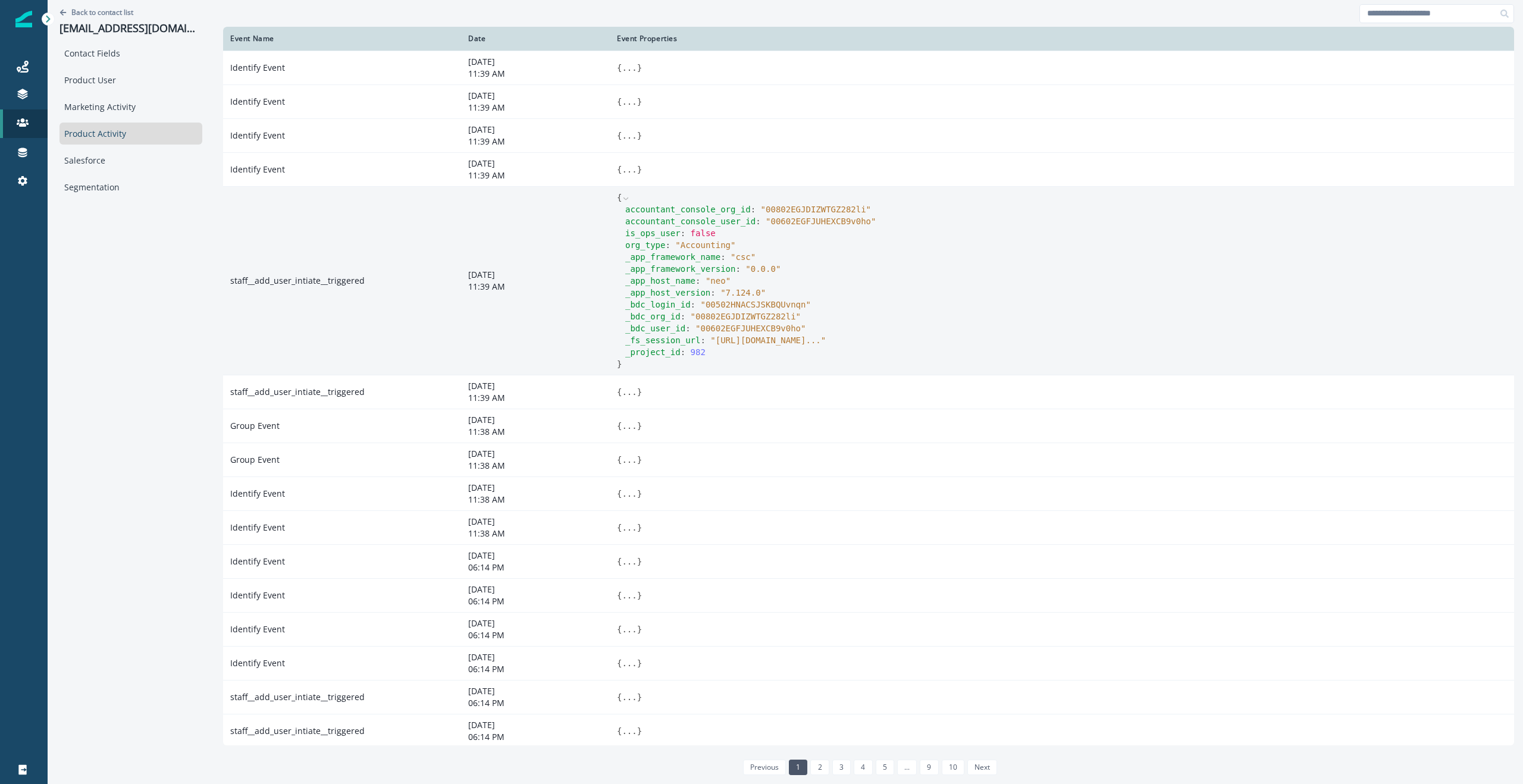
scroll to position [1, 0]
click at [742, 316] on span "" 00802EGJDIZWTGZ282li "" at bounding box center [745, 315] width 110 height 10
drag, startPoint x: 742, startPoint y: 316, endPoint x: 761, endPoint y: 316, distance: 19.0
click at [742, 316] on span "" 00802EGJDIZWTGZ282li "" at bounding box center [745, 315] width 110 height 10
click at [739, 327] on span "" 00602EGFJUHEXCB9v0ho "" at bounding box center [750, 326] width 110 height 10
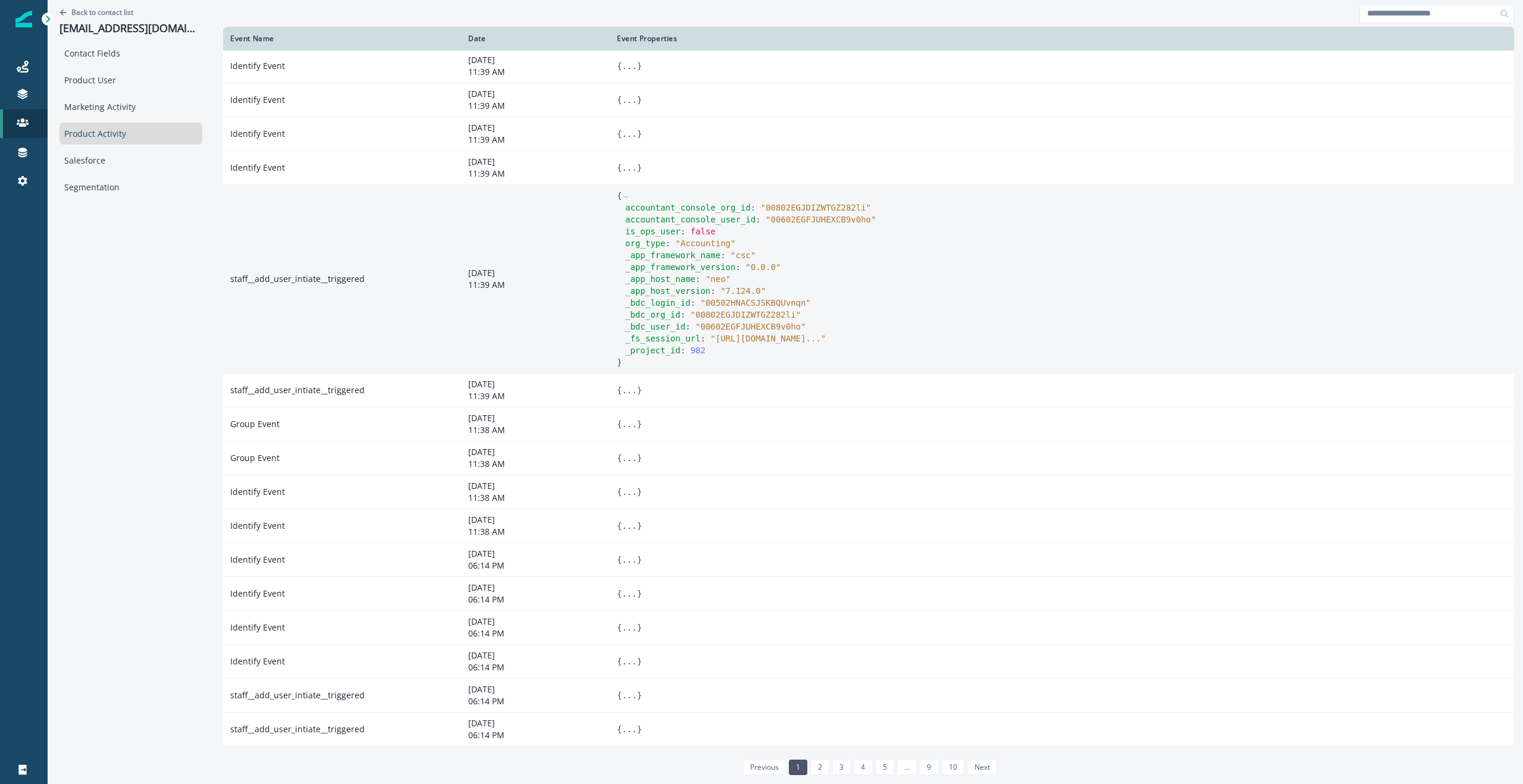
click at [739, 327] on span "" 00602EGFJUHEXCB9v0ho "" at bounding box center [750, 326] width 110 height 10
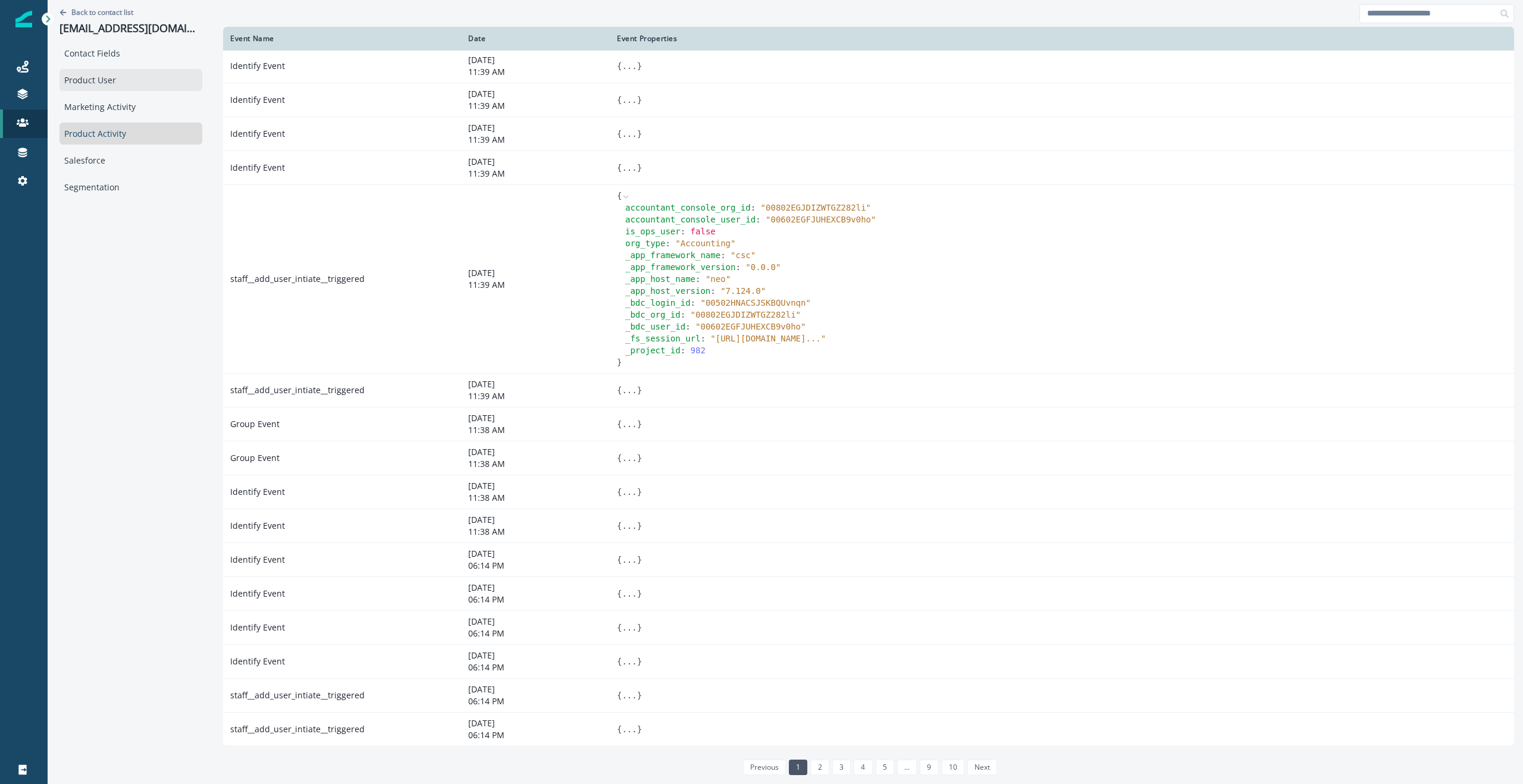
click at [94, 83] on div "Product User" at bounding box center [131, 80] width 143 height 22
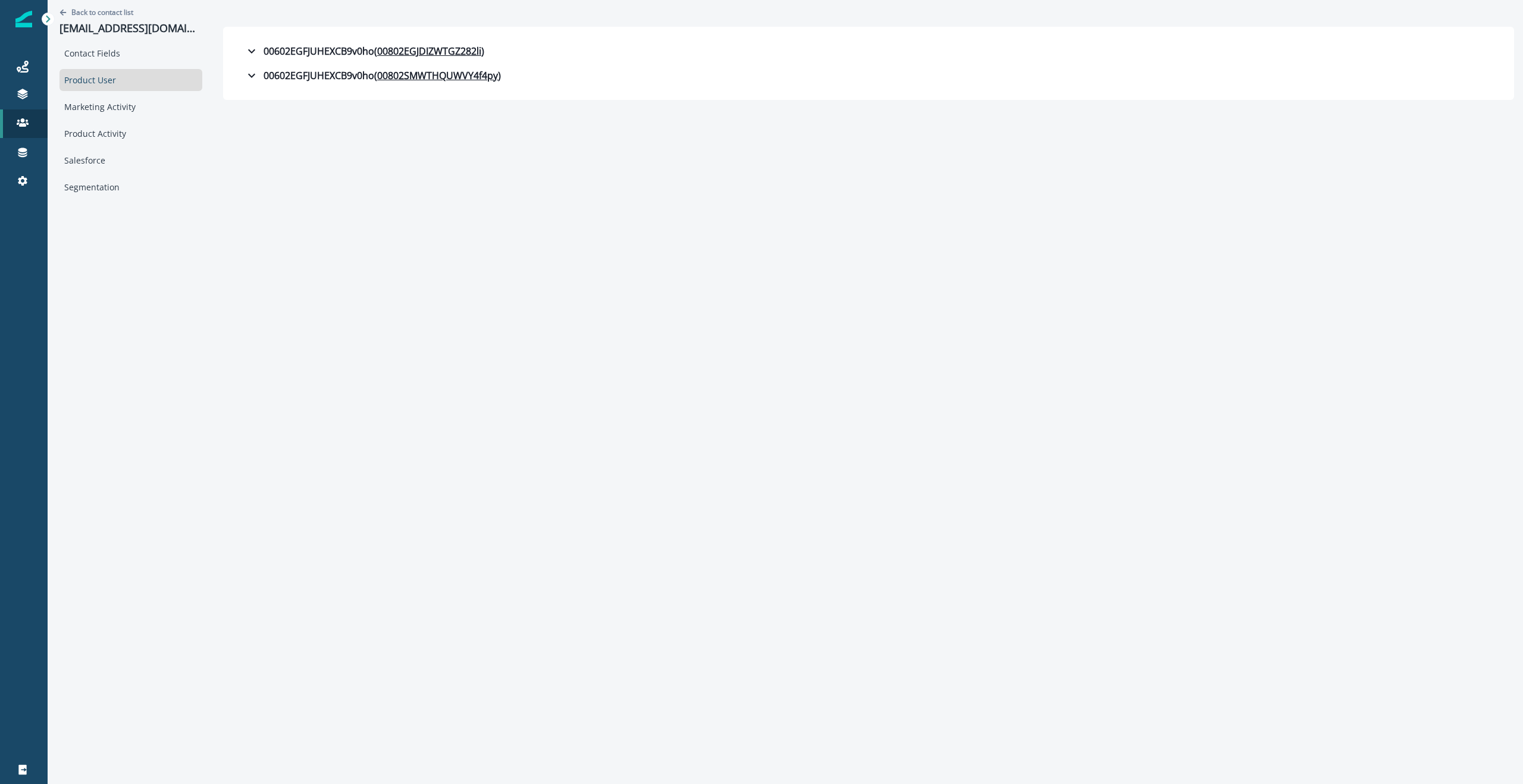
click at [307, 195] on div "Back to contact list [EMAIL_ADDRESS][PHONE_NUMBER][DOMAIN_NAME] Contact Fields …" at bounding box center [786, 99] width 1476 height 198
drag, startPoint x: 374, startPoint y: 52, endPoint x: 302, endPoint y: 242, distance: 203.2
click at [302, 242] on div "Back to contact list [EMAIL_ADDRESS][PHONE_NUMBER][DOMAIN_NAME] Contact Fields …" at bounding box center [786, 392] width 1476 height 784
click at [105, 139] on div "Product Activity" at bounding box center [131, 133] width 143 height 22
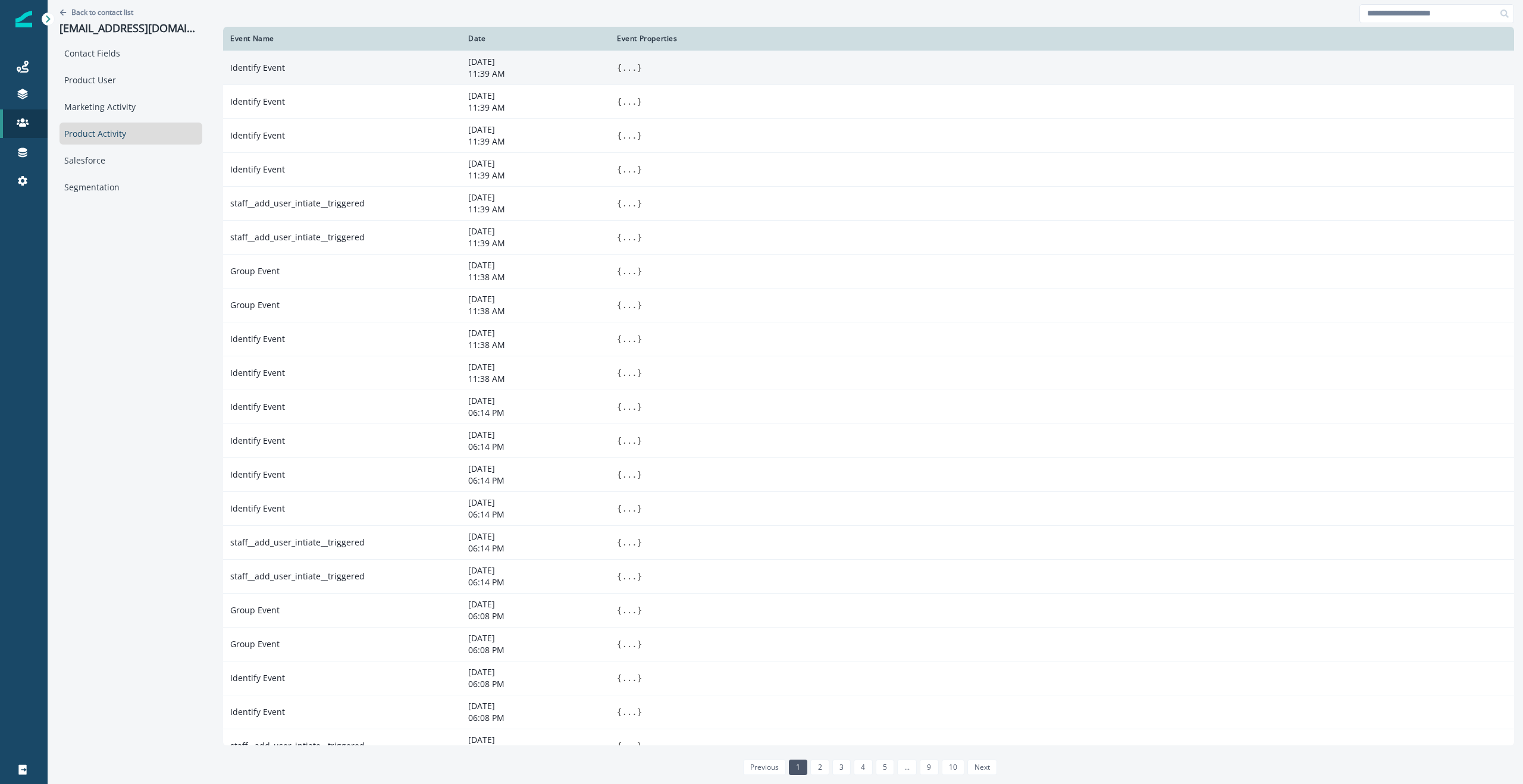
click at [637, 68] on span "}" at bounding box center [639, 68] width 4 height 10
click at [631, 69] on button "..." at bounding box center [630, 68] width 15 height 12
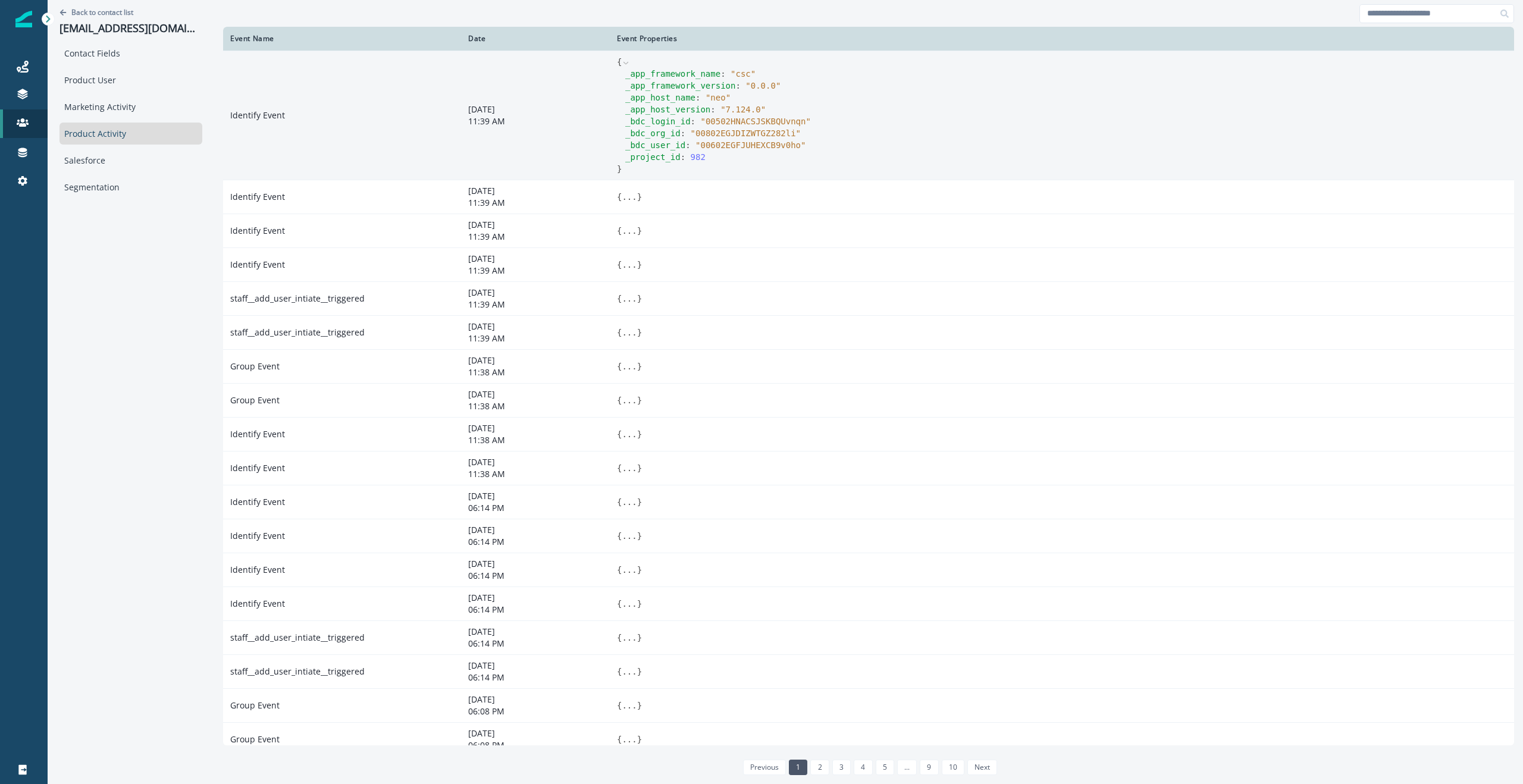
click at [776, 143] on span "" 00602EGFJUHEXCB9v0ho "" at bounding box center [750, 144] width 110 height 10
click at [736, 136] on span "" 00802EGJDIZWTGZ282li "" at bounding box center [745, 133] width 110 height 10
drag, startPoint x: 710, startPoint y: 155, endPoint x: 619, endPoint y: 70, distance: 124.5
click at [619, 70] on div "_app_framework_name : " csc " _app_framework_version : " 0.0.0 " _app_host_name…" at bounding box center [1062, 115] width 891 height 95
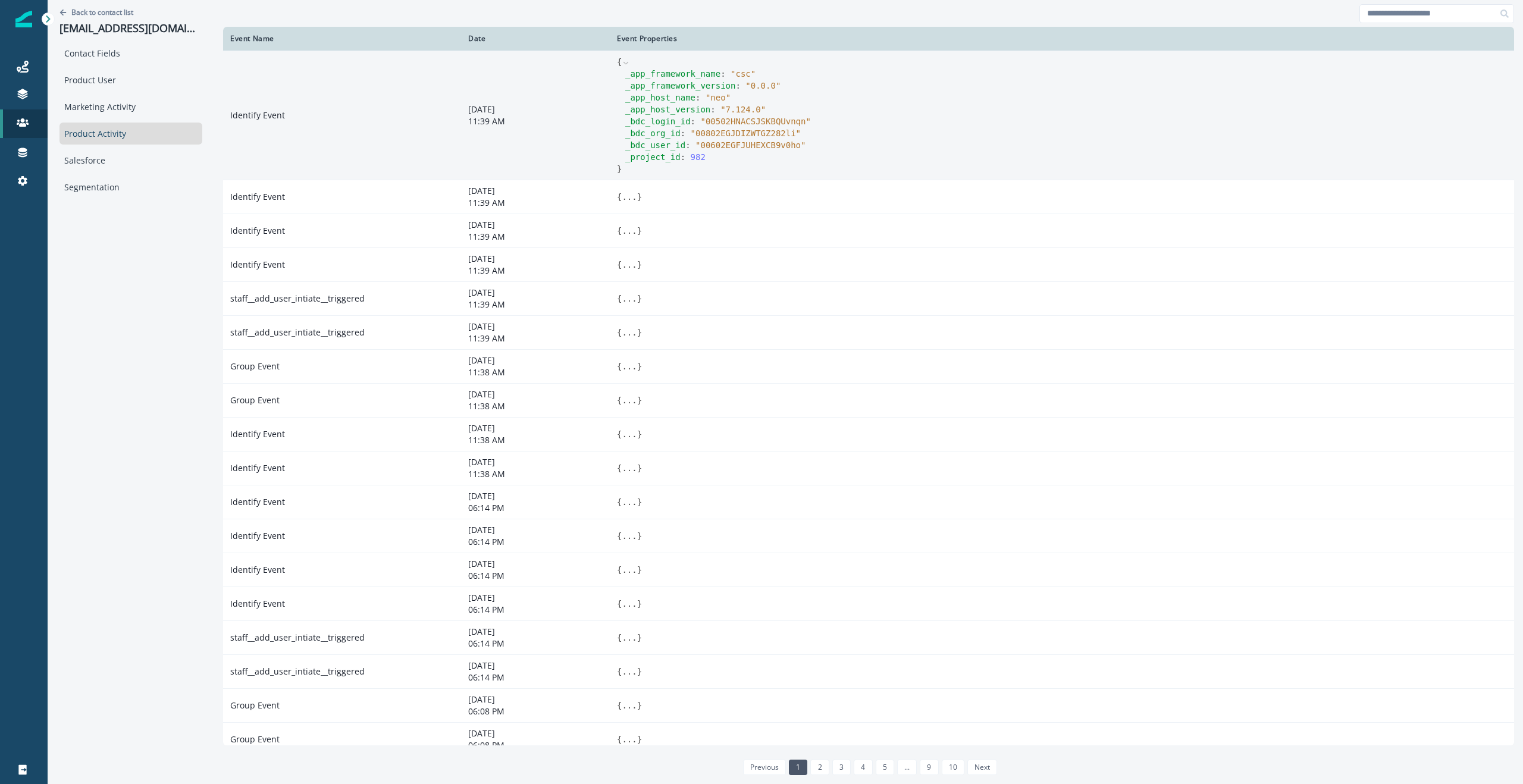
click at [862, 100] on div "_app_host_name : " neo "" at bounding box center [1066, 97] width 882 height 12
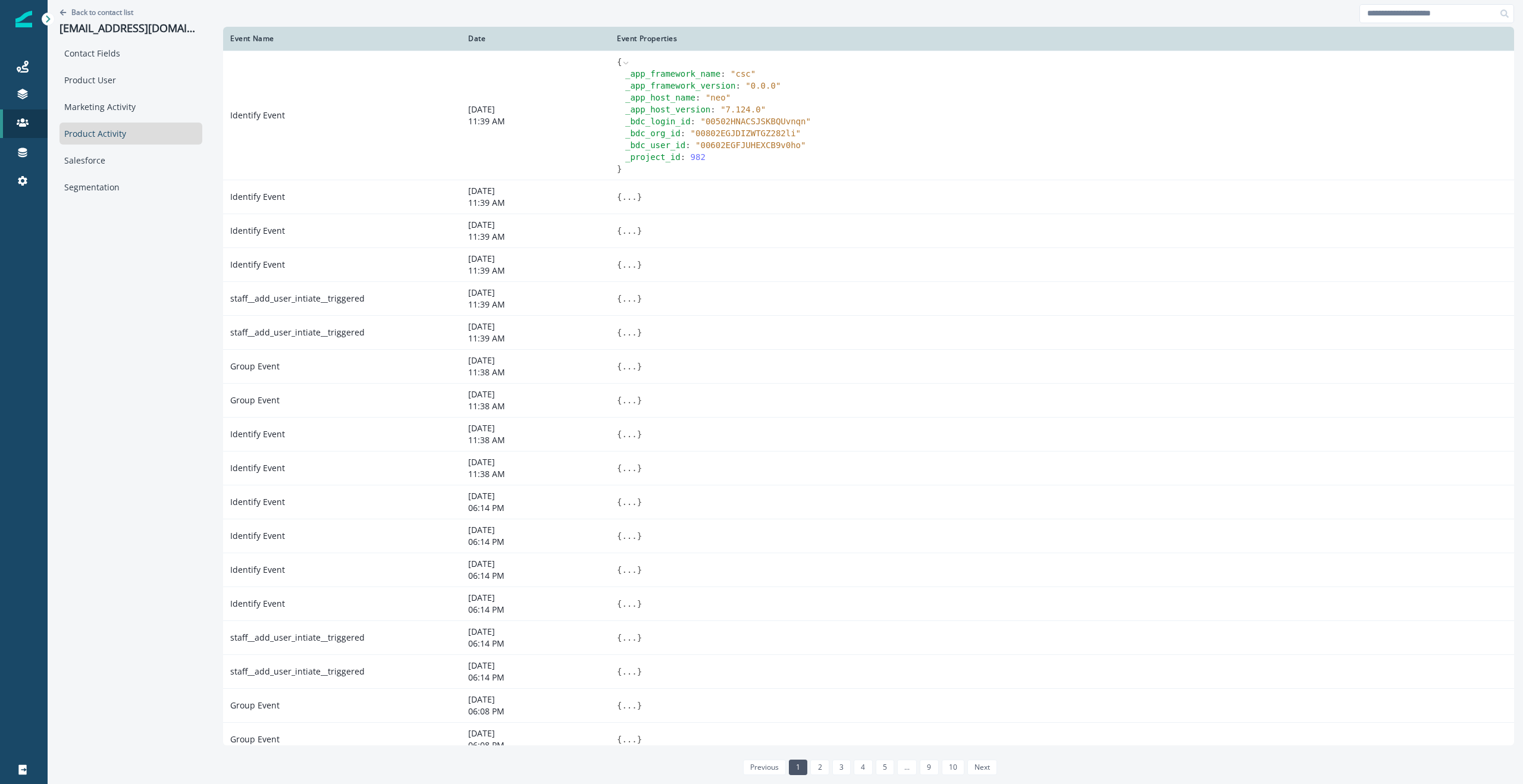
click at [254, 11] on div at bounding box center [869, 13] width 1292 height 27
click at [689, 7] on div at bounding box center [869, 13] width 1292 height 27
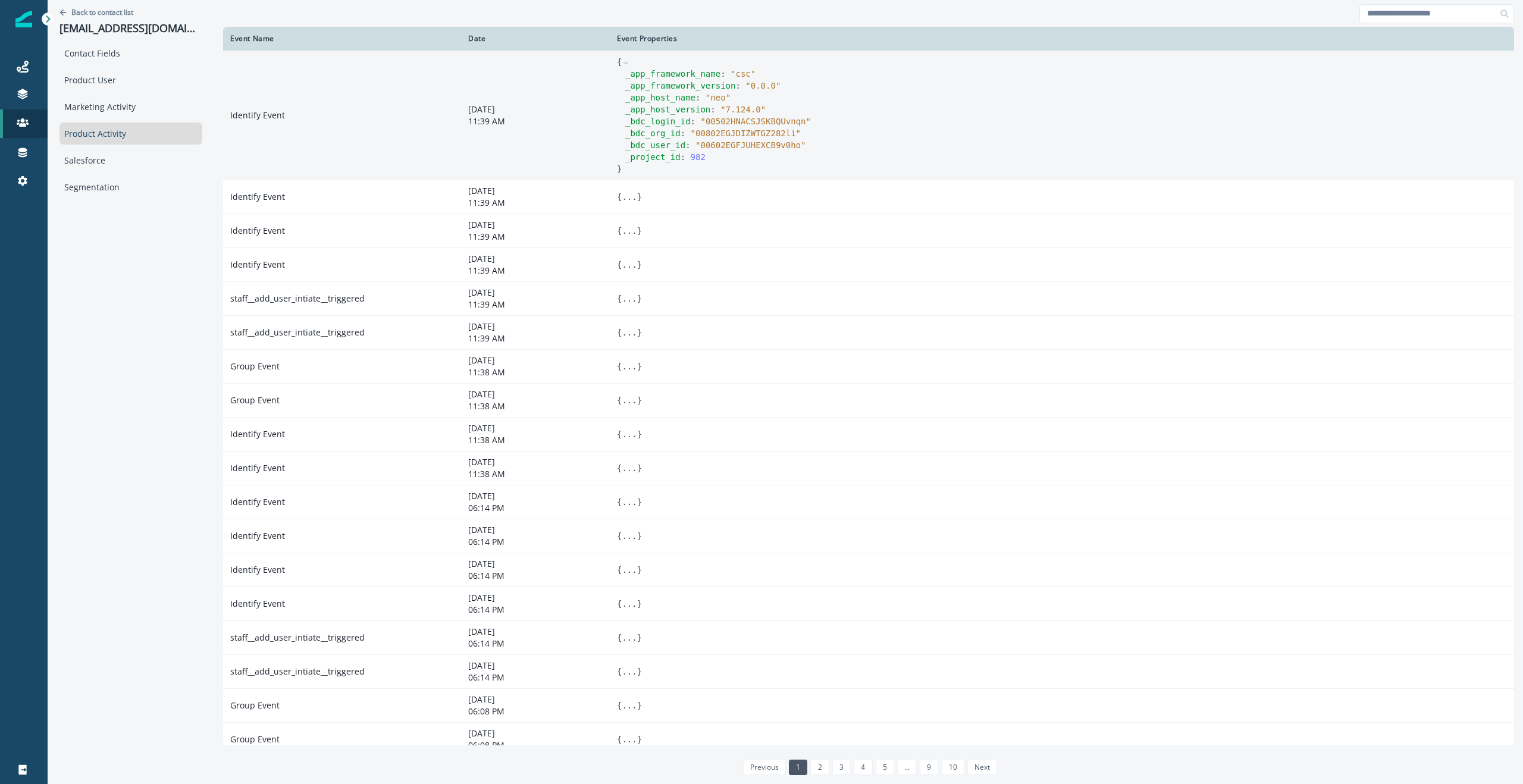
click at [626, 61] on icon at bounding box center [626, 63] width 8 height 8
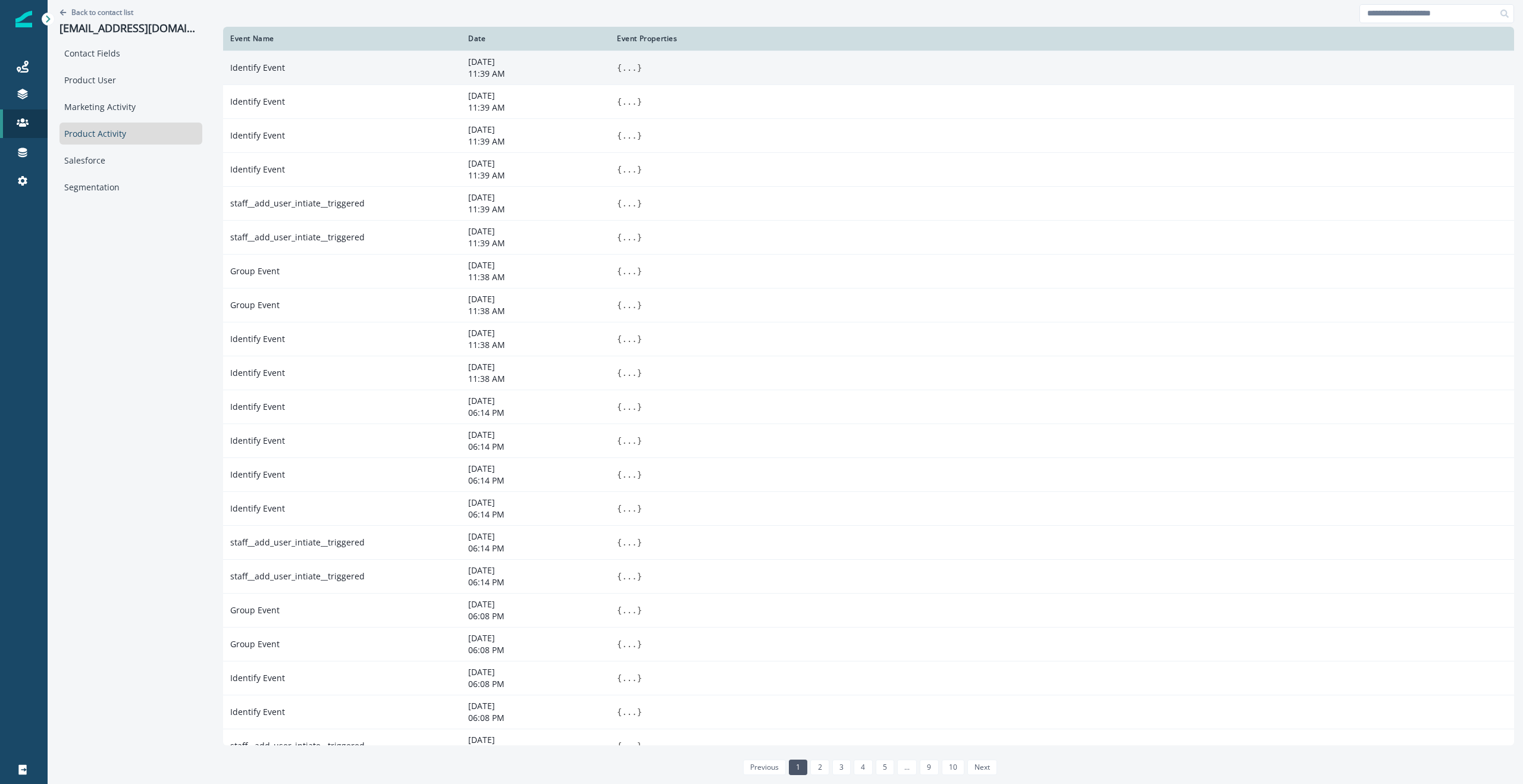
click at [786, 5] on div at bounding box center [869, 13] width 1292 height 27
click at [17, 66] on icon at bounding box center [23, 66] width 12 height 12
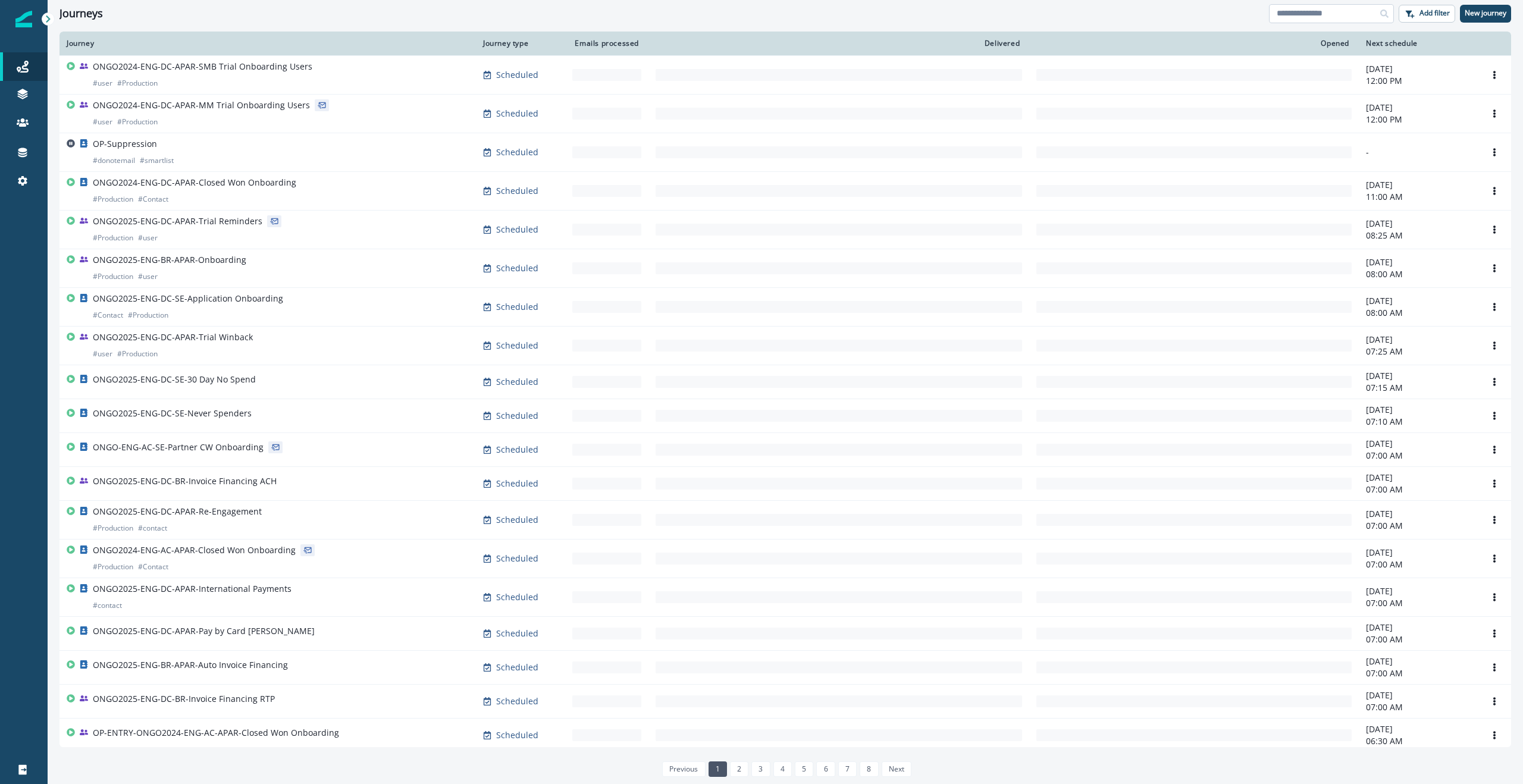
click at [1314, 6] on input at bounding box center [1332, 14] width 125 height 19
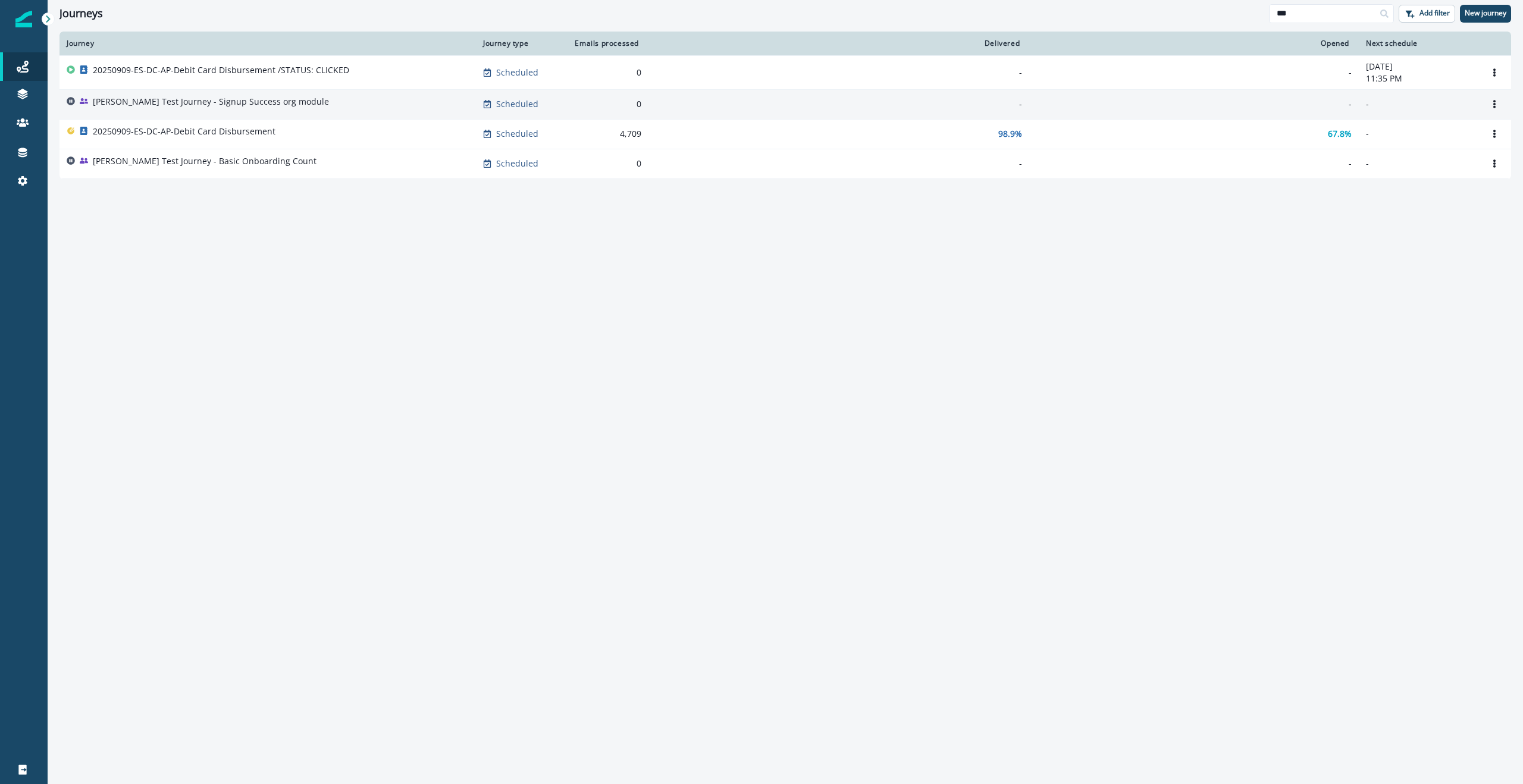
type input "***"
click at [179, 101] on p "[PERSON_NAME] Test Journey - Signup Success org module" at bounding box center [211, 102] width 236 height 12
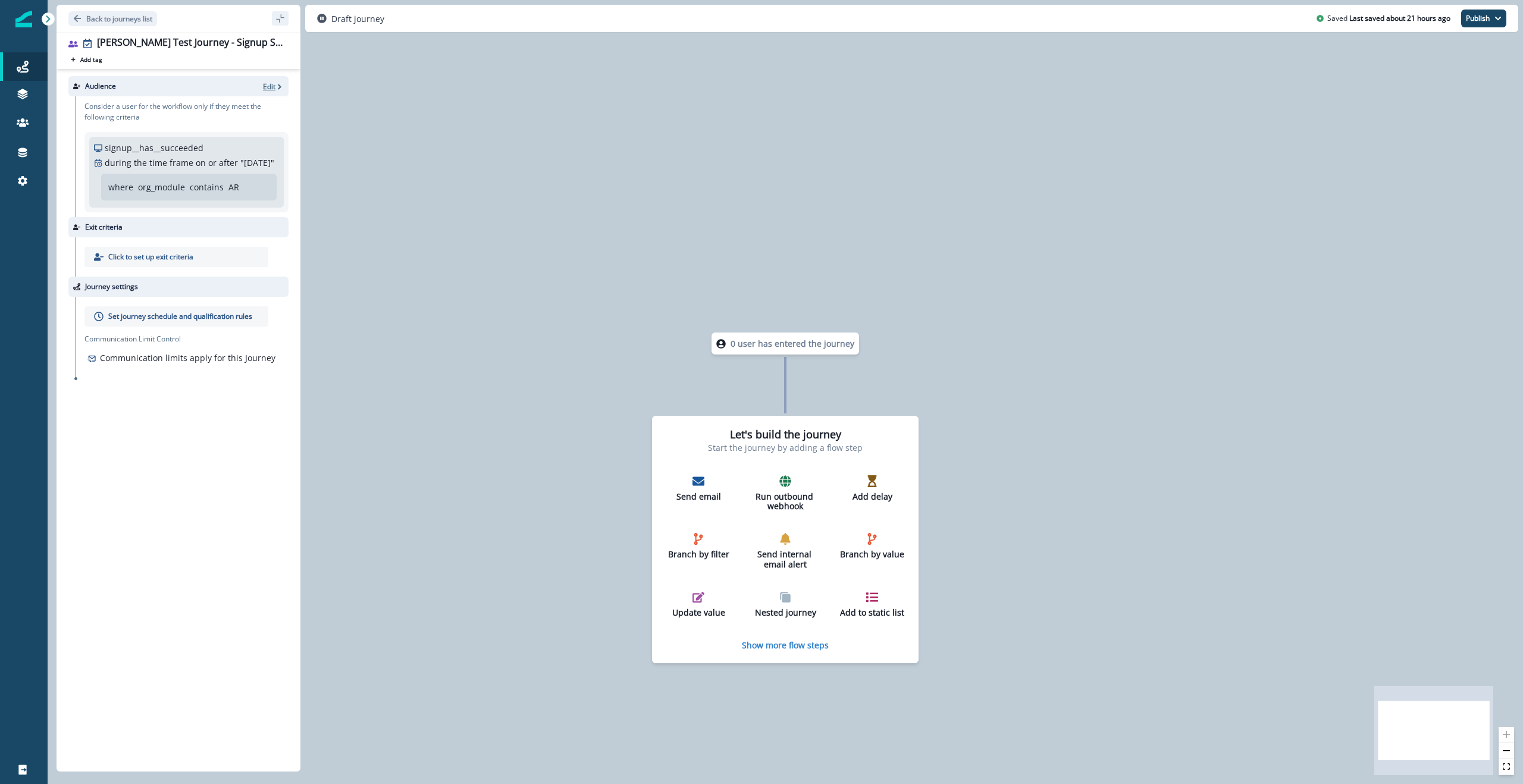
click at [274, 86] on p "Edit" at bounding box center [269, 87] width 13 height 10
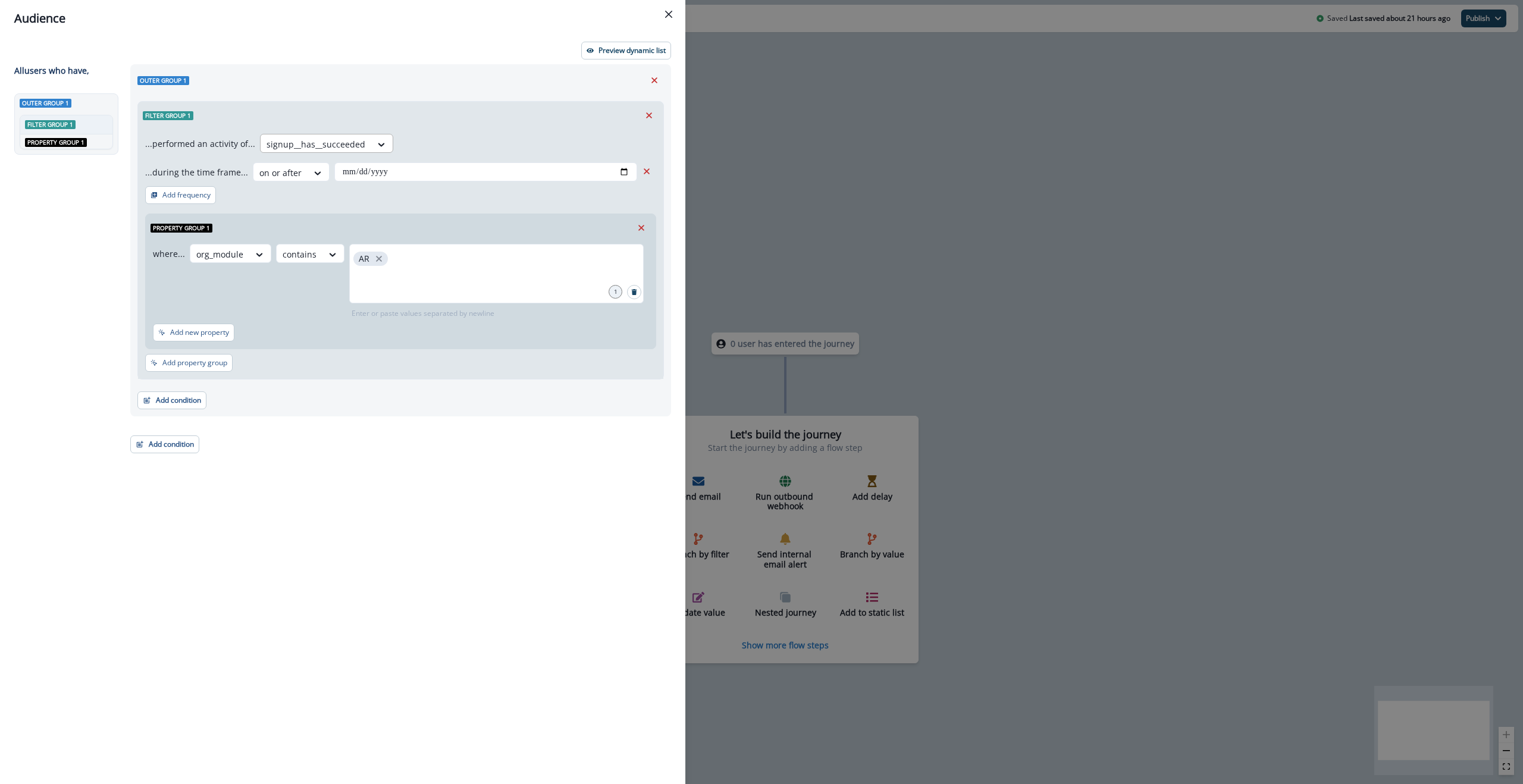
click at [308, 143] on div at bounding box center [316, 144] width 99 height 15
click at [571, 124] on div "Filter group 1" at bounding box center [400, 115] width 526 height 27
click at [451, 83] on div "Outer group 1" at bounding box center [400, 80] width 526 height 18
click at [330, 141] on div at bounding box center [316, 144] width 99 height 15
type input "**********"
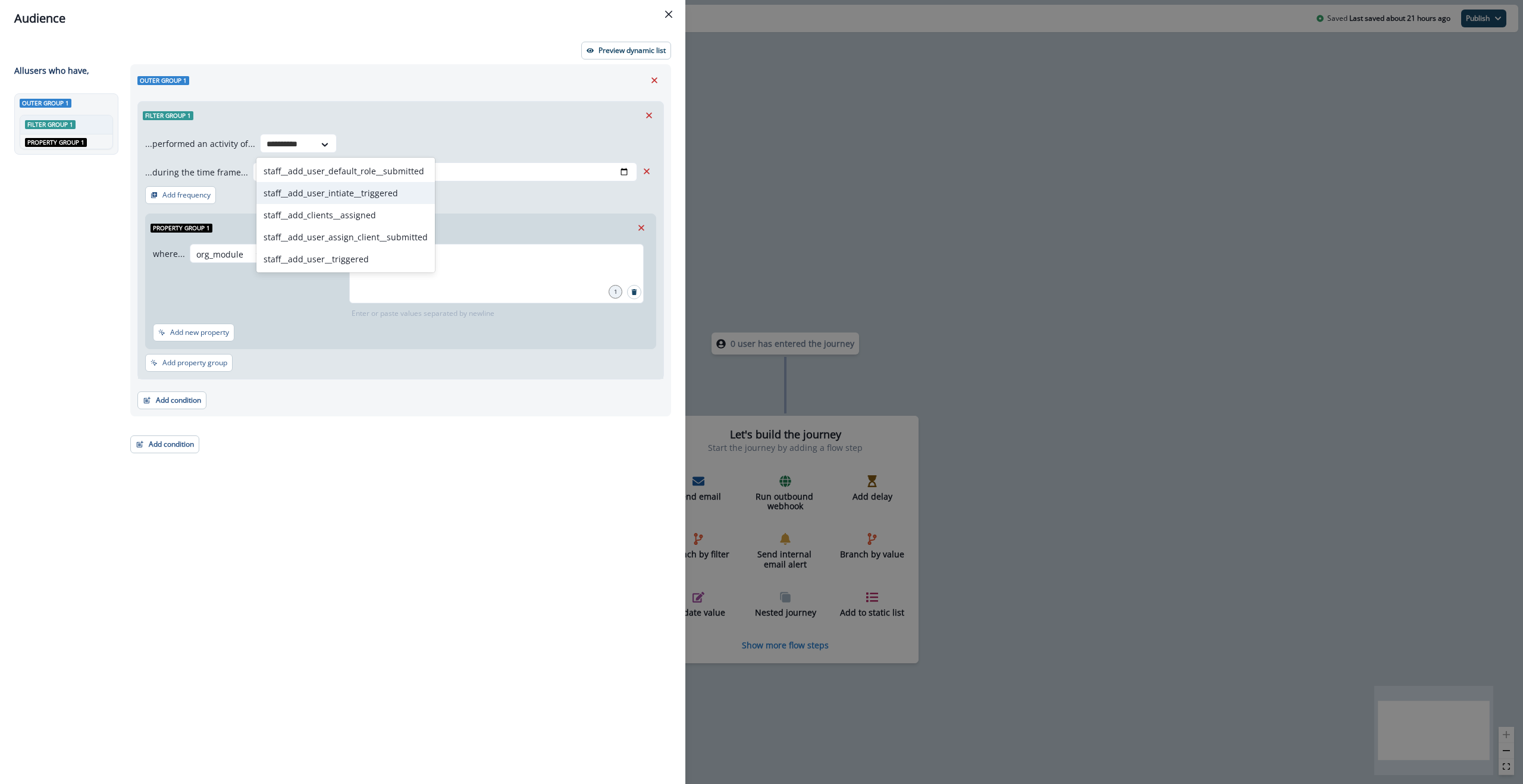
click at [377, 190] on div "staff__add_user_intiate__triggered" at bounding box center [346, 193] width 178 height 22
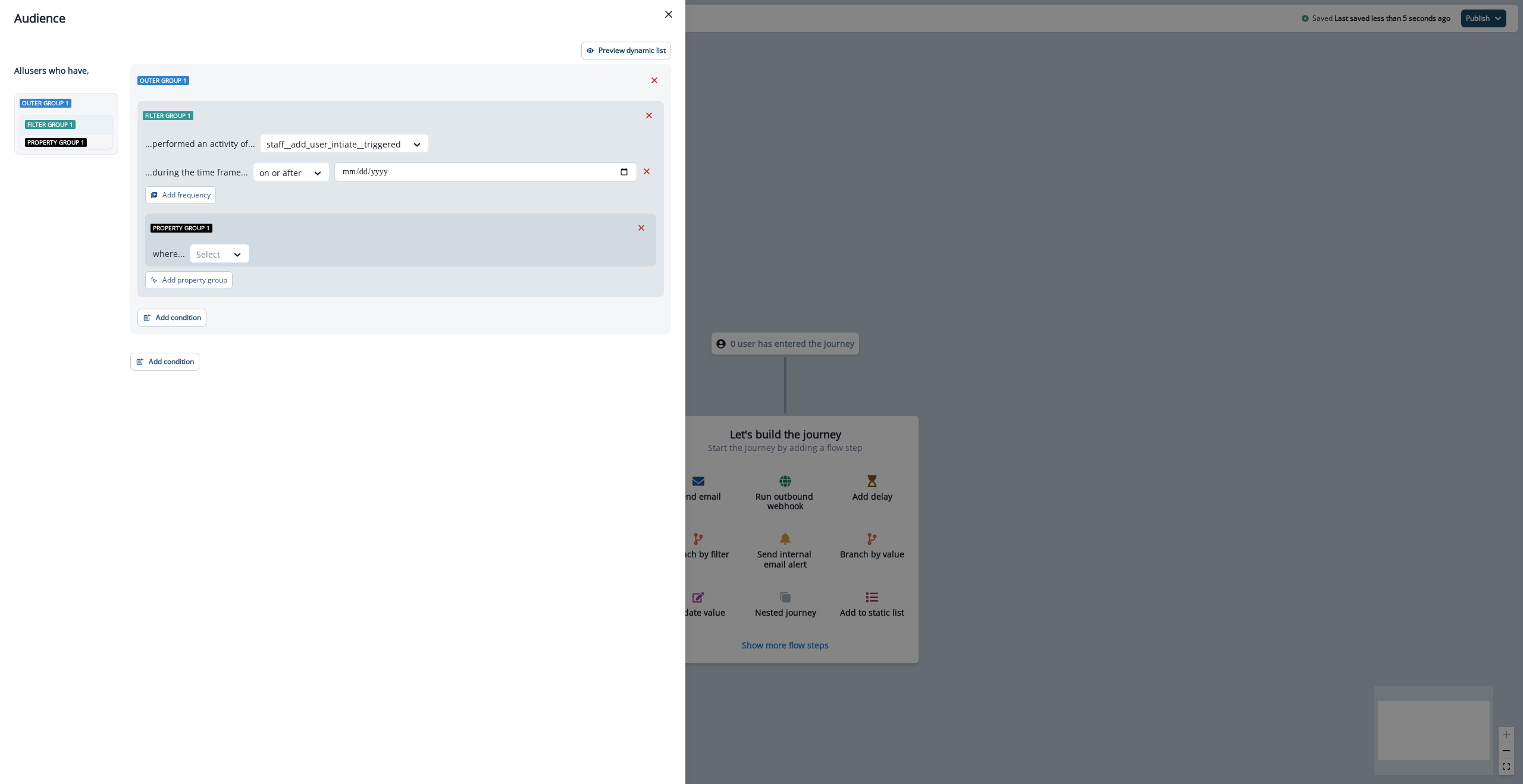
click at [627, 172] on input "**********" at bounding box center [486, 172] width 303 height 19
type input "**********"
click at [575, 211] on div "Property group 1 where... Select" at bounding box center [400, 237] width 511 height 57
click at [613, 51] on p "Preview dynamic list" at bounding box center [632, 50] width 67 height 8
click at [353, 391] on div "**********" at bounding box center [397, 402] width 548 height 676
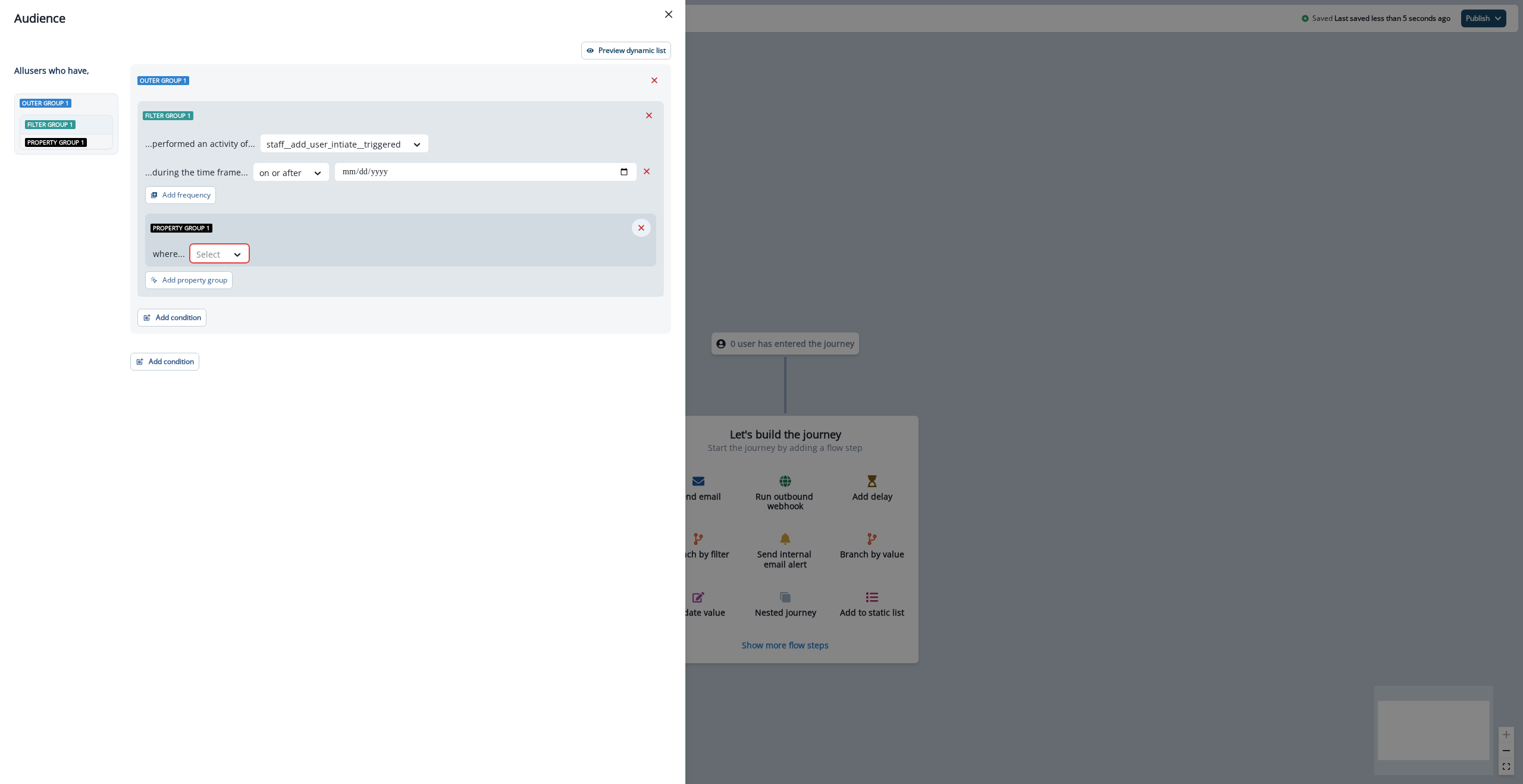
click at [638, 225] on icon "Remove" at bounding box center [641, 228] width 11 height 11
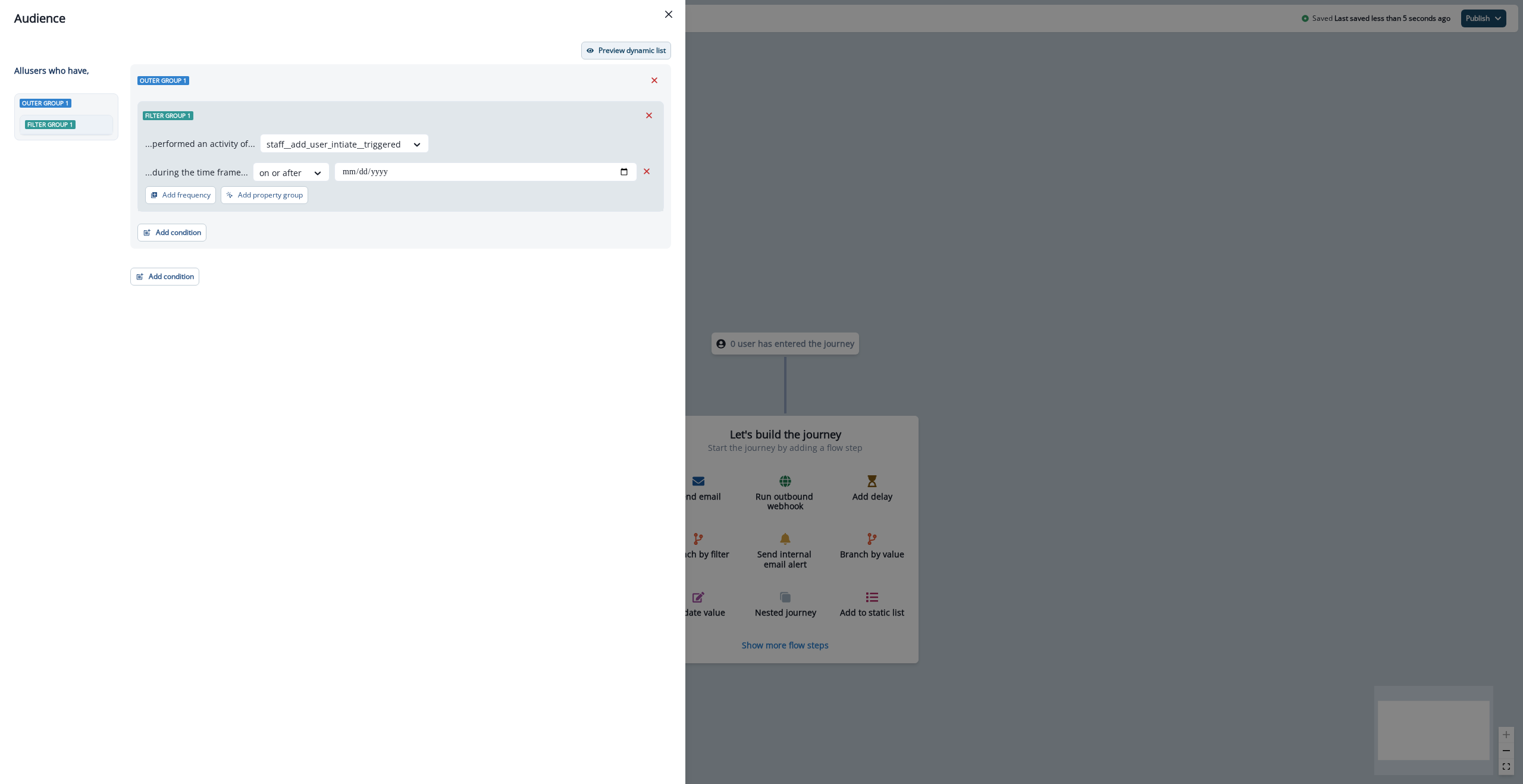
click at [652, 48] on p "Preview dynamic list" at bounding box center [632, 50] width 67 height 8
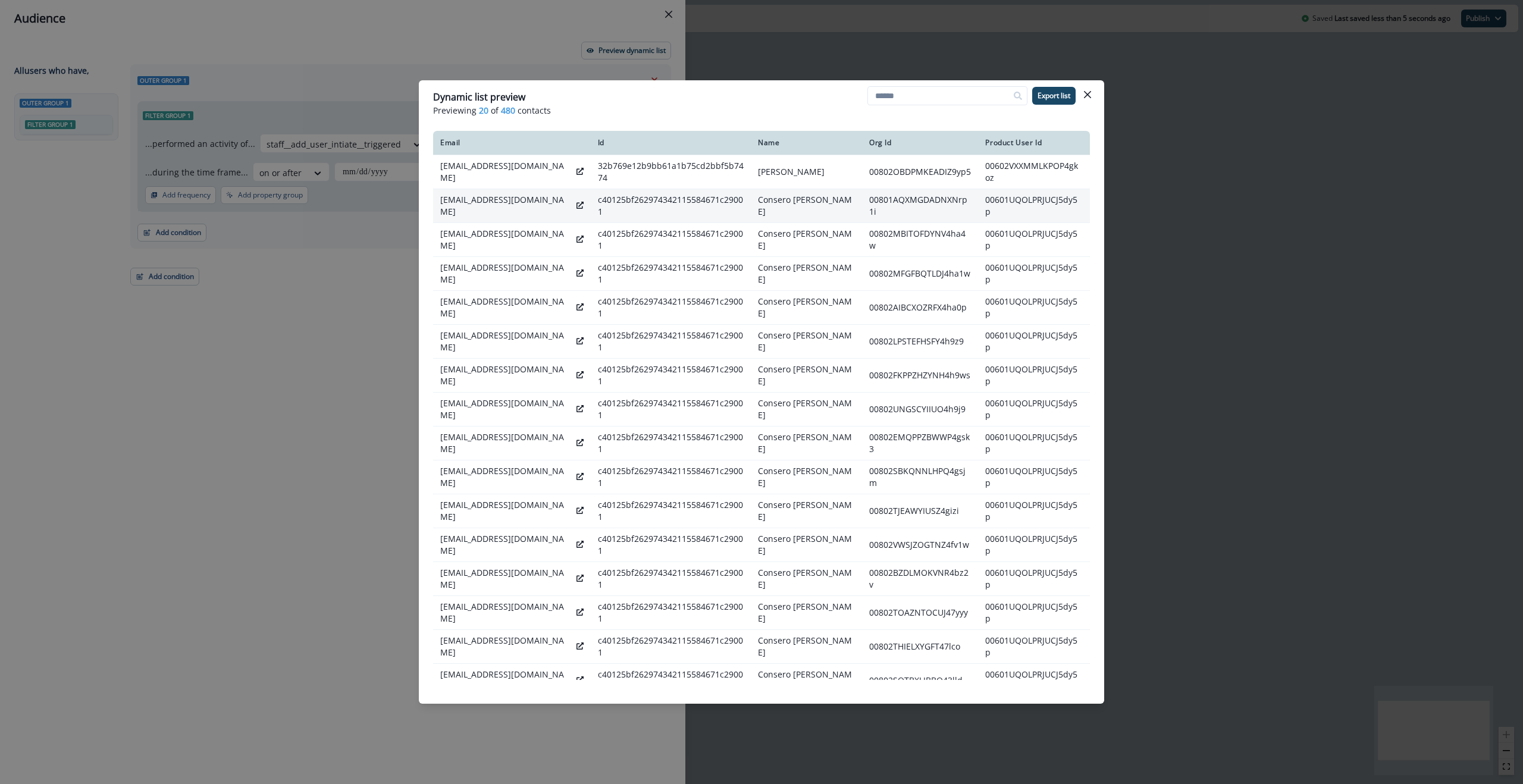
drag, startPoint x: 767, startPoint y: 201, endPoint x: 841, endPoint y: 216, distance: 75.5
click at [841, 216] on td "Consero [PERSON_NAME]" at bounding box center [806, 206] width 111 height 34
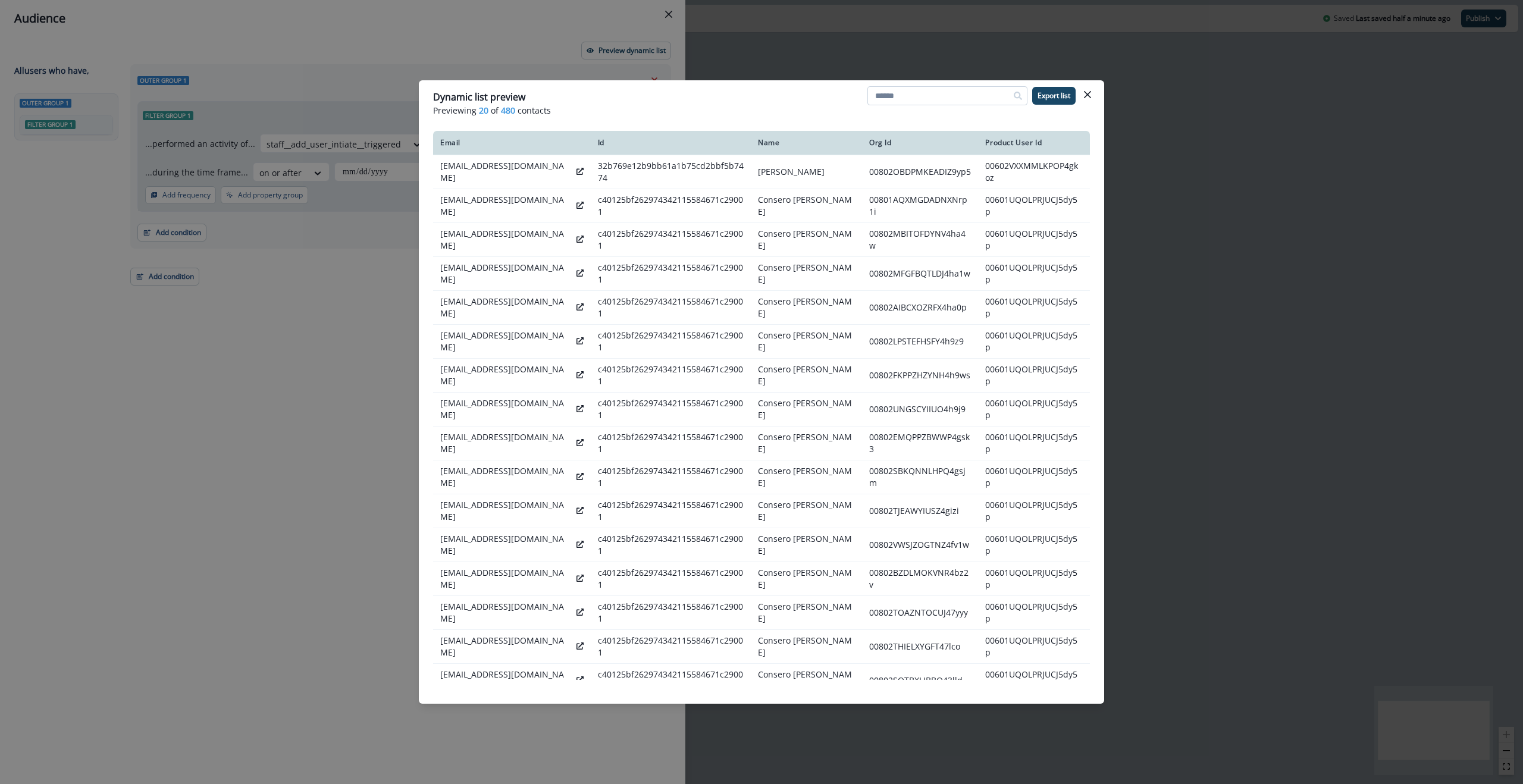
drag, startPoint x: 898, startPoint y: 98, endPoint x: 905, endPoint y: 98, distance: 7.0
click at [898, 98] on input at bounding box center [947, 96] width 160 height 19
type input "******"
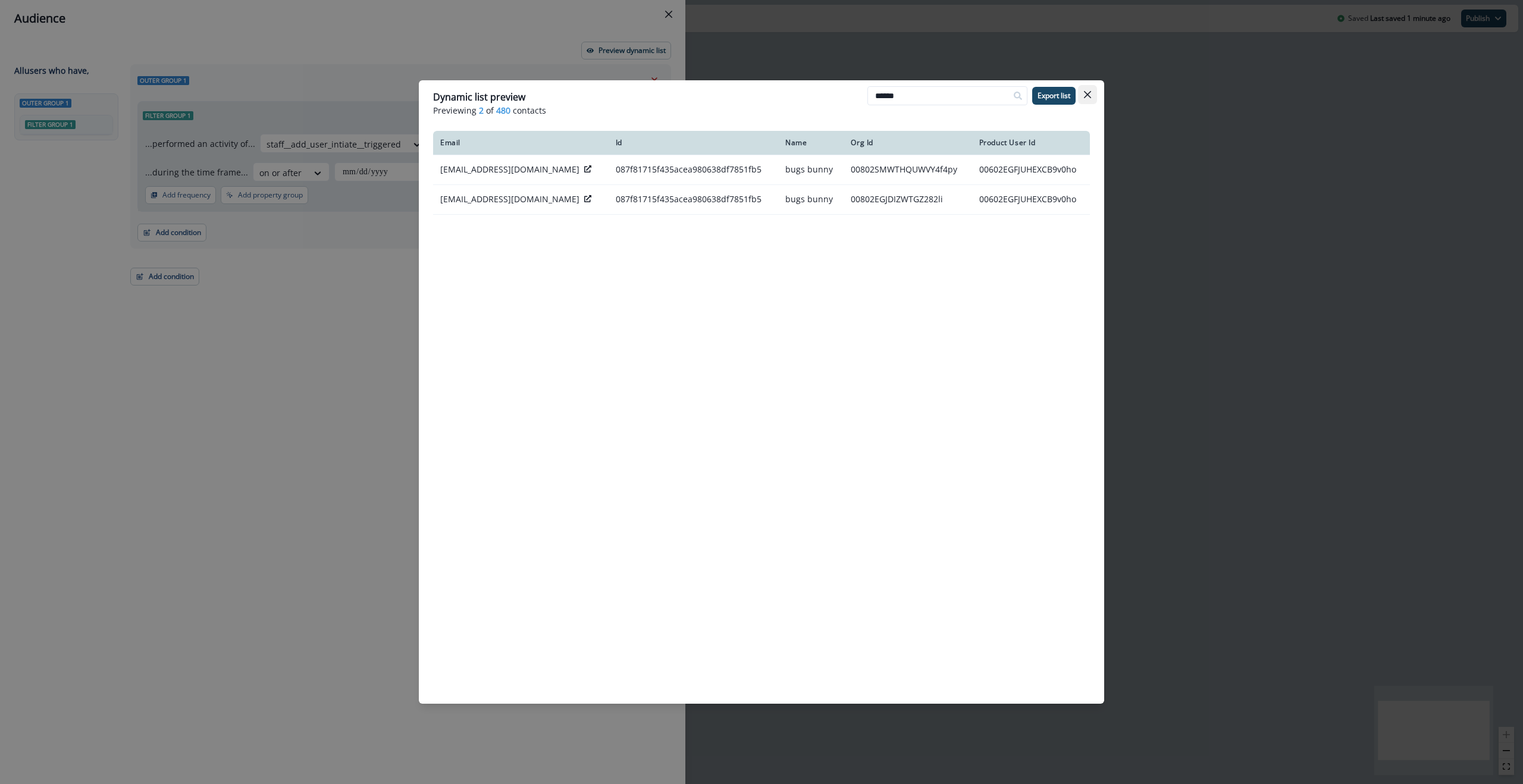
click at [1090, 94] on icon "Close" at bounding box center [1088, 94] width 7 height 7
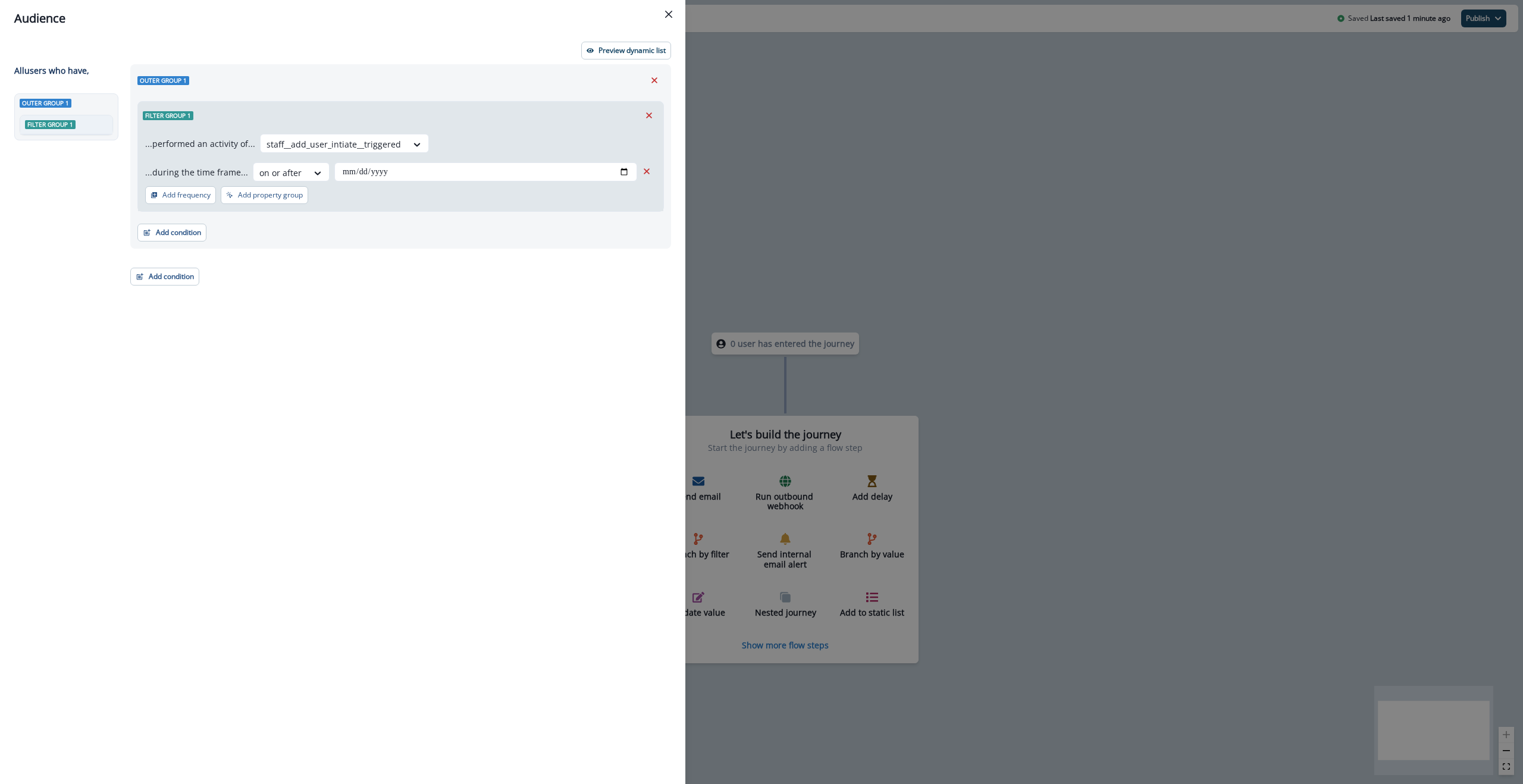
click at [532, 311] on div "**********" at bounding box center [397, 402] width 548 height 676
click at [474, 44] on div "Preview dynamic list" at bounding box center [342, 51] width 657 height 18
click at [594, 103] on div "Filter group 1" at bounding box center [400, 115] width 526 height 27
click at [670, 17] on icon "Close" at bounding box center [669, 15] width 7 height 7
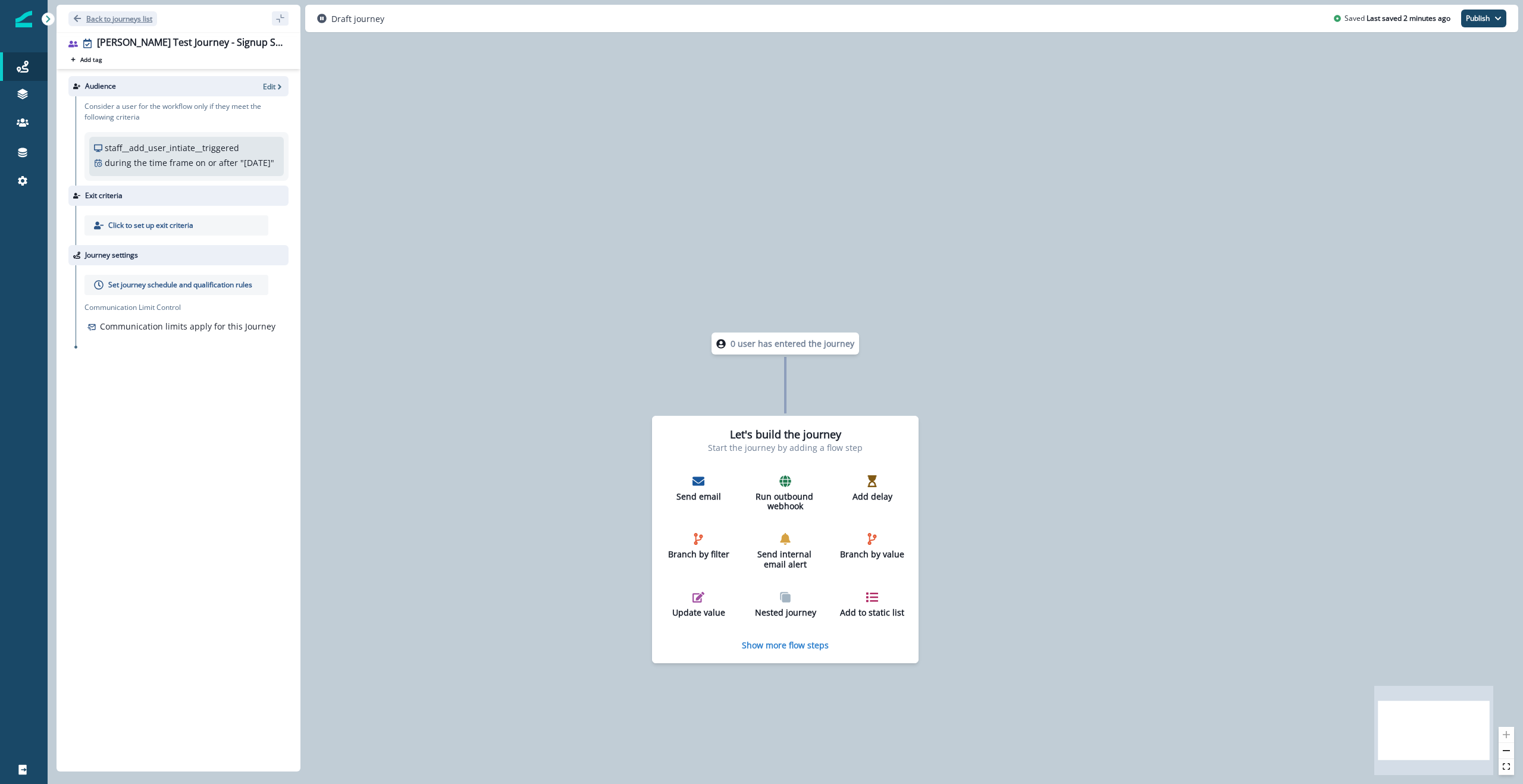
click at [114, 20] on p "Back to journeys list" at bounding box center [119, 19] width 66 height 10
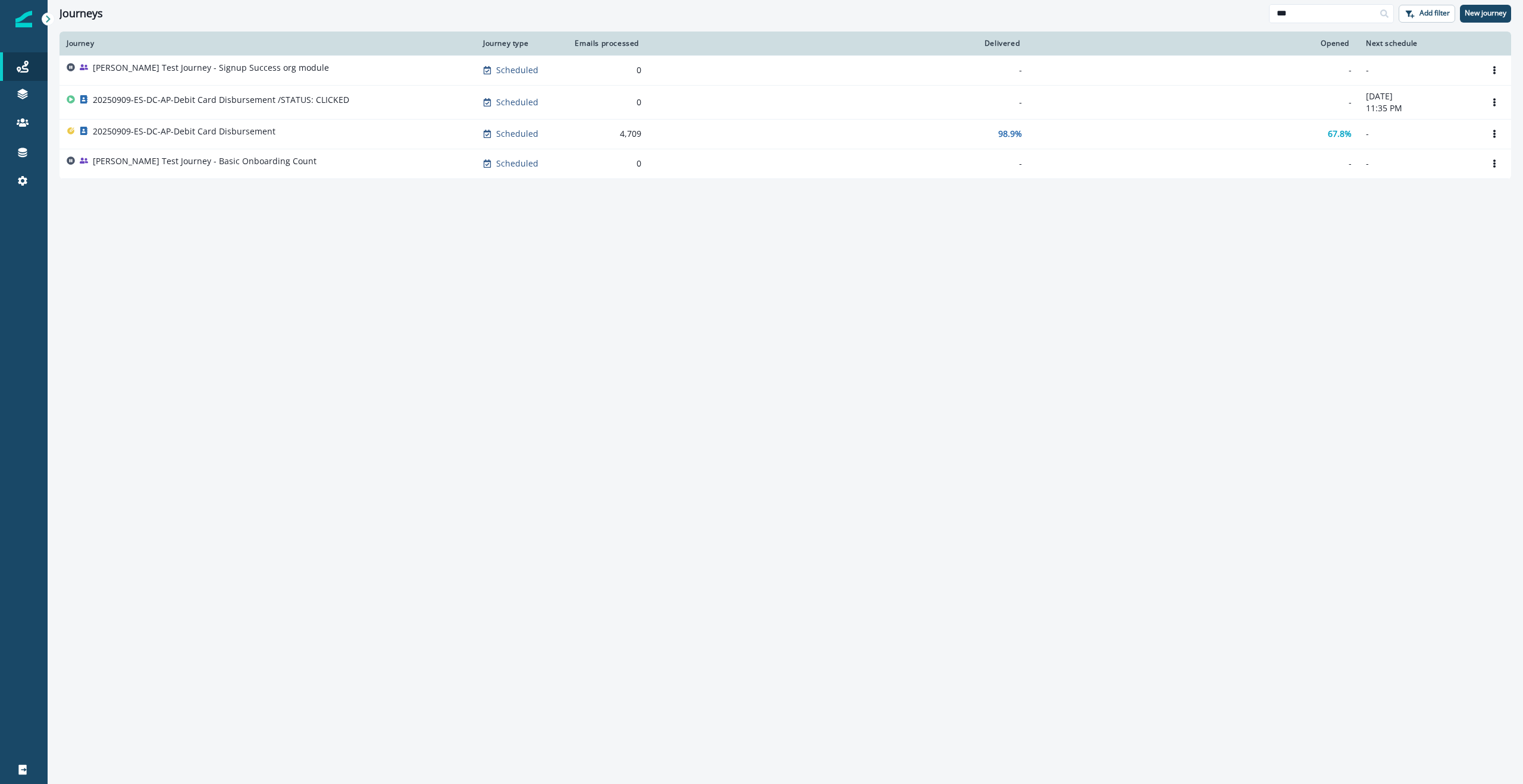
click at [819, 315] on div "Journey Journey type Emails processed Delivered Opened Next schedule [PERSON_NA…" at bounding box center [786, 407] width 1476 height 751
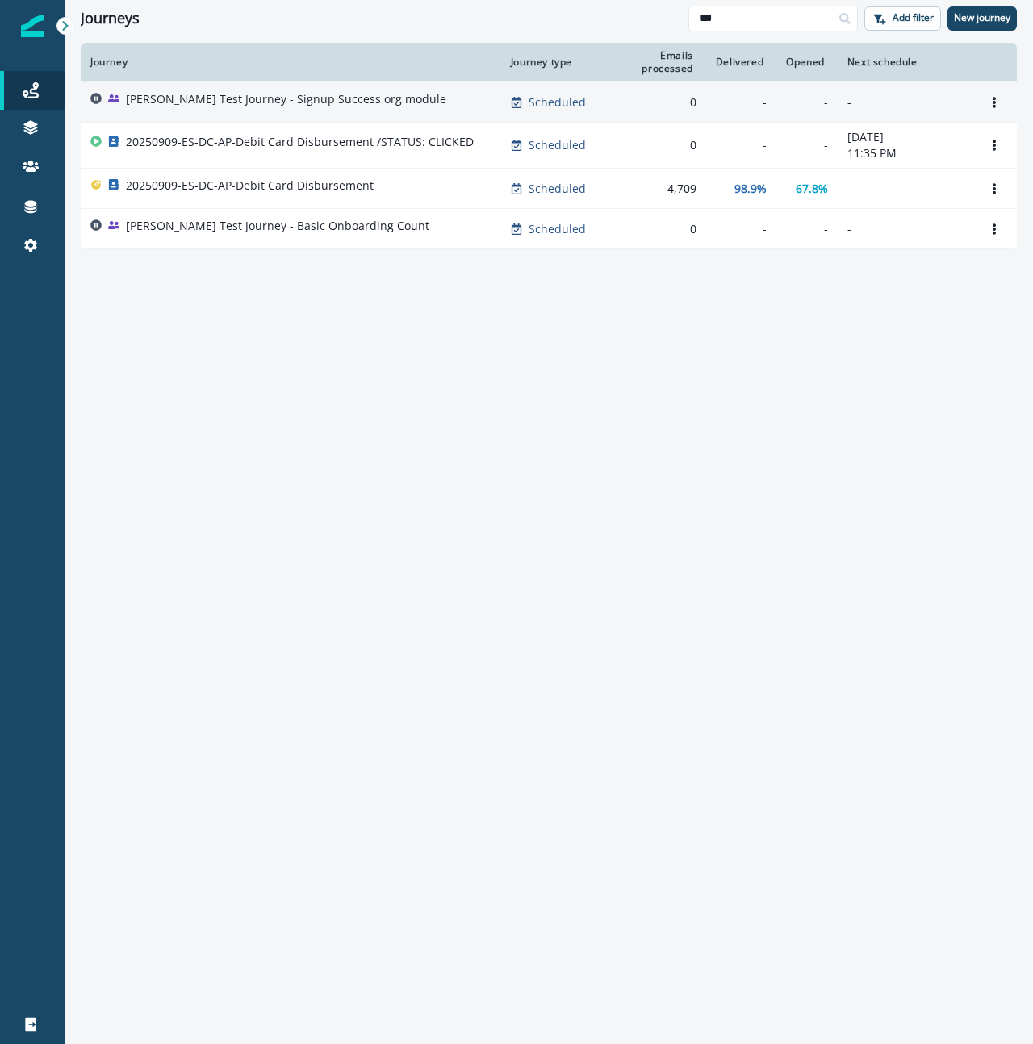
click at [144, 96] on p "[PERSON_NAME] Test Journey - Signup Success org module" at bounding box center [286, 99] width 320 height 16
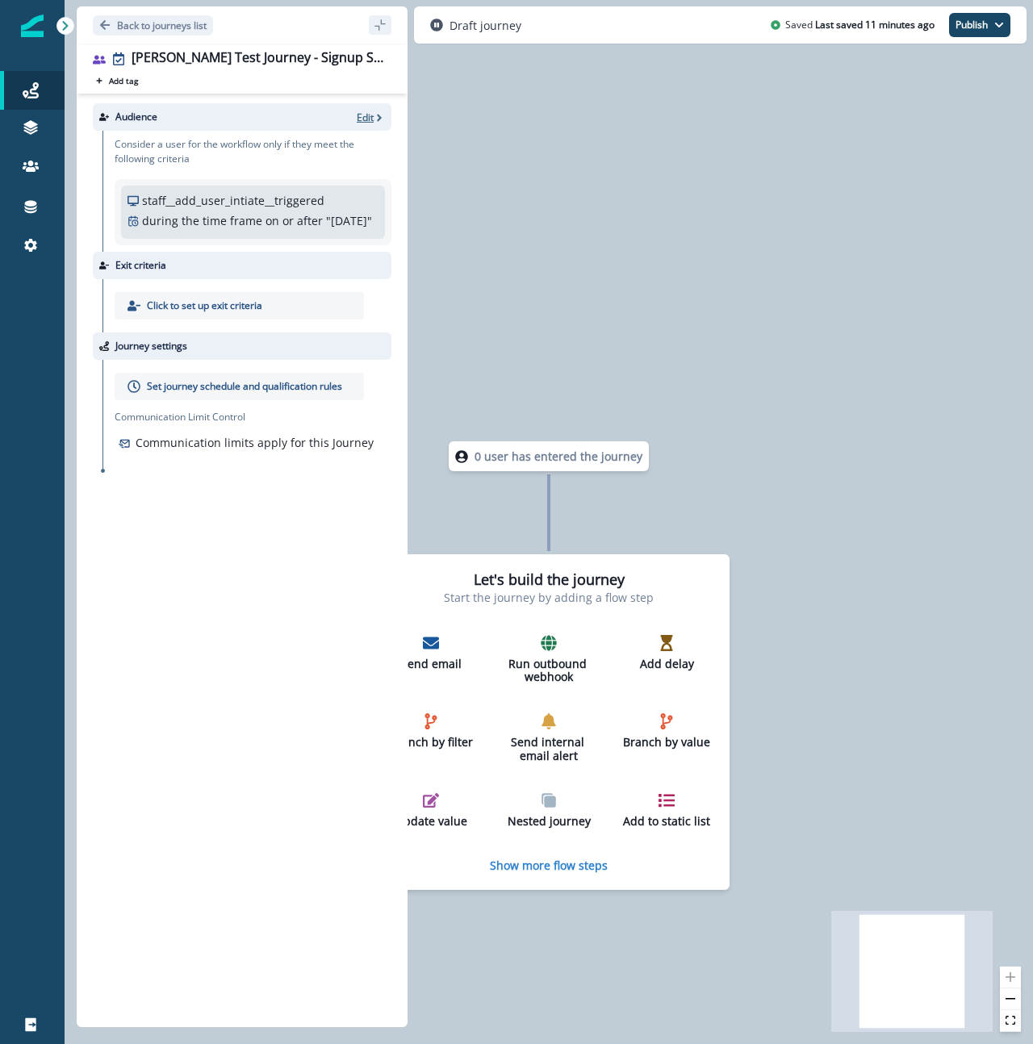
click at [370, 120] on p "Edit" at bounding box center [365, 118] width 17 height 14
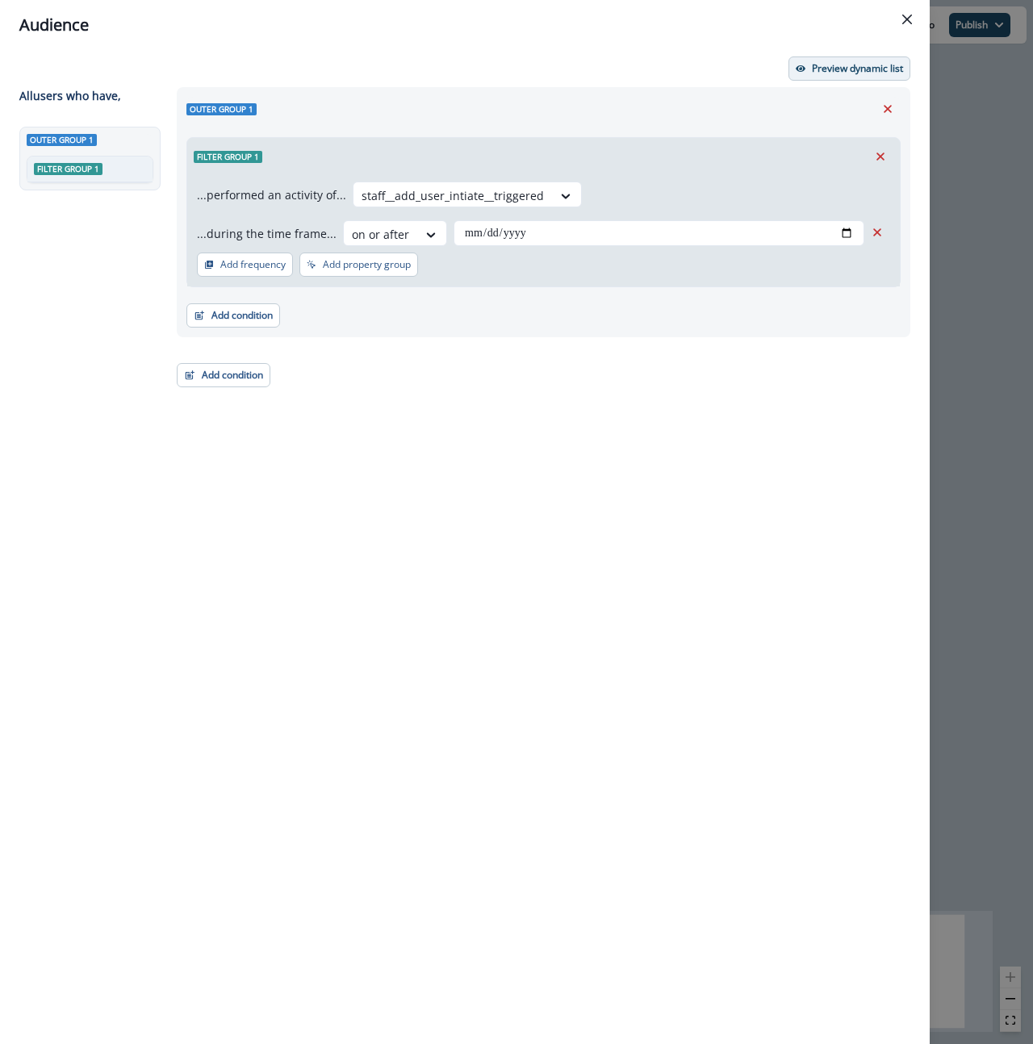
click at [869, 67] on p "Preview dynamic list" at bounding box center [857, 68] width 91 height 11
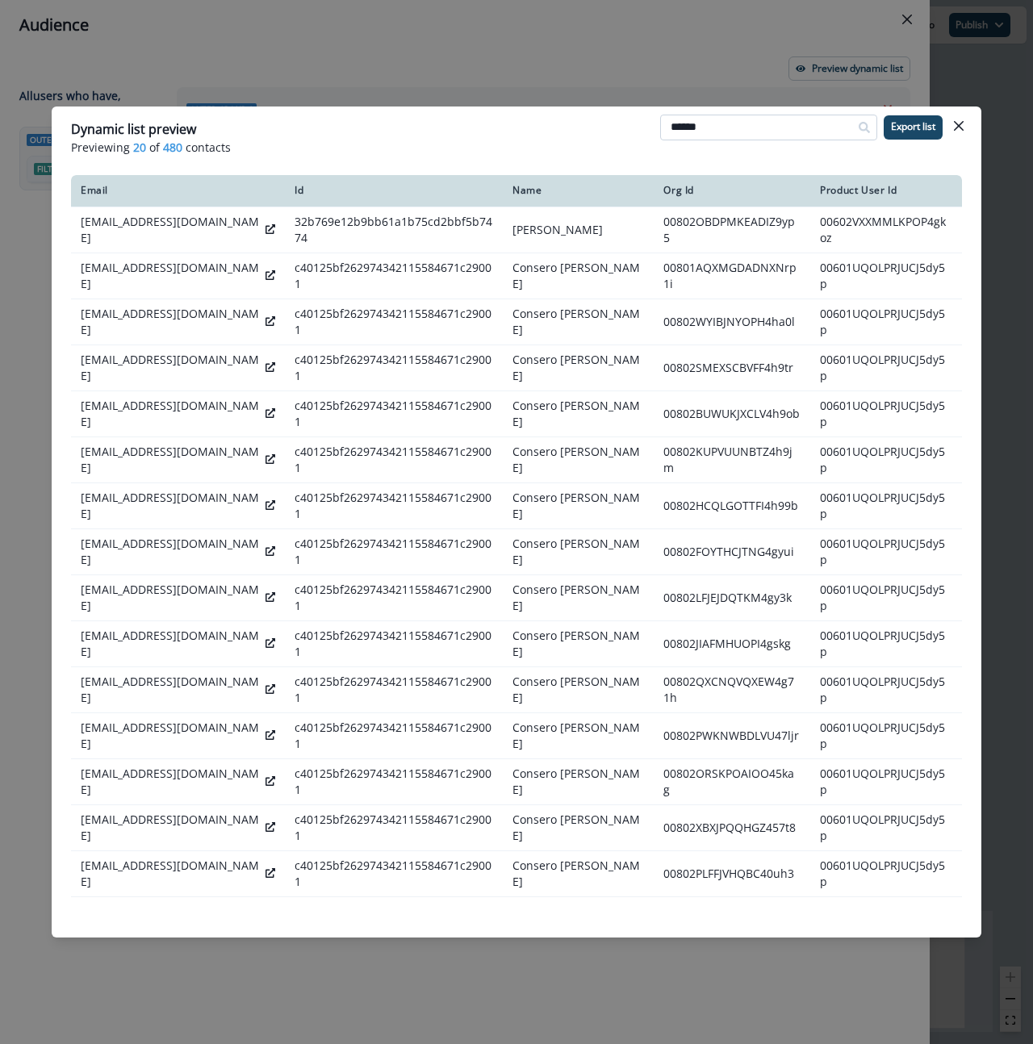
type input "******"
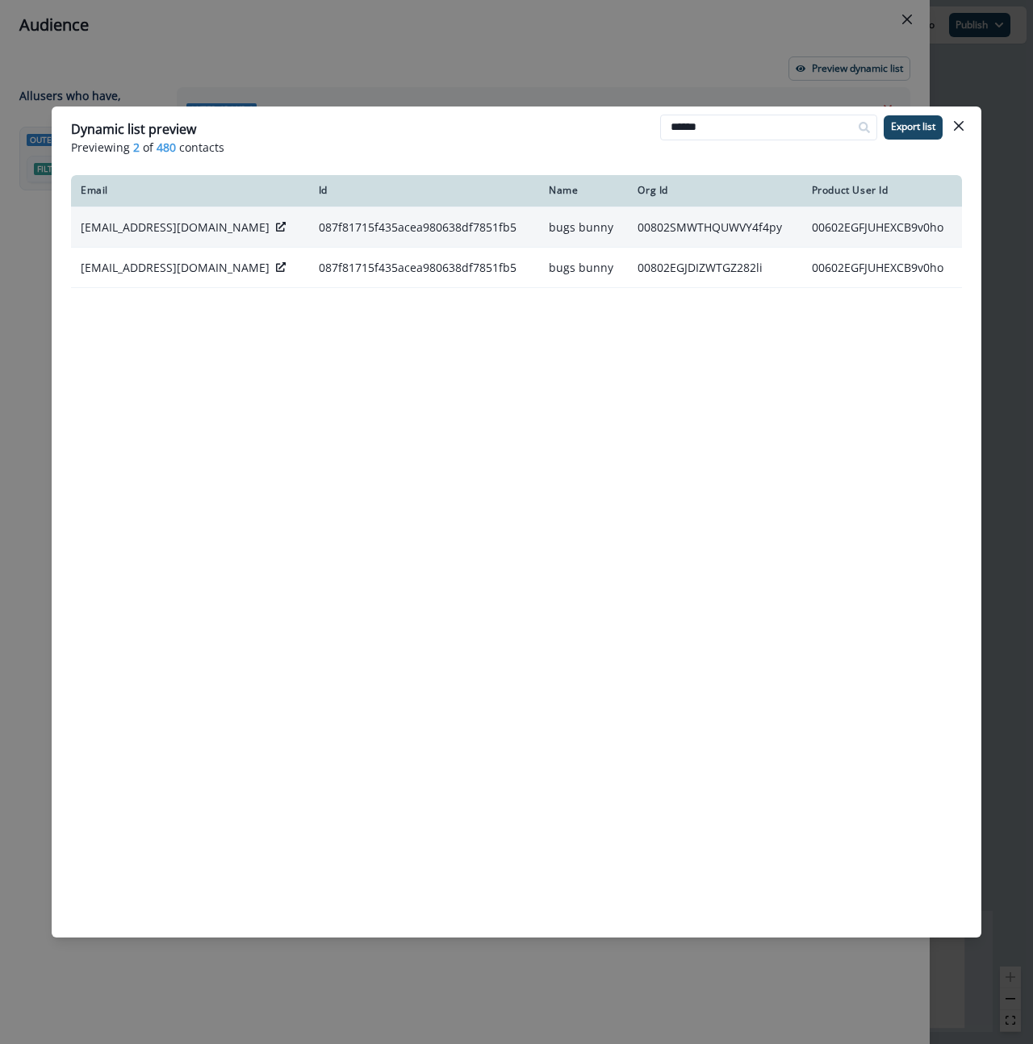
click at [689, 227] on td "00802SMWTHQUWVY4f4py" at bounding box center [715, 227] width 174 height 40
click at [276, 227] on icon at bounding box center [281, 227] width 10 height 10
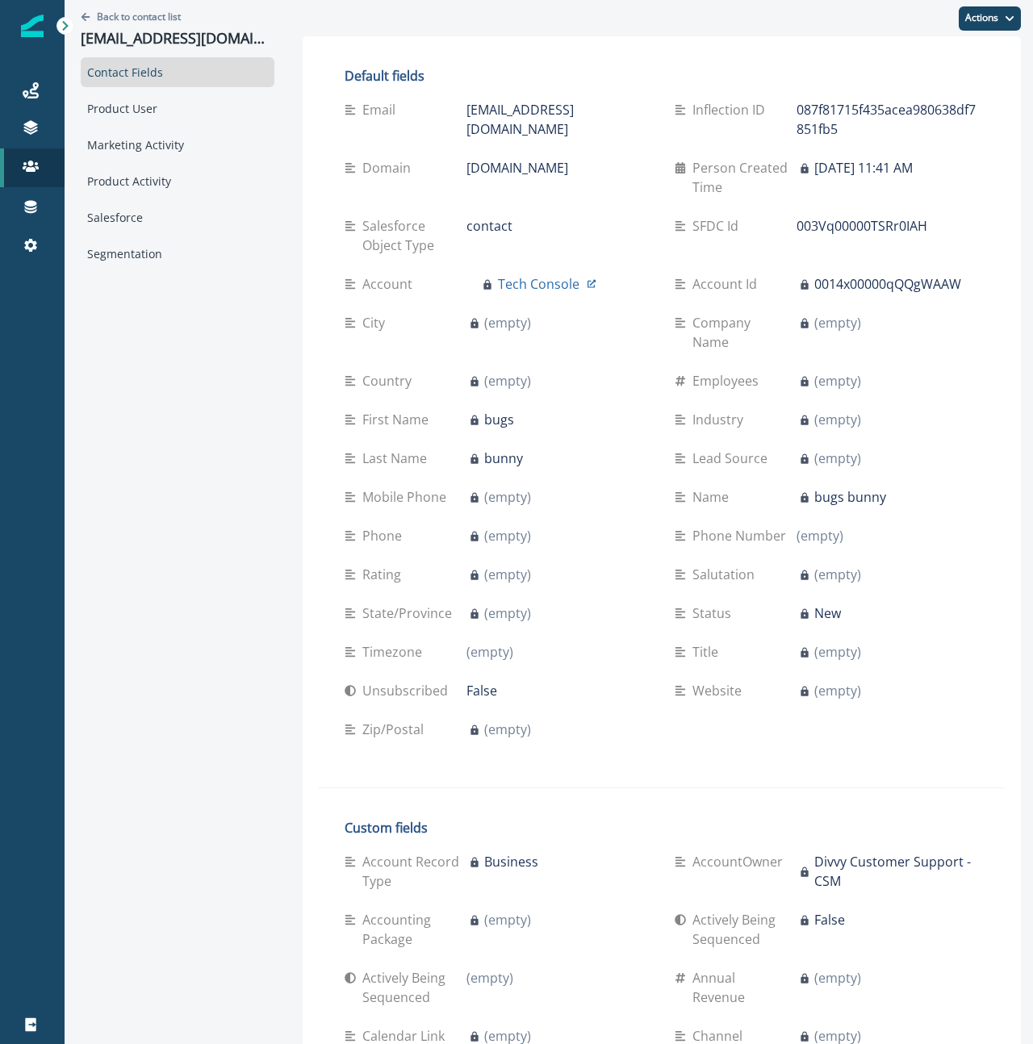
click at [130, 128] on div "Contact Fields Product User Marketing Activity Product Activity Salesforce Segm…" at bounding box center [178, 162] width 194 height 211
click at [128, 150] on div "Marketing Activity" at bounding box center [178, 145] width 194 height 30
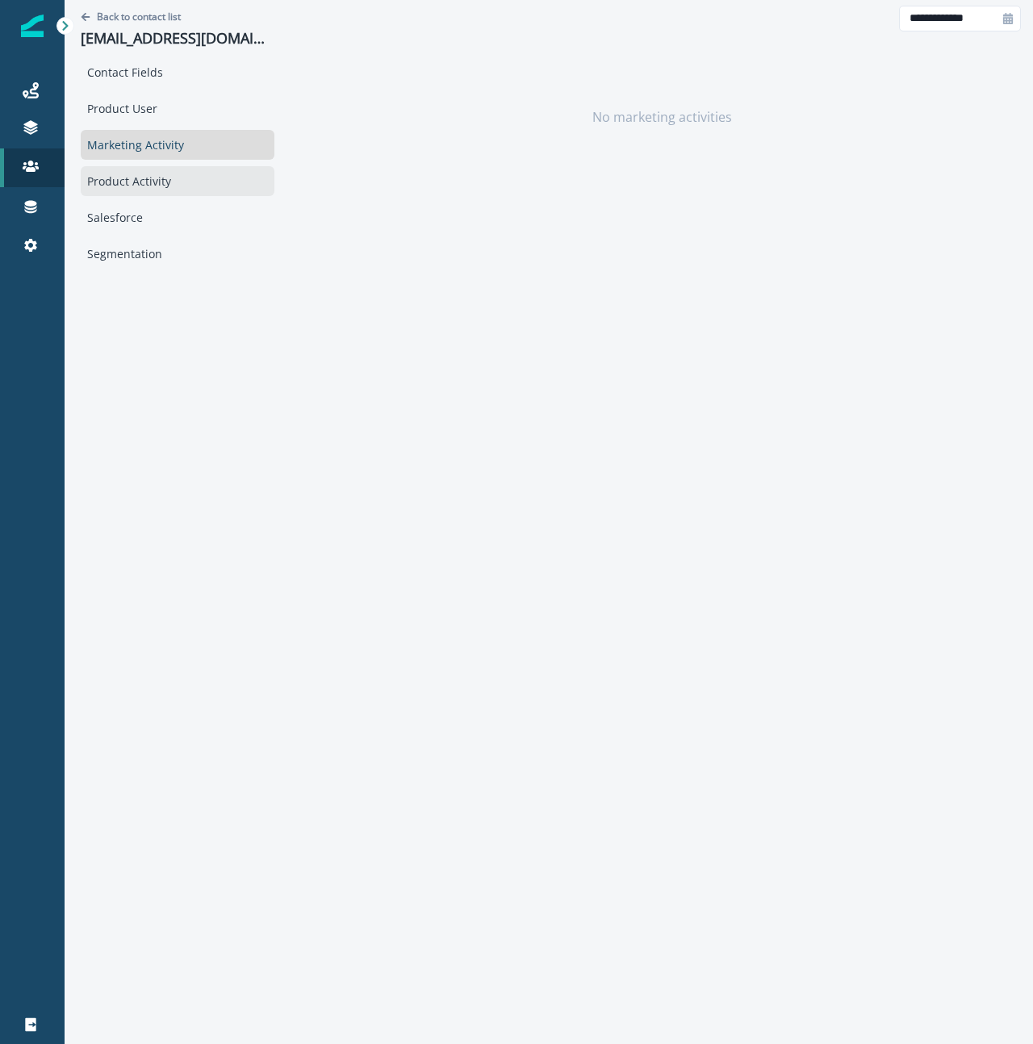
click at [132, 181] on div "Product Activity" at bounding box center [178, 181] width 194 height 30
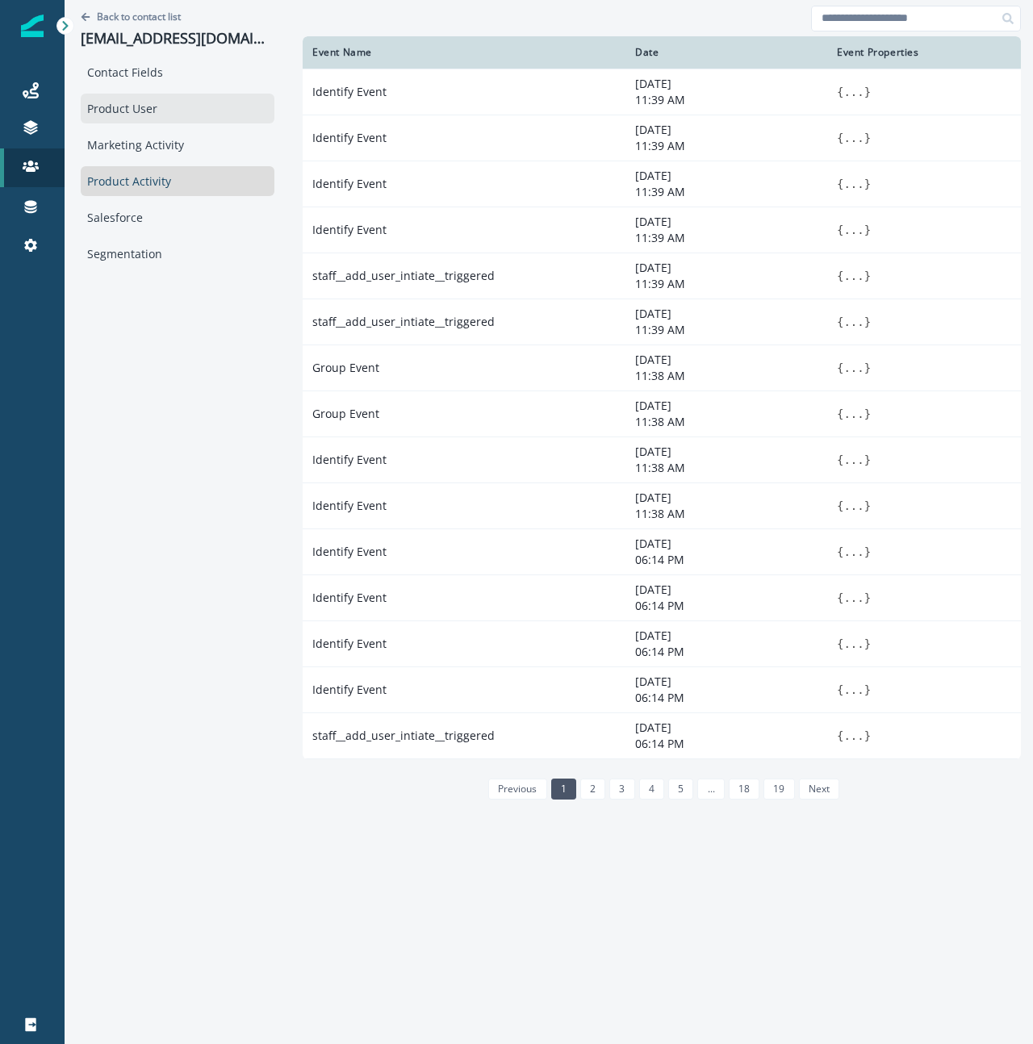
click at [131, 97] on div "Product User" at bounding box center [178, 109] width 194 height 30
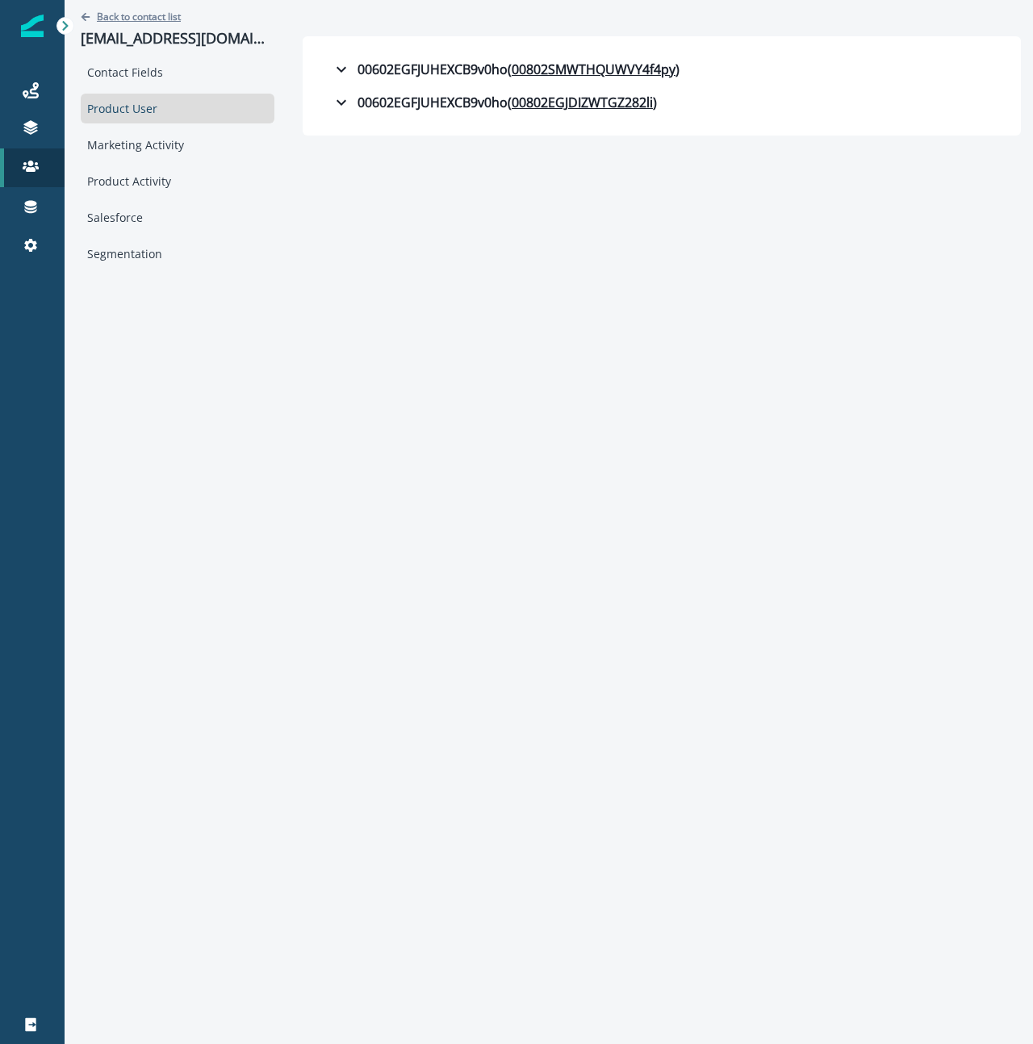
click at [94, 18] on button "Back to contact list" at bounding box center [131, 17] width 100 height 14
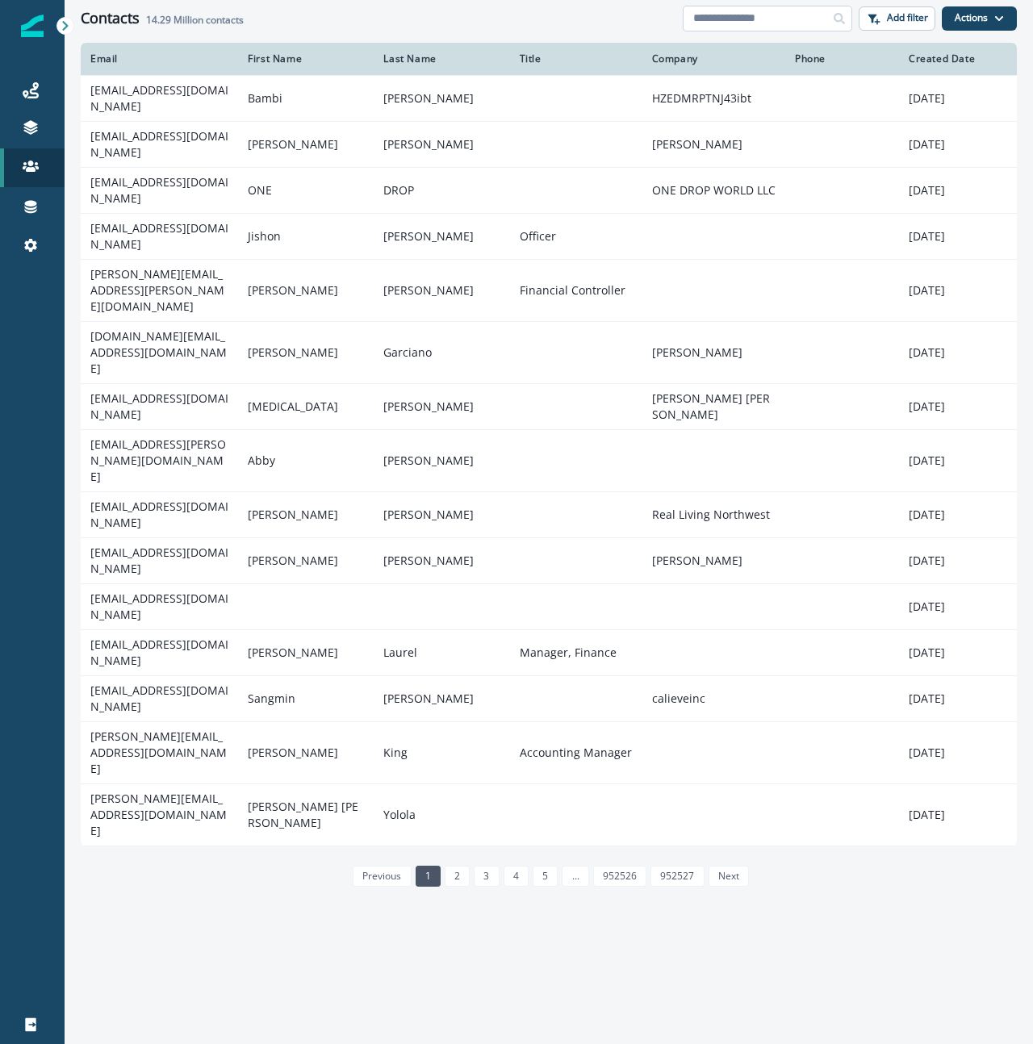
click at [790, 16] on input at bounding box center [768, 19] width 170 height 26
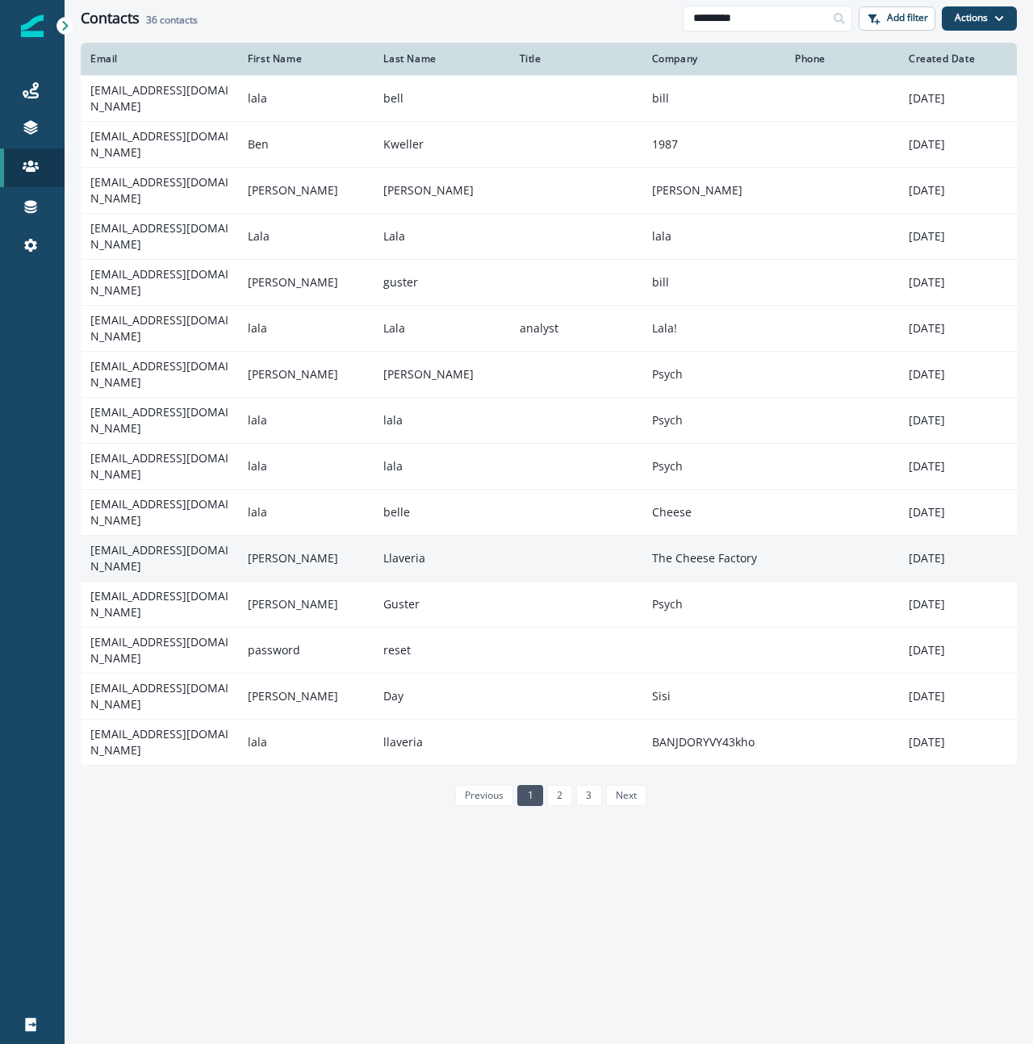
type input "*********"
click at [196, 542] on td "ullaveria+06132025@hq.bill.com" at bounding box center [159, 558] width 157 height 46
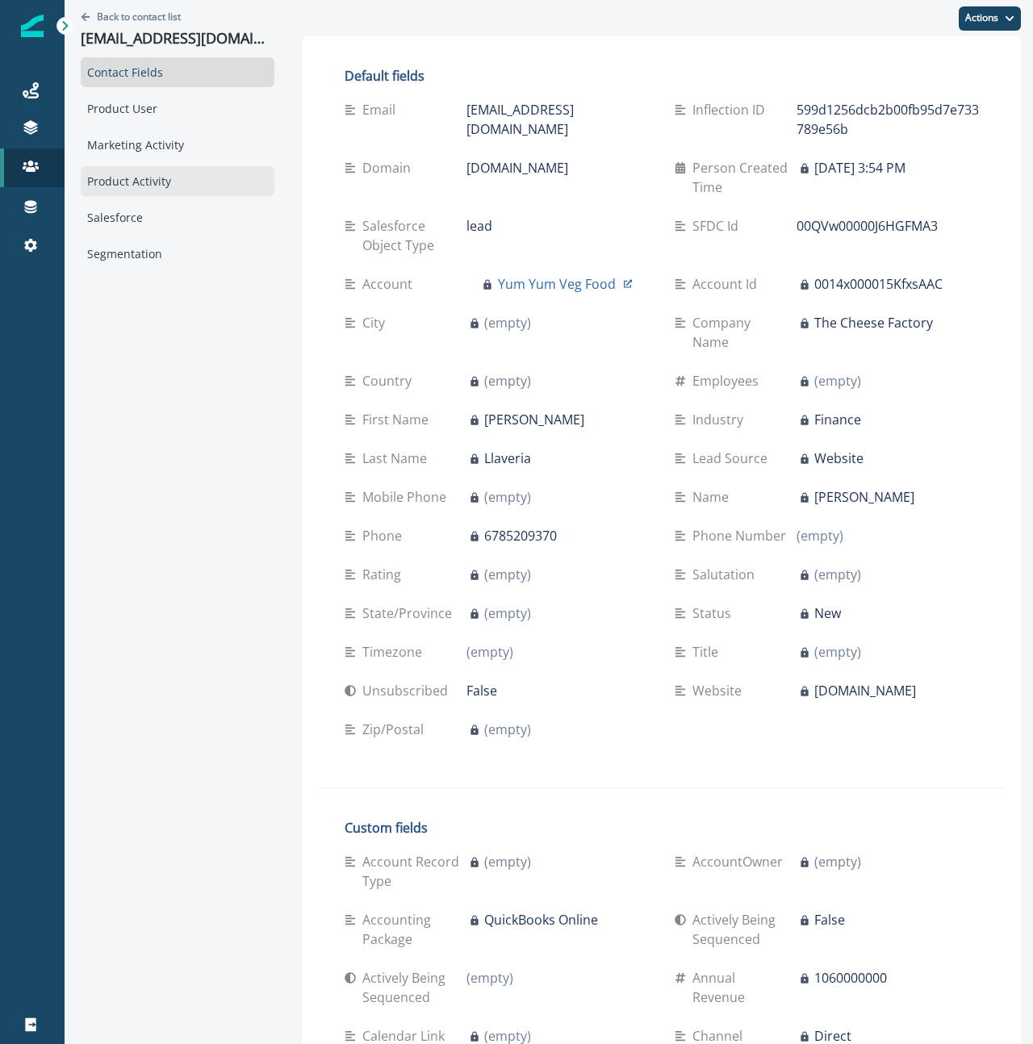
click at [135, 189] on div "Product Activity" at bounding box center [178, 181] width 194 height 30
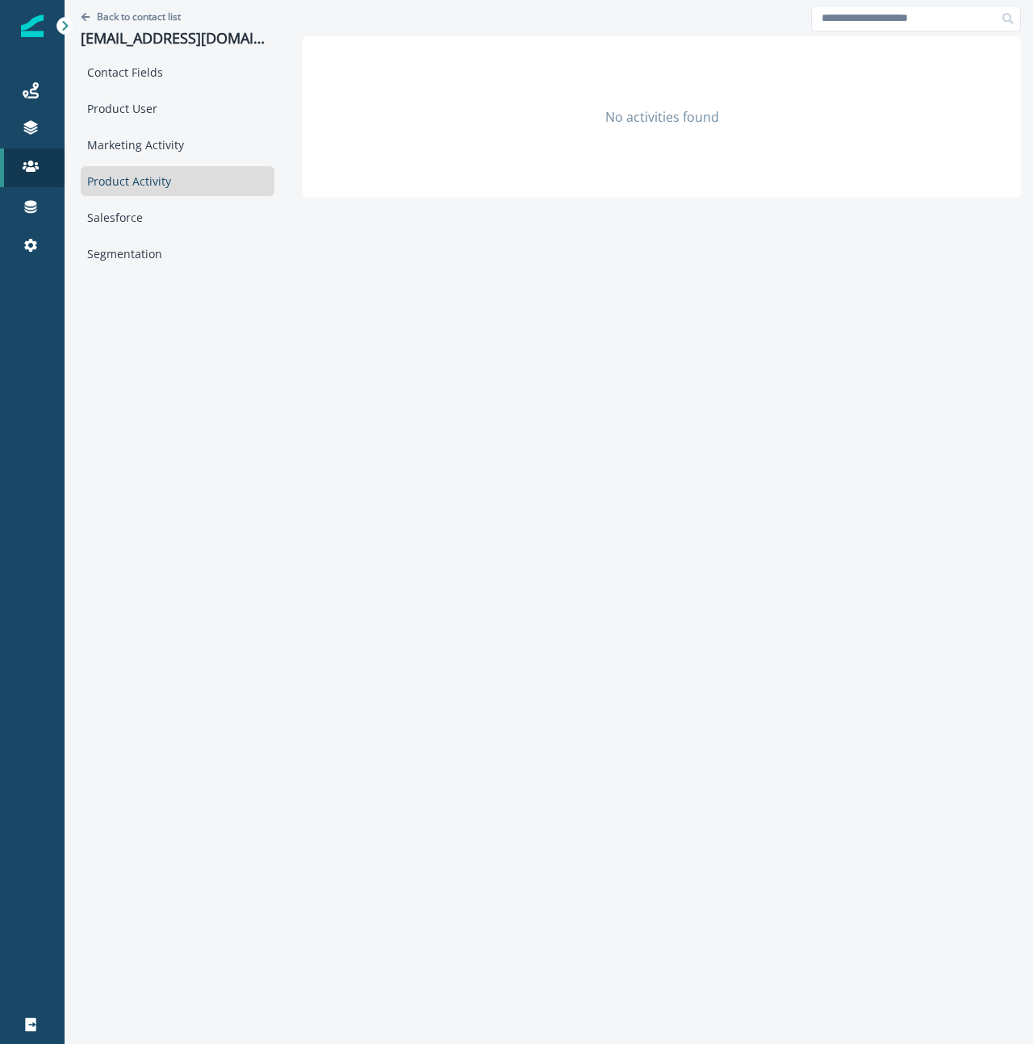
click at [135, 160] on div "Contact Fields Product User Marketing Activity Product Activity Salesforce Segm…" at bounding box center [178, 162] width 194 height 211
click at [125, 144] on div "Marketing Activity" at bounding box center [178, 145] width 194 height 30
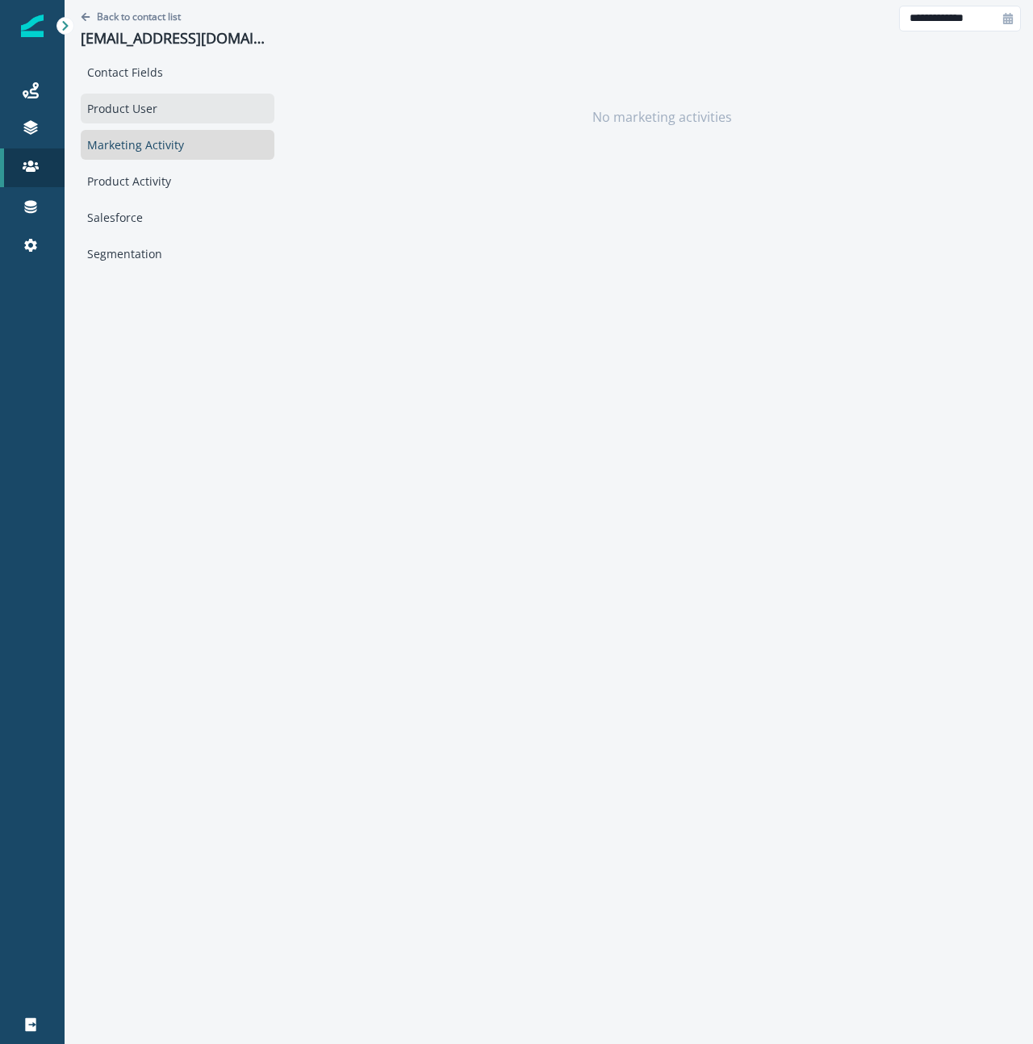
click at [119, 111] on div "Product User" at bounding box center [178, 109] width 194 height 30
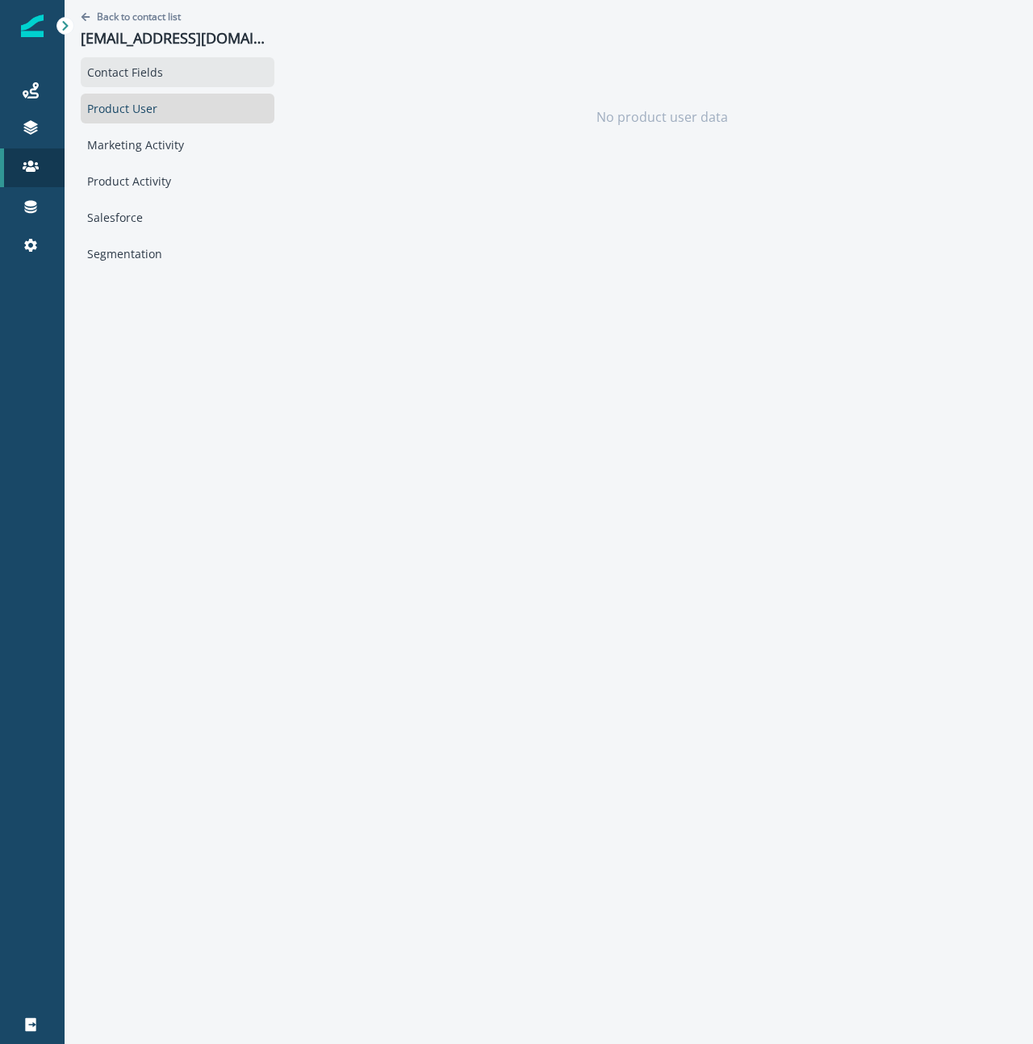
click at [116, 70] on div "Contact Fields" at bounding box center [178, 72] width 194 height 30
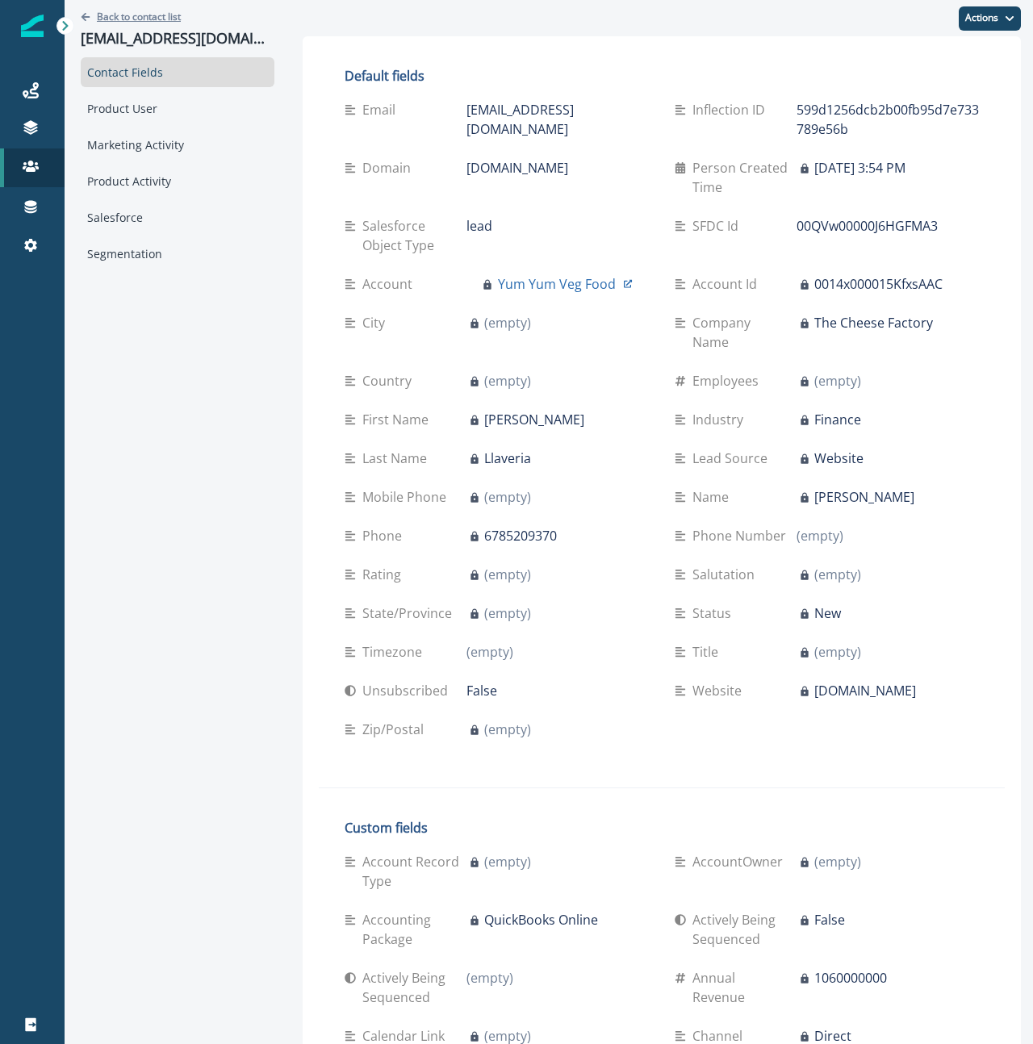
click at [119, 18] on p "Back to contact list" at bounding box center [139, 17] width 84 height 14
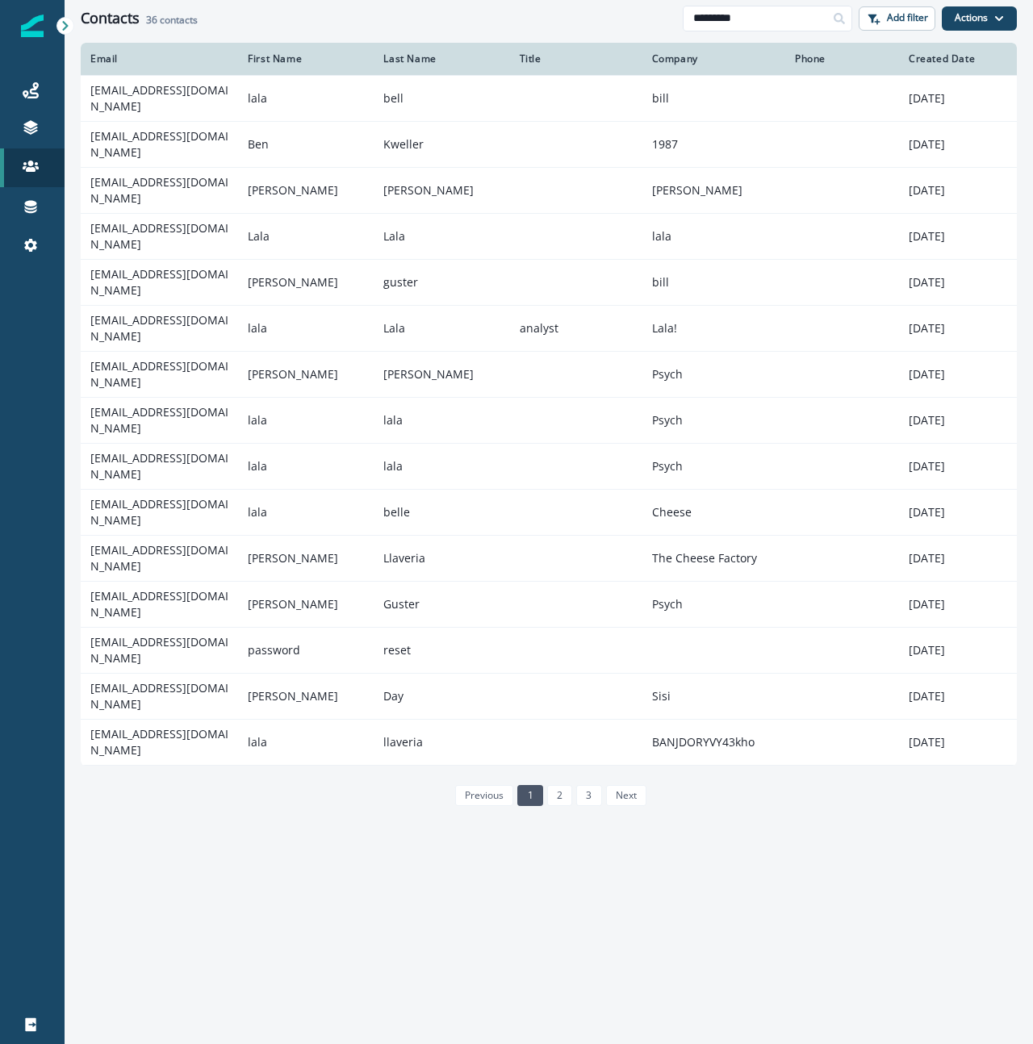
click at [945, 56] on div "Created Date" at bounding box center [958, 58] width 98 height 13
click at [945, 58] on div "Created Date" at bounding box center [958, 58] width 98 height 13
click at [662, 58] on div "Company" at bounding box center [713, 58] width 123 height 13
click at [891, 24] on button "Add filter" at bounding box center [897, 18] width 77 height 24
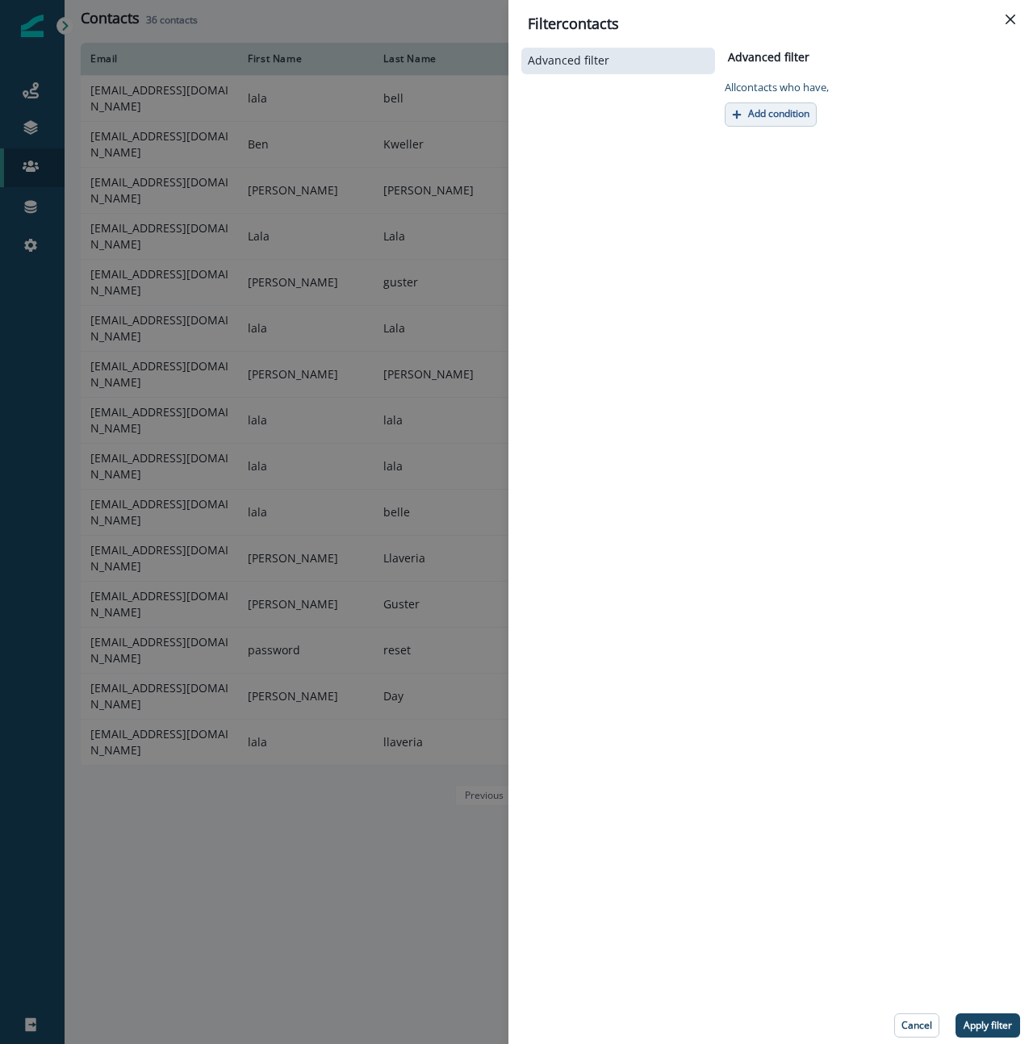
click at [789, 116] on p "Add condition" at bounding box center [778, 113] width 61 height 11
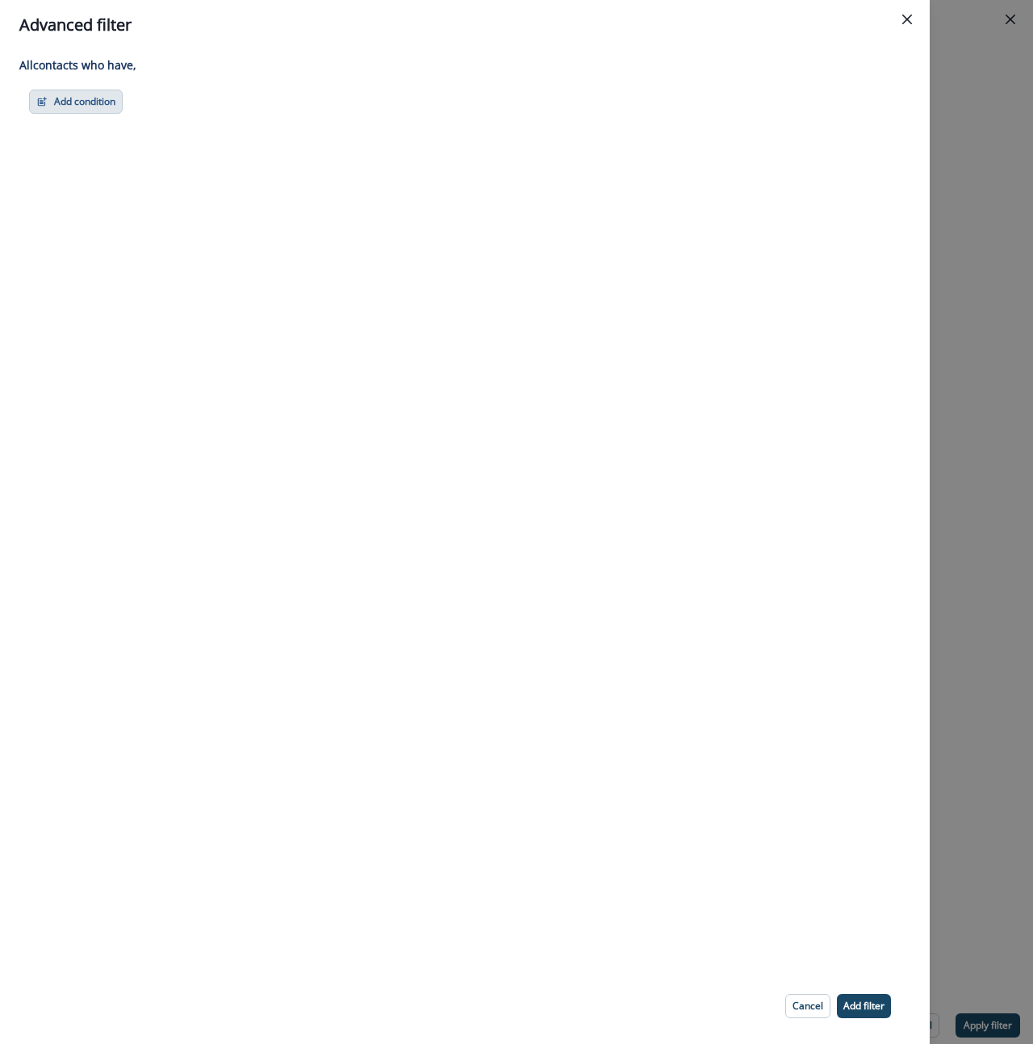
click at [57, 101] on button "Add condition" at bounding box center [76, 102] width 94 height 24
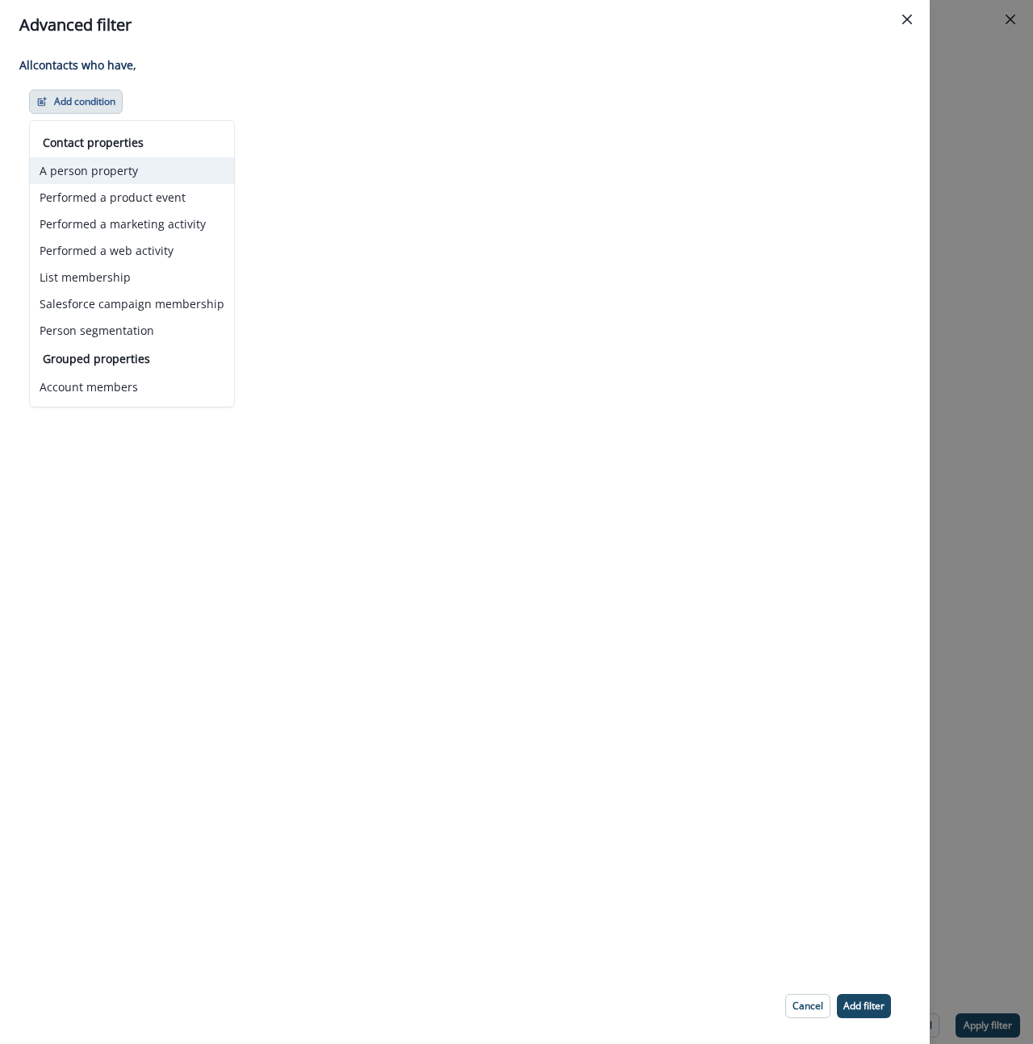
click at [111, 174] on button "A person property" at bounding box center [132, 170] width 204 height 27
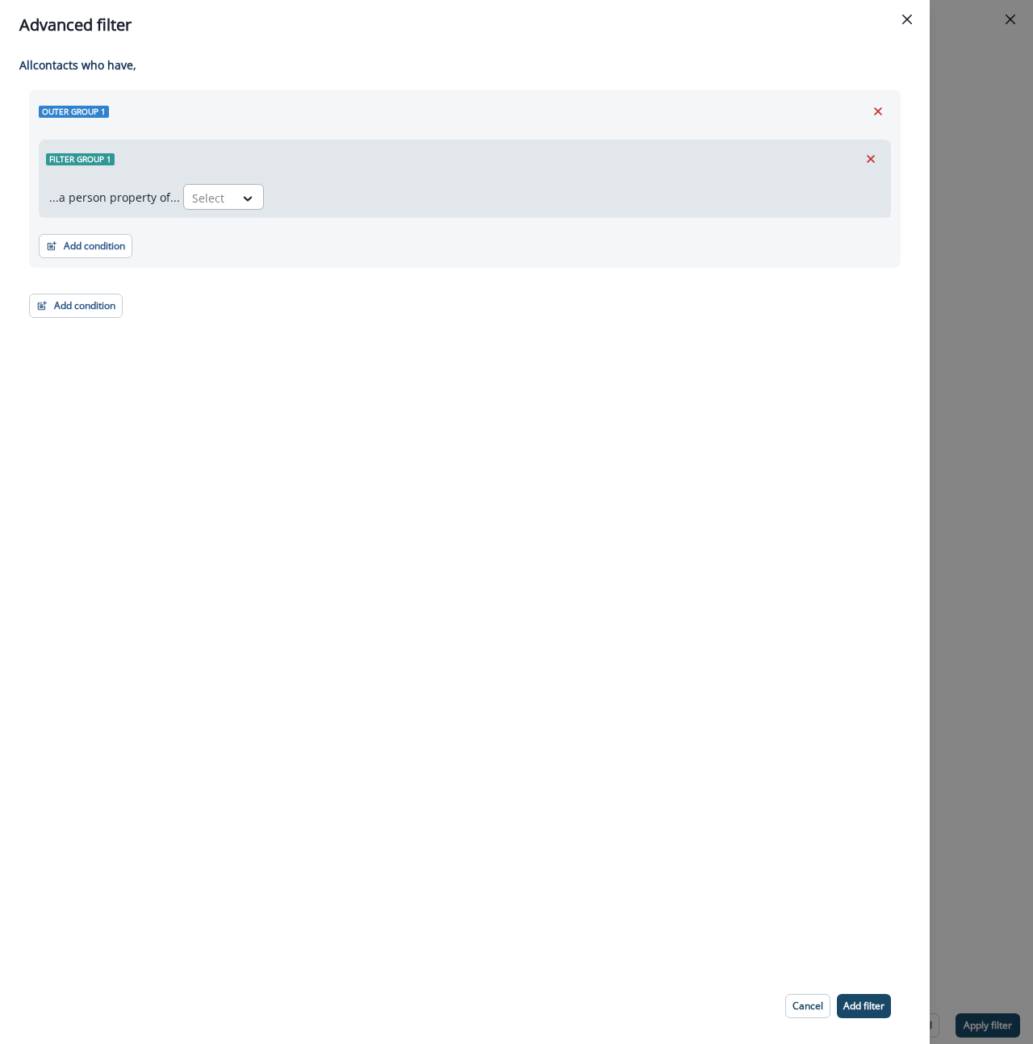
click at [212, 195] on div at bounding box center [209, 198] width 34 height 20
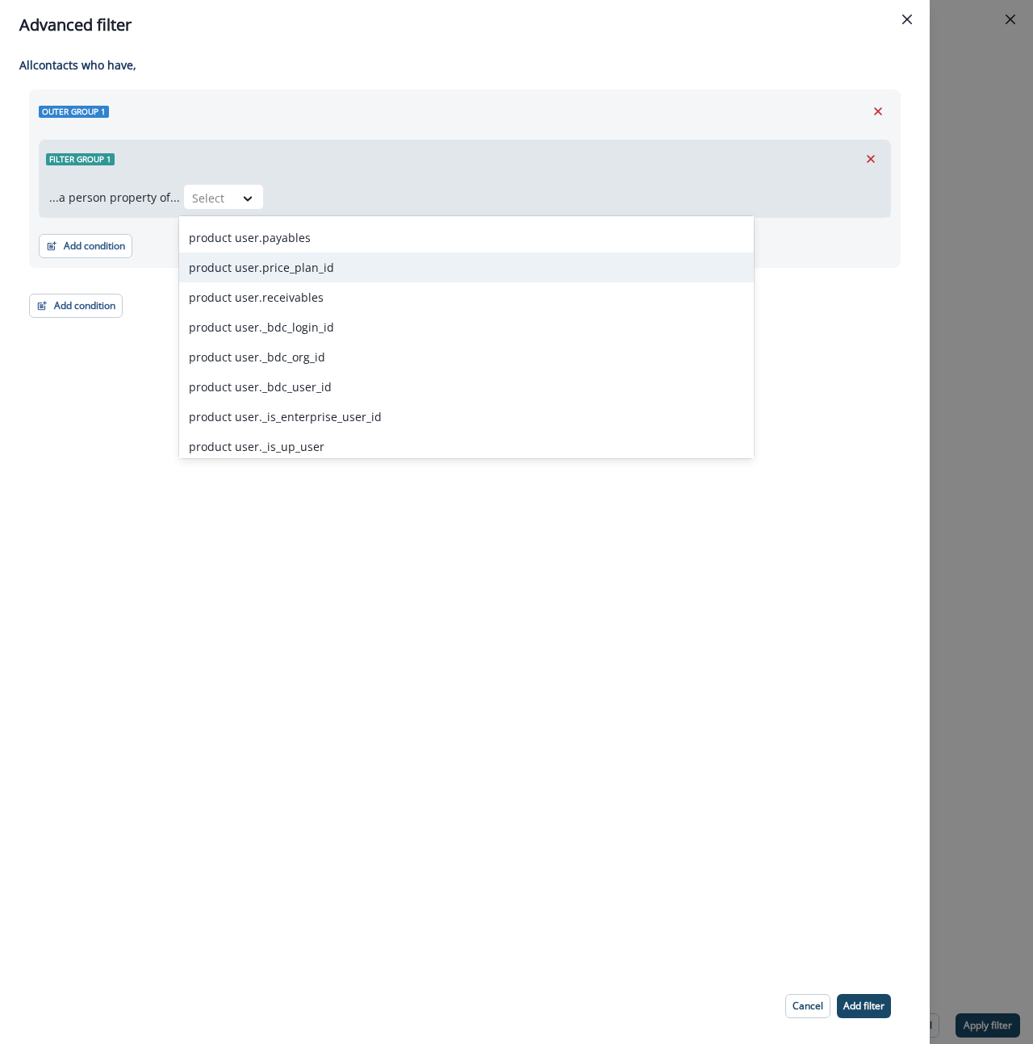
scroll to position [4087, 0]
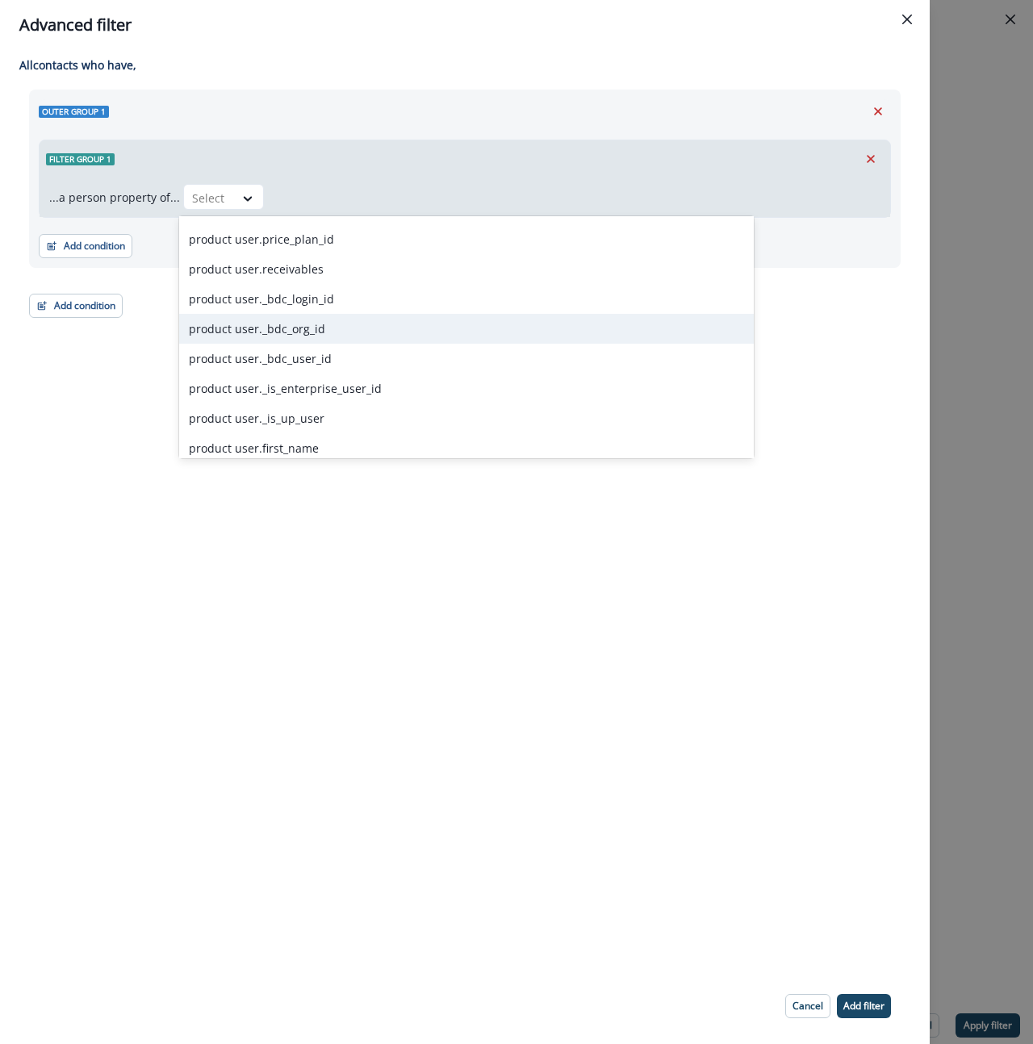
click at [282, 328] on div "product user._bdc_org_id" at bounding box center [466, 329] width 575 height 30
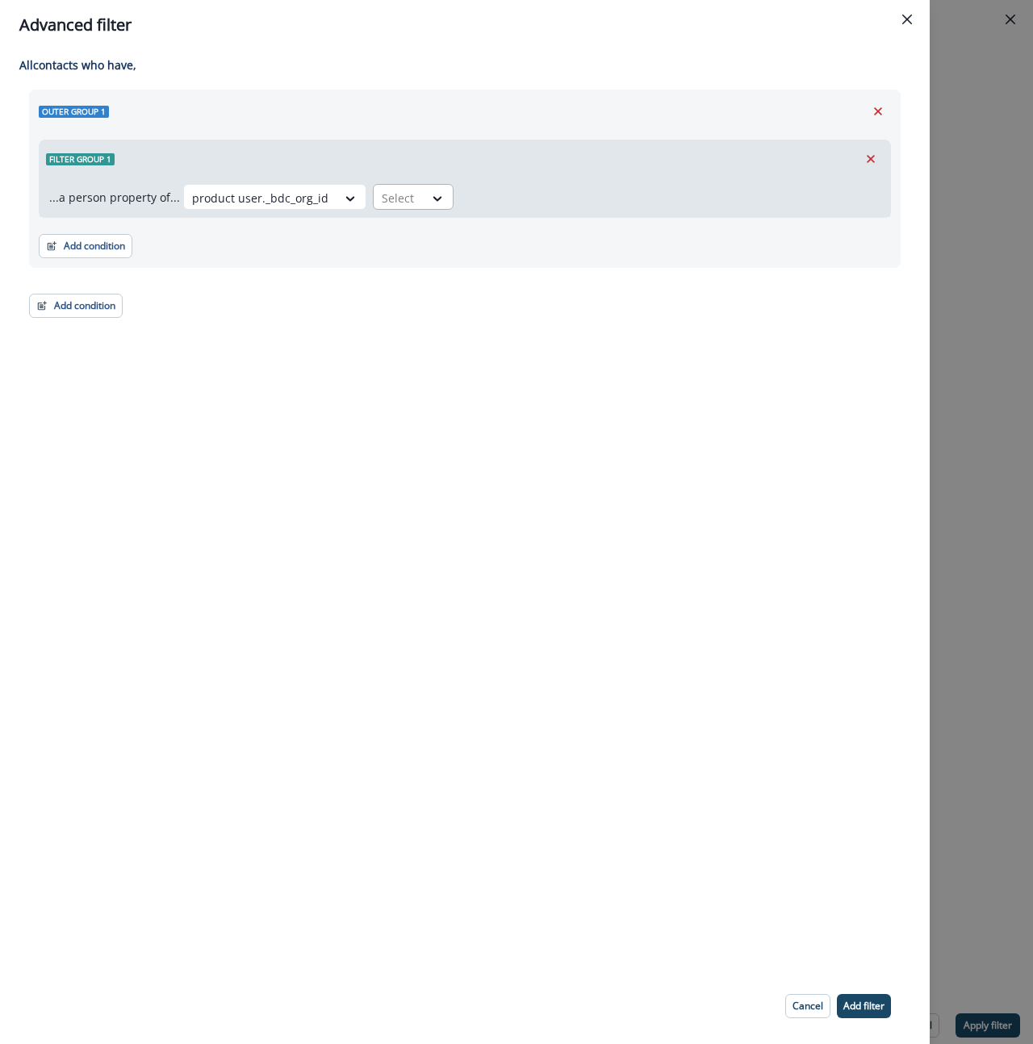
click at [409, 195] on div "Select" at bounding box center [399, 198] width 50 height 27
click at [425, 382] on div "not blank" at bounding box center [427, 384] width 127 height 30
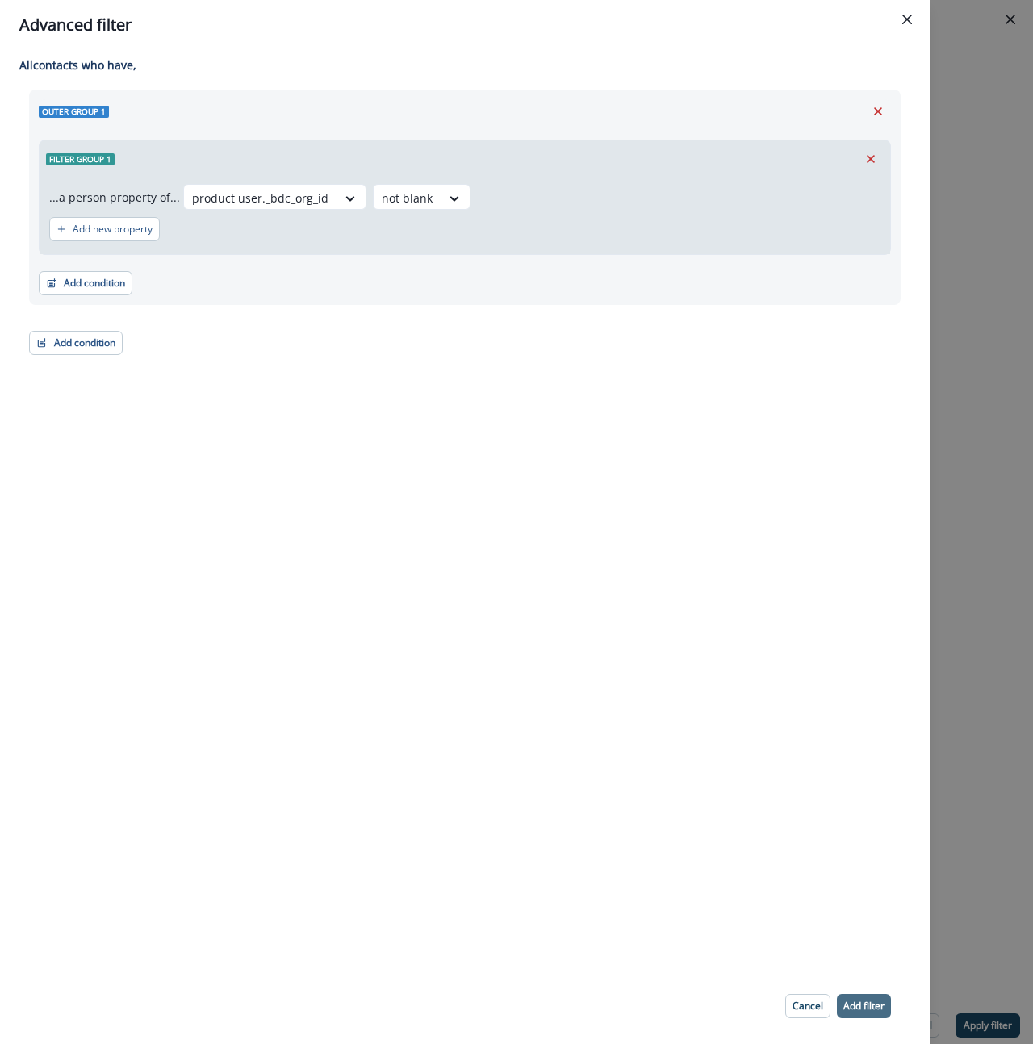
click at [869, 1004] on p "Add filter" at bounding box center [864, 1006] width 41 height 11
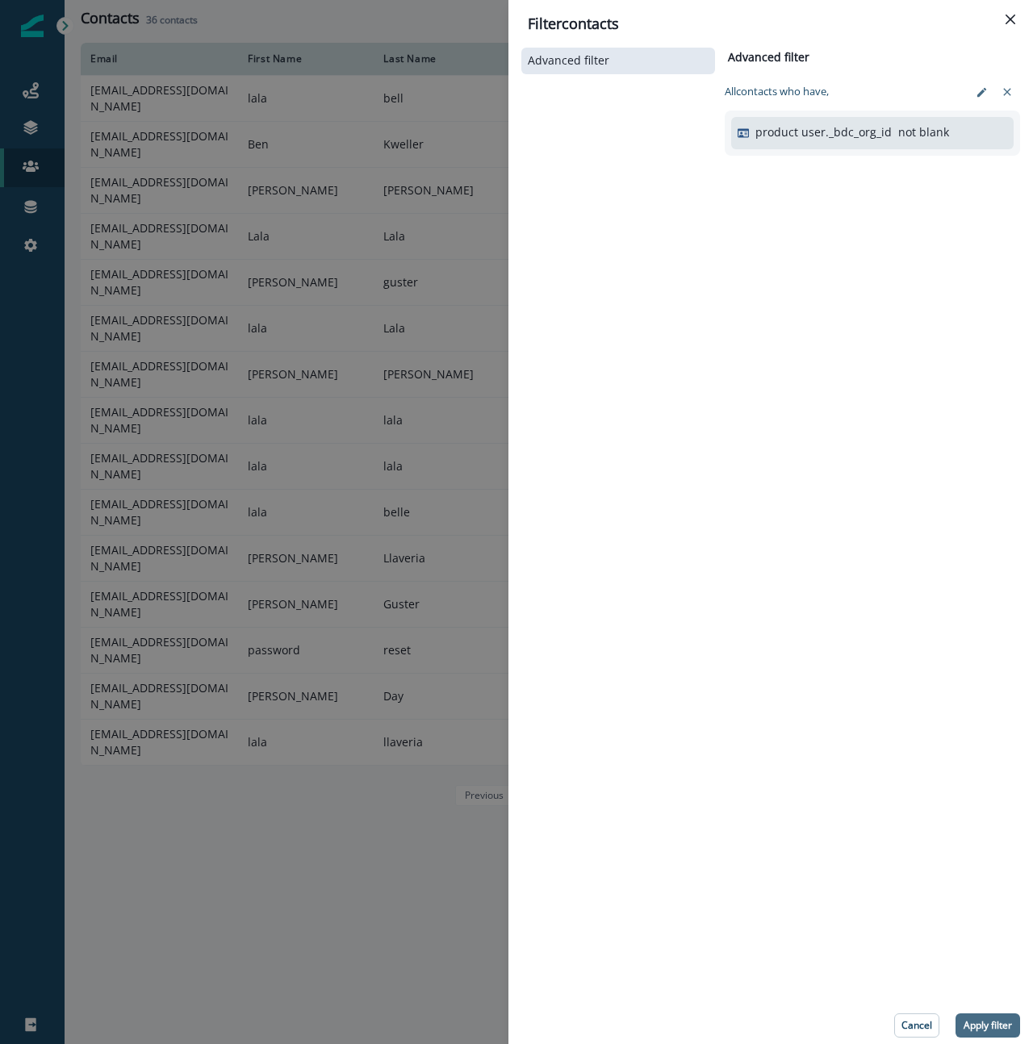
click at [994, 1027] on p "Apply filter" at bounding box center [988, 1025] width 48 height 11
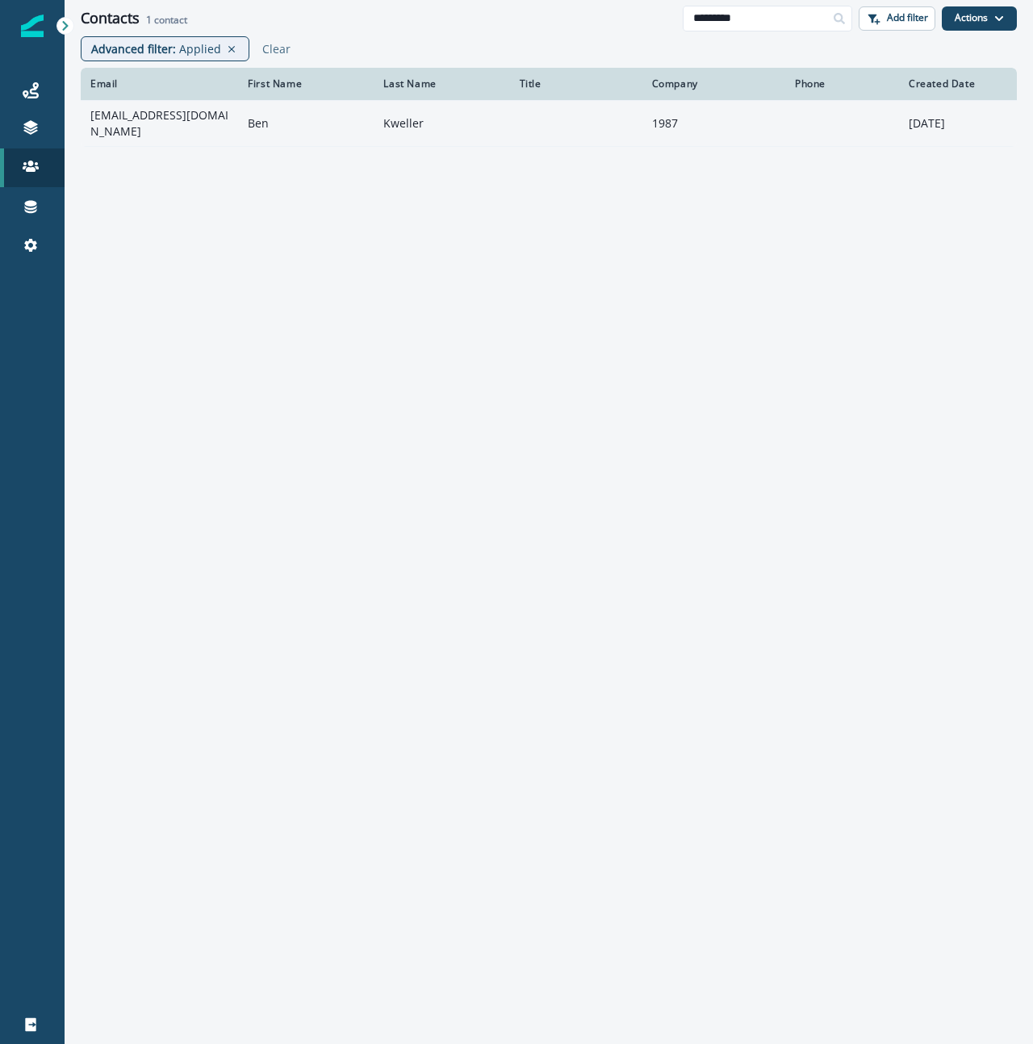
click at [148, 119] on td "[EMAIL_ADDRESS][DOMAIN_NAME]" at bounding box center [159, 123] width 157 height 46
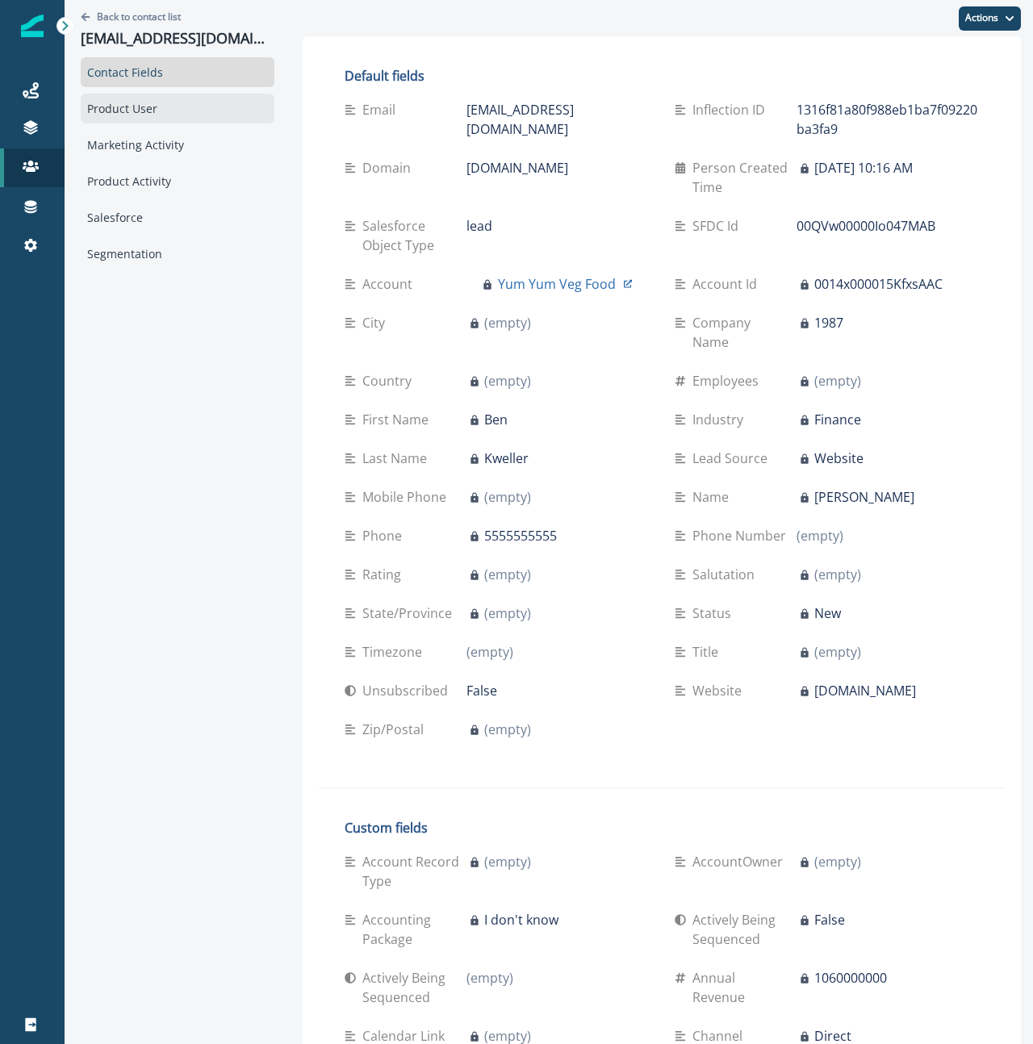
click at [114, 114] on div "Product User" at bounding box center [178, 109] width 194 height 30
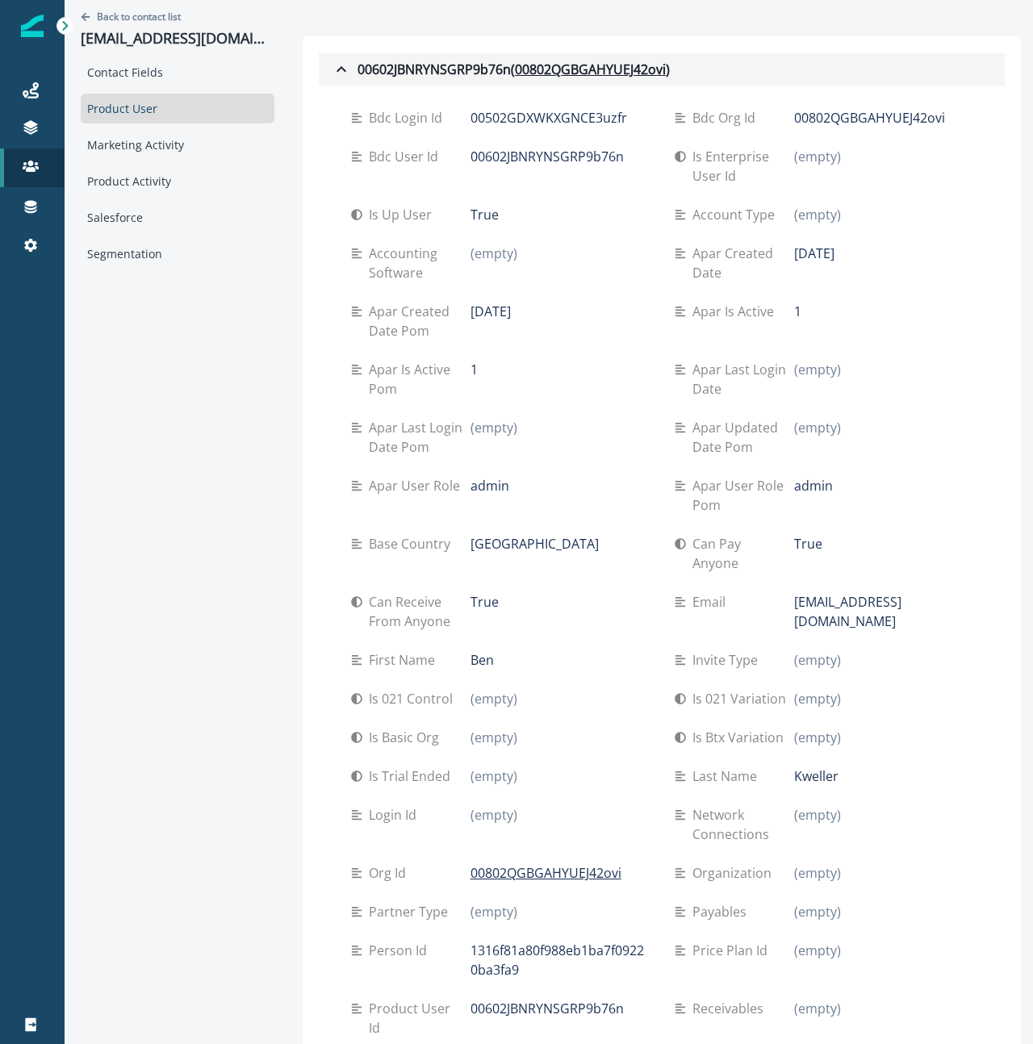
click at [345, 67] on icon "button" at bounding box center [341, 69] width 19 height 19
click at [232, 383] on div "Back to contact list ullaveria+06062025@hq.bill.com Contact Fields Product User…" at bounding box center [178, 677] width 226 height 1355
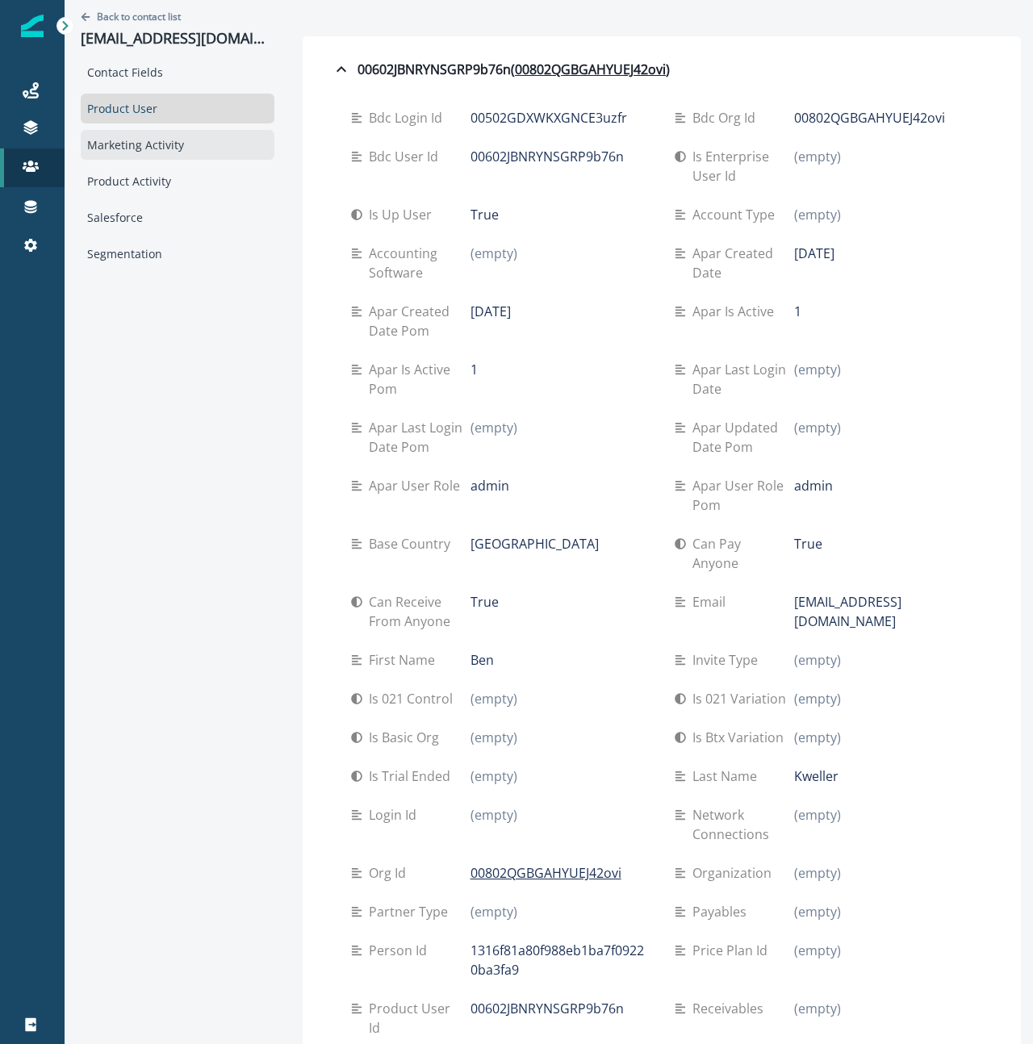
click at [115, 145] on div "Marketing Activity" at bounding box center [178, 145] width 194 height 30
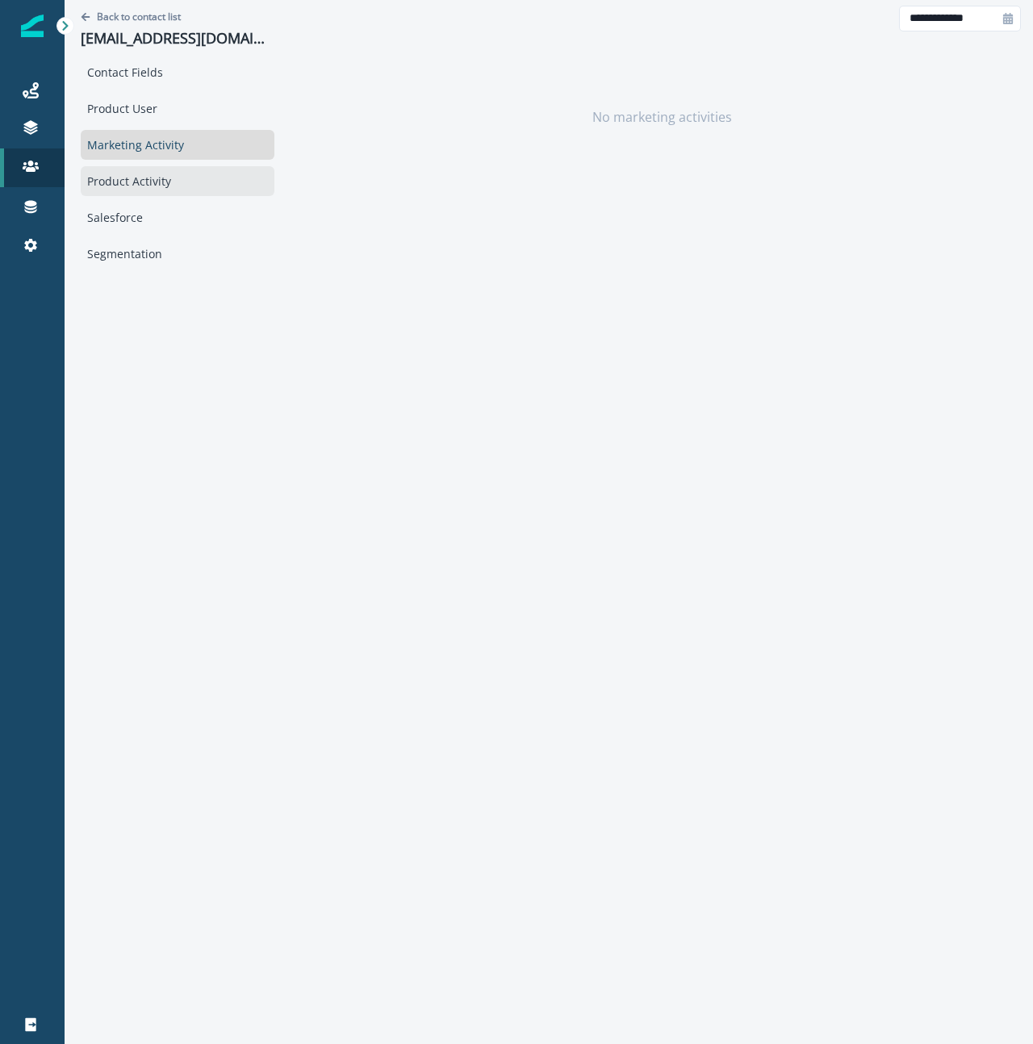
click at [120, 190] on div "Product Activity" at bounding box center [178, 181] width 194 height 30
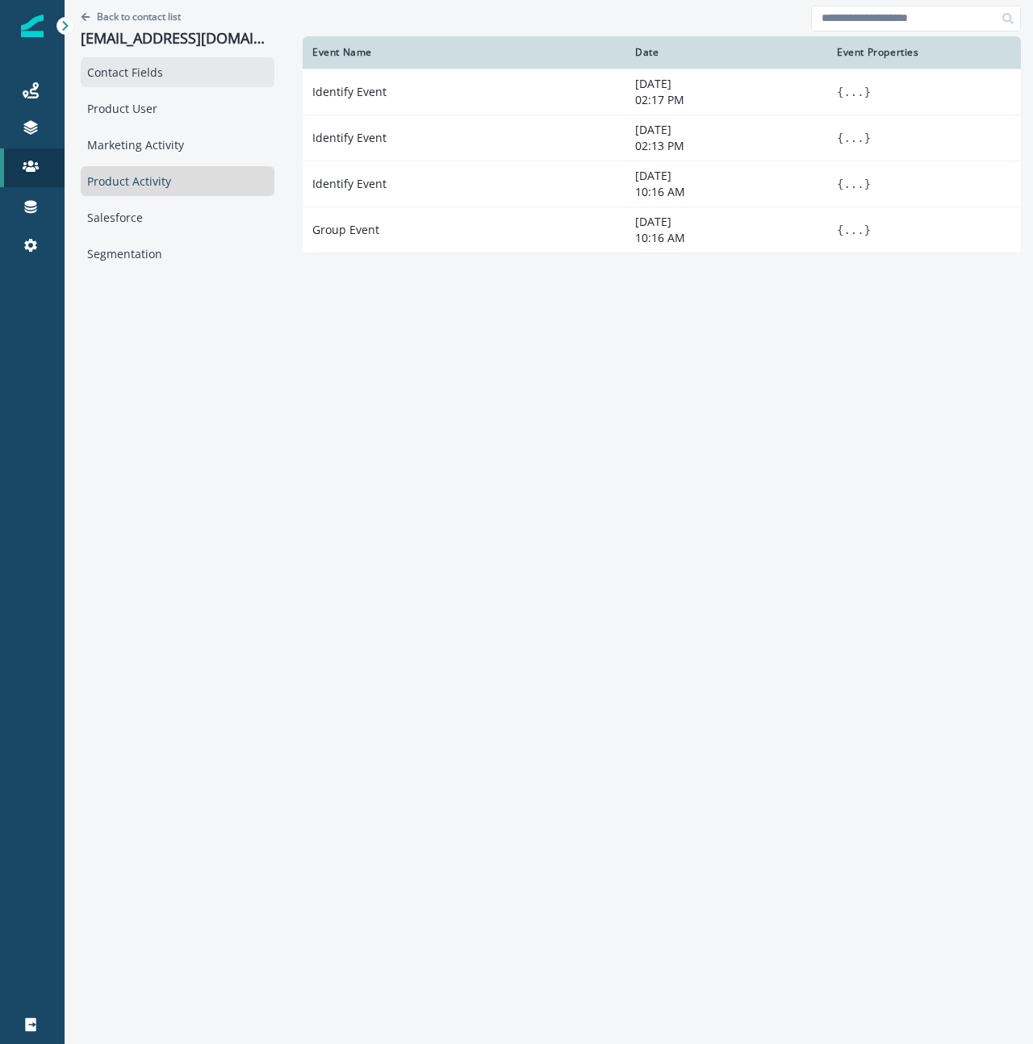
click at [186, 72] on div "Contact Fields" at bounding box center [178, 72] width 194 height 30
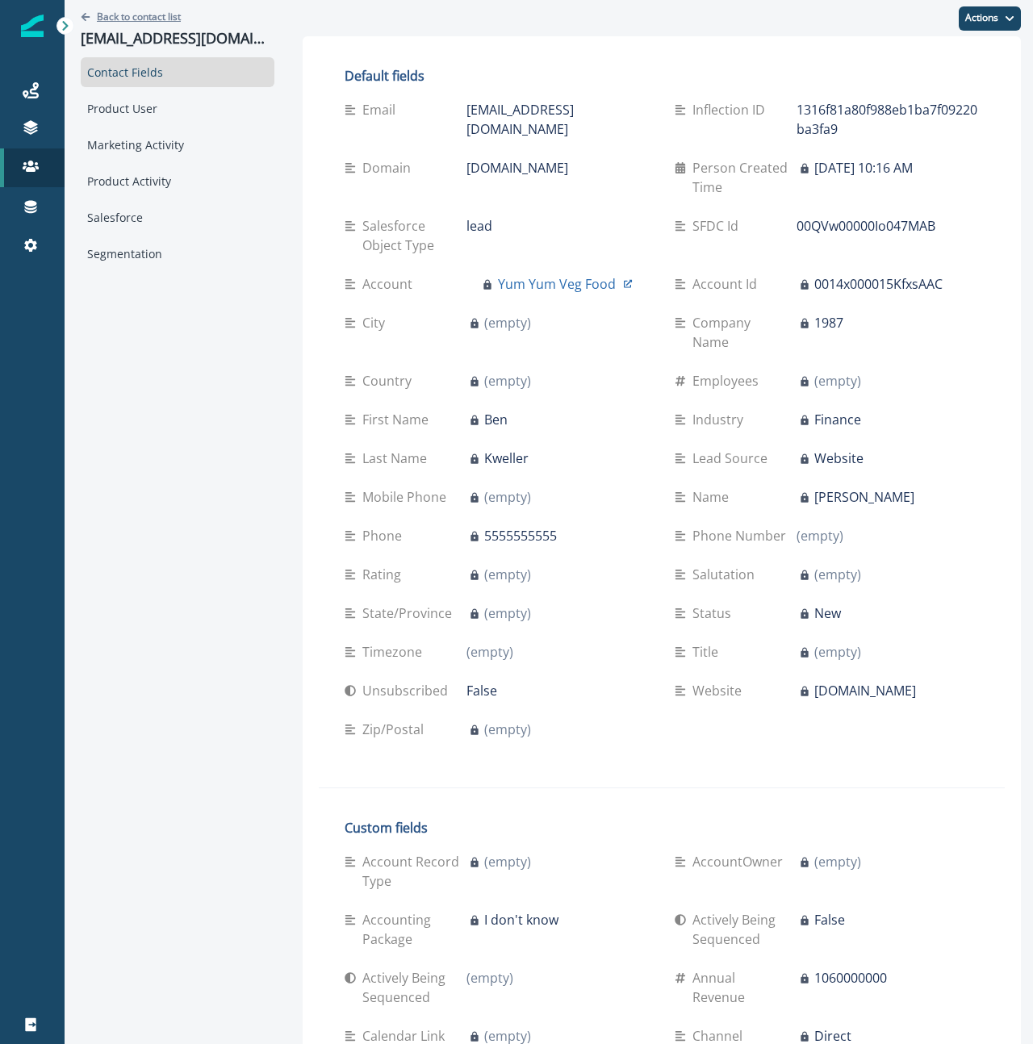
click at [98, 12] on p "Back to contact list" at bounding box center [139, 17] width 84 height 14
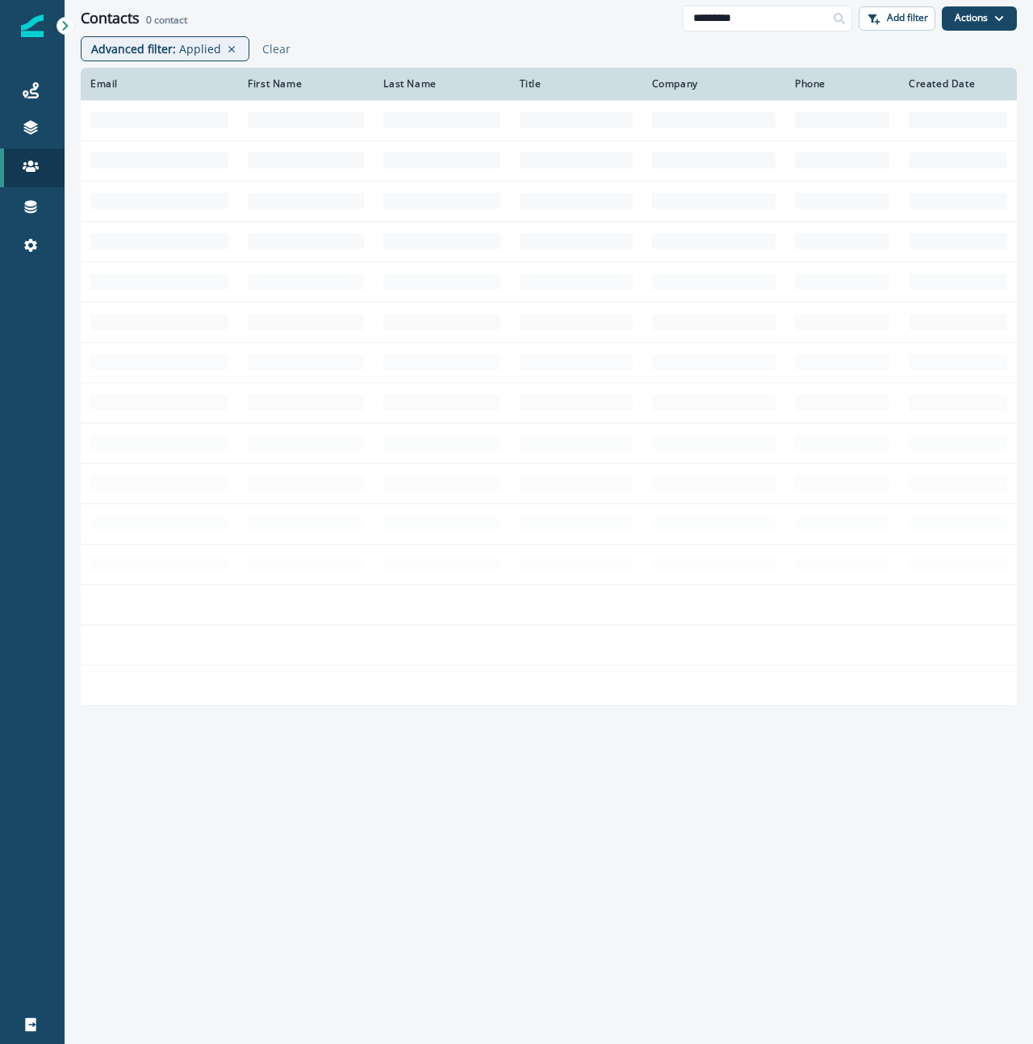
click at [564, 37] on div "Advanced filter : Applied Clear" at bounding box center [549, 51] width 969 height 31
